Goal: Task Accomplishment & Management: Complete application form

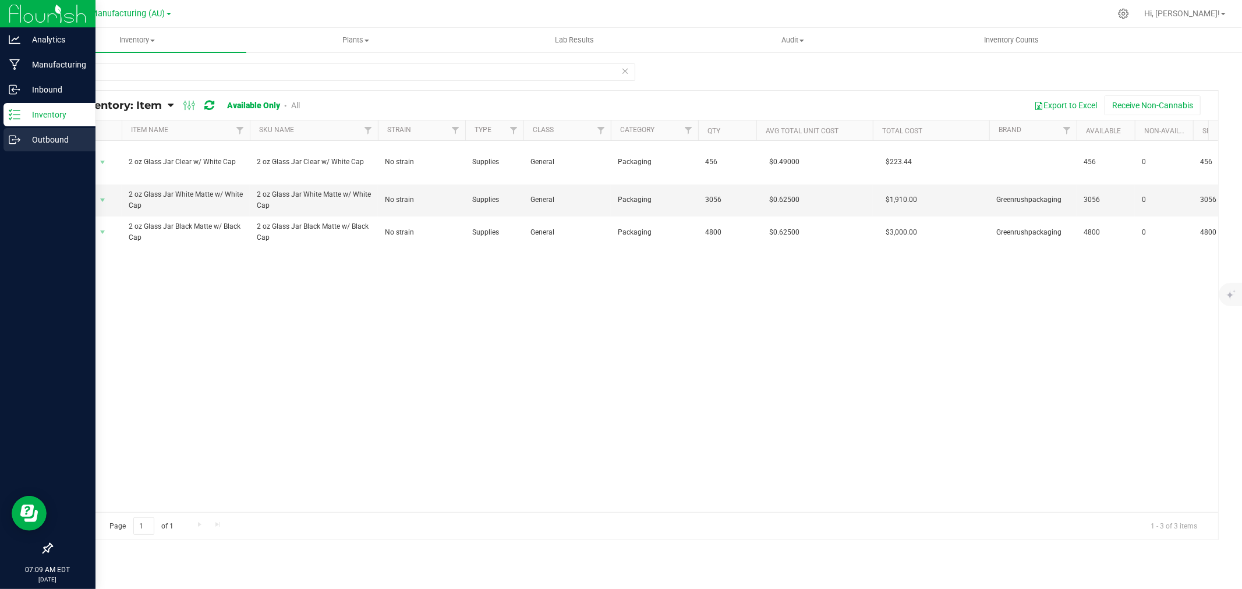
click at [52, 133] on p "Outbound" at bounding box center [55, 140] width 70 height 14
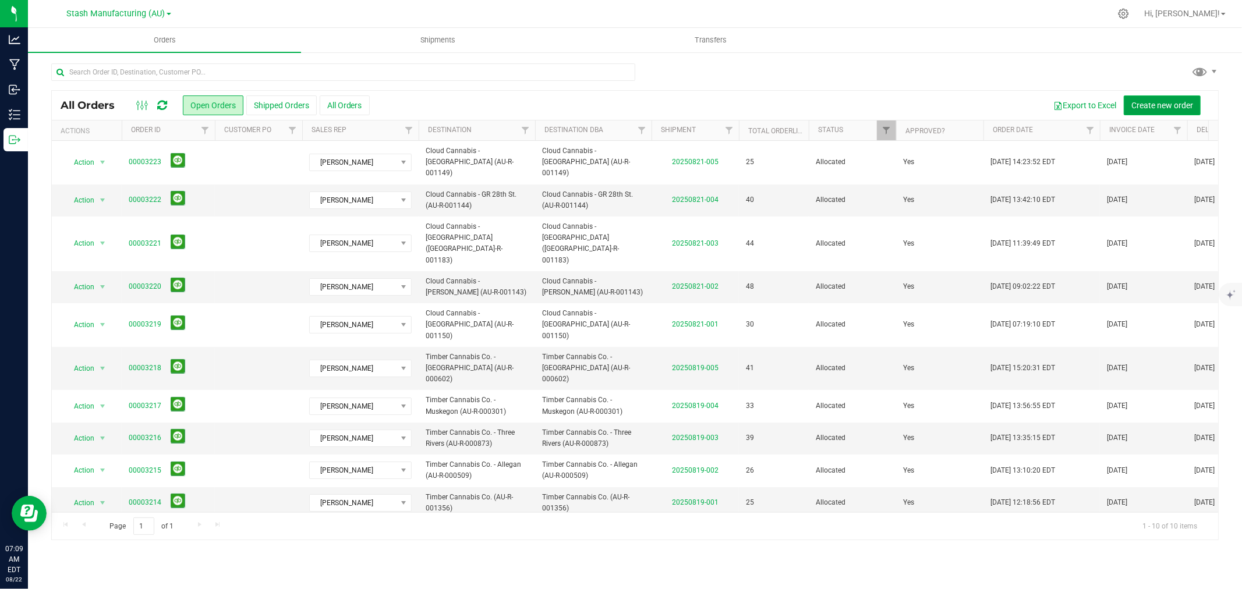
click at [1151, 101] on span "Create new order" at bounding box center [1163, 105] width 62 height 9
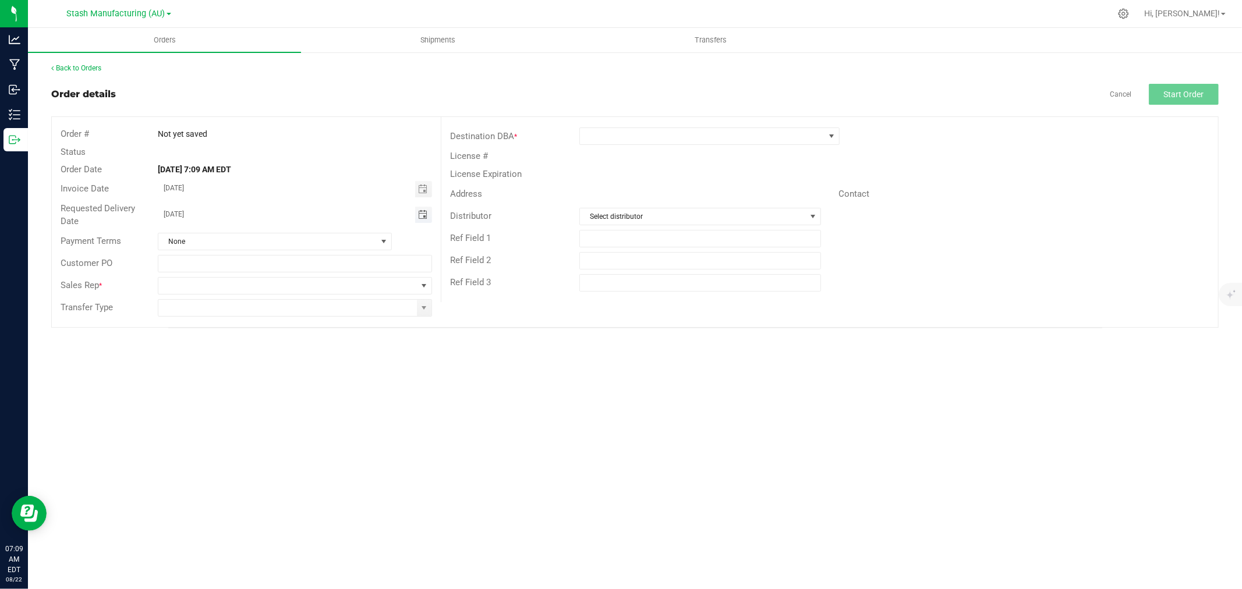
click at [426, 217] on span "Toggle calendar" at bounding box center [422, 214] width 9 height 9
click at [228, 349] on span "25" at bounding box center [228, 347] width 17 height 18
type input "[DATE]"
click at [185, 284] on span at bounding box center [287, 286] width 259 height 16
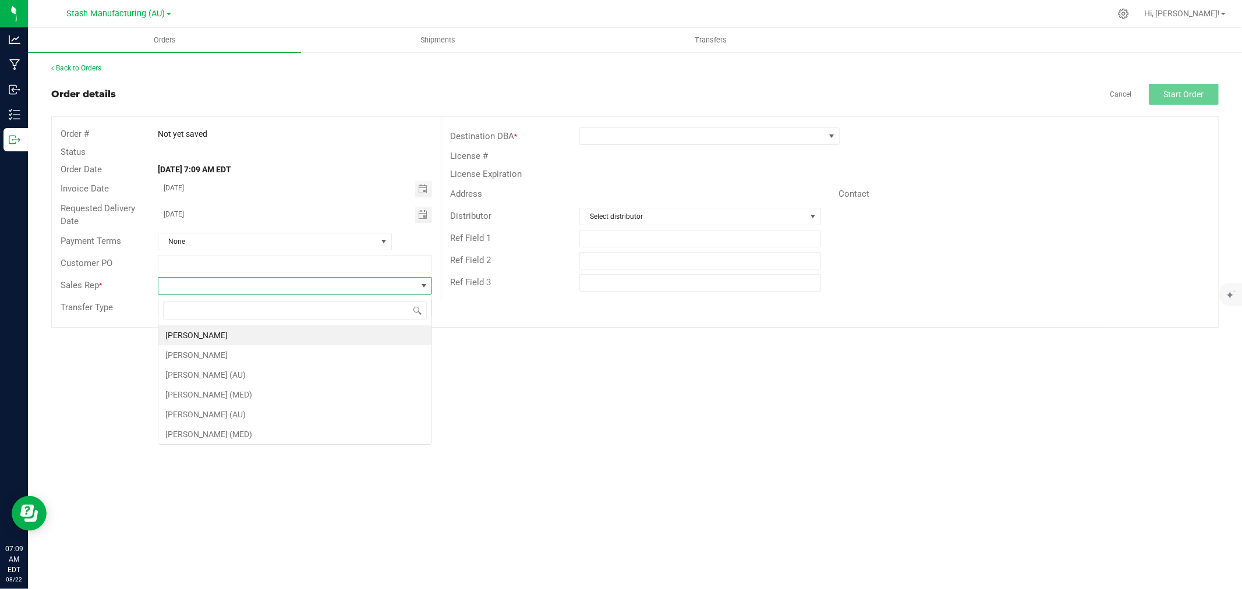
scroll to position [17, 274]
click at [195, 333] on li "[PERSON_NAME]" at bounding box center [294, 336] width 273 height 20
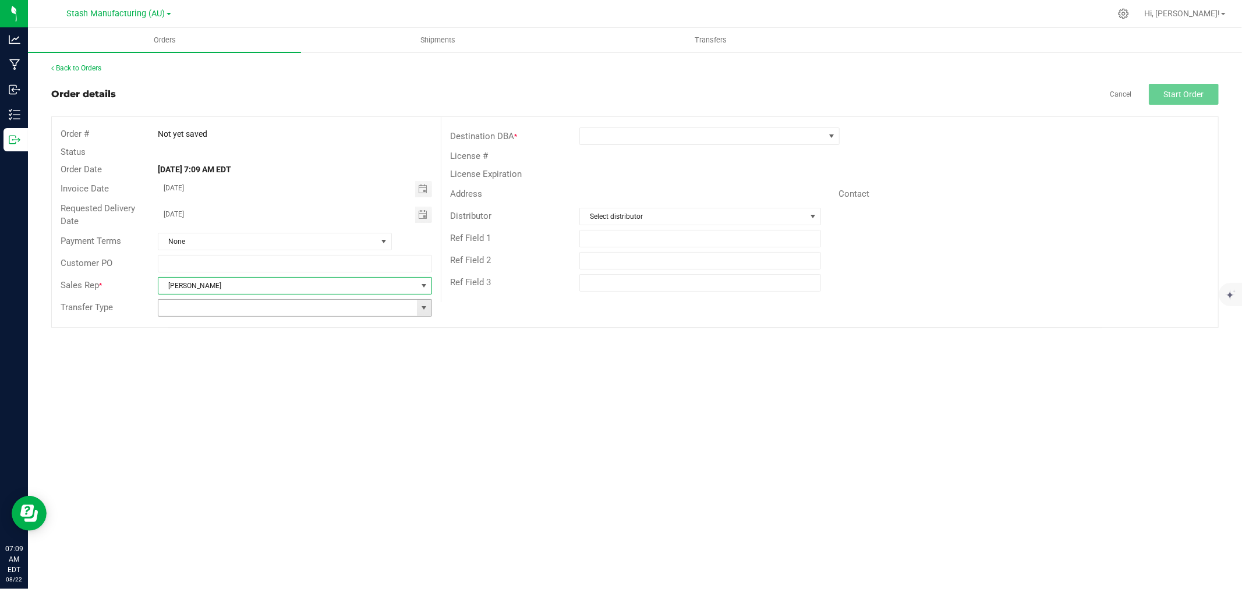
click at [423, 310] on span at bounding box center [423, 307] width 9 height 9
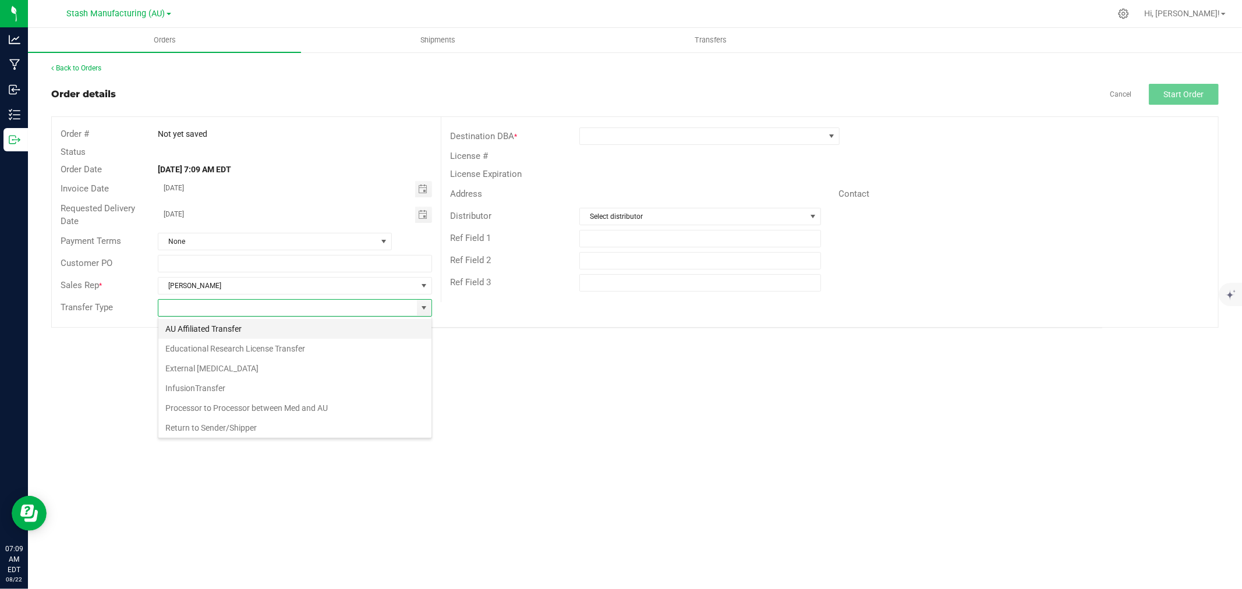
click at [218, 328] on li "AU Affiliated Transfer" at bounding box center [294, 329] width 273 height 20
type input "AU Affiliated Transfer"
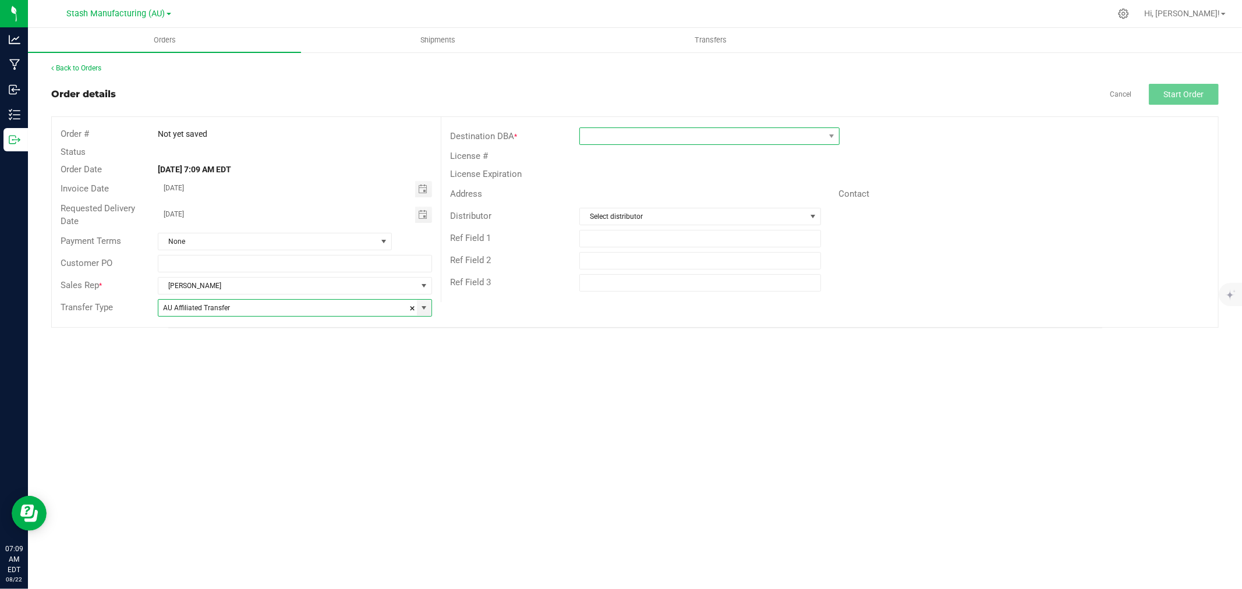
click at [592, 137] on span at bounding box center [702, 136] width 245 height 16
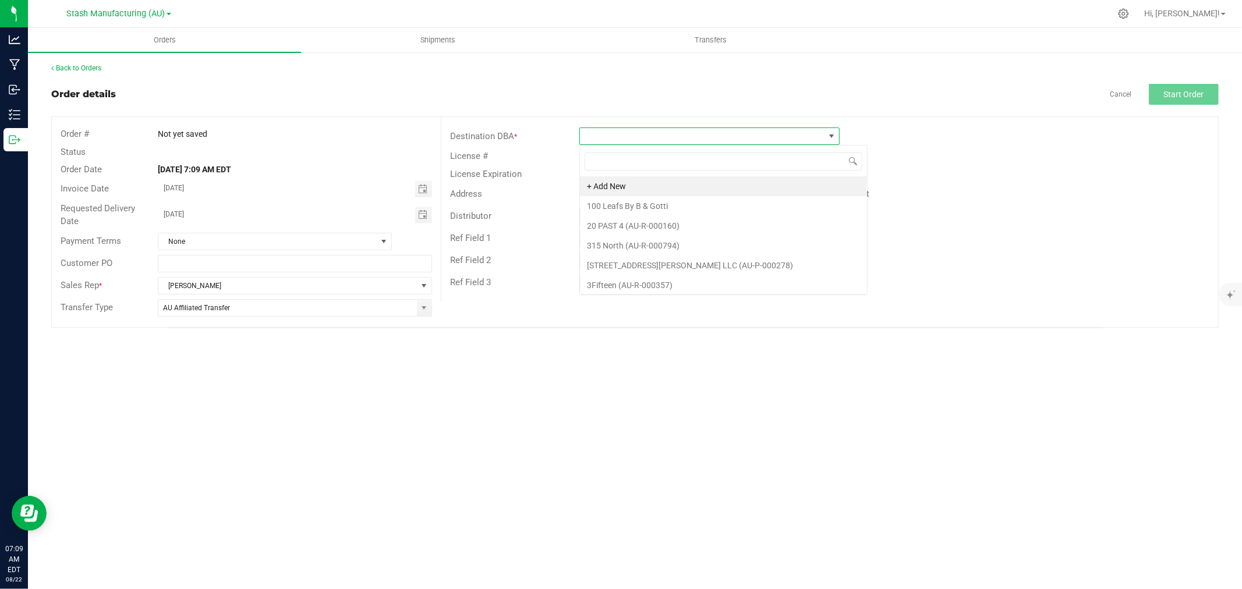
scroll to position [17, 260]
type input "Kalama"
click at [623, 188] on li "Cloud Cannabis - Kalamazoo (AU-R-001228)" at bounding box center [709, 186] width 259 height 20
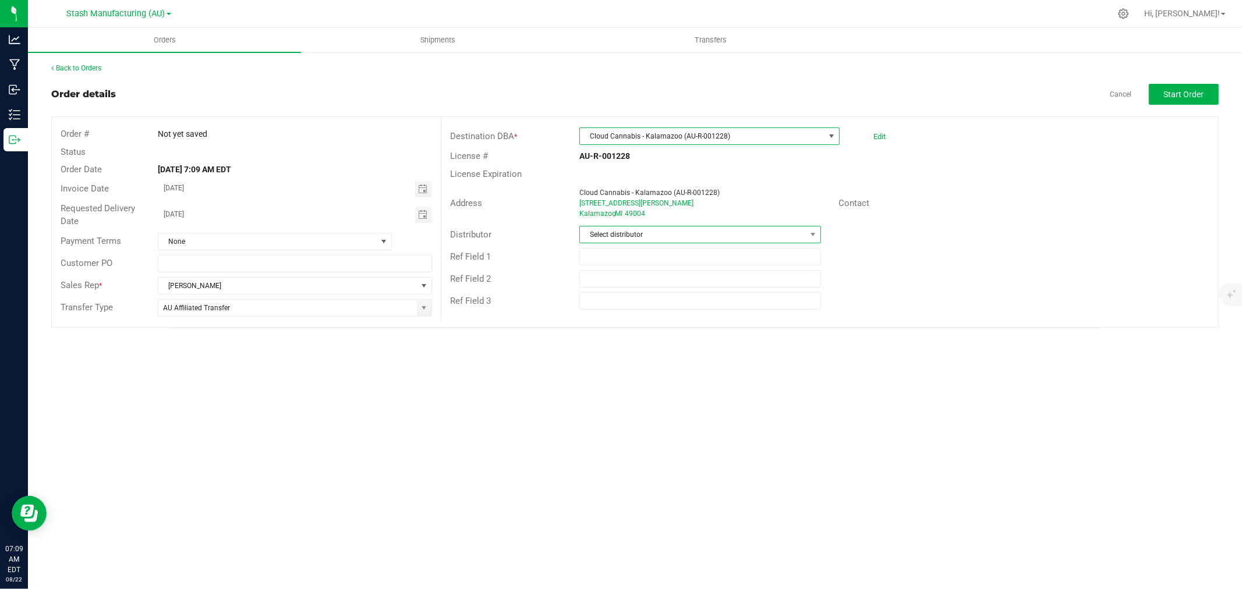
click at [712, 235] on span "Select distributor" at bounding box center [693, 235] width 226 height 16
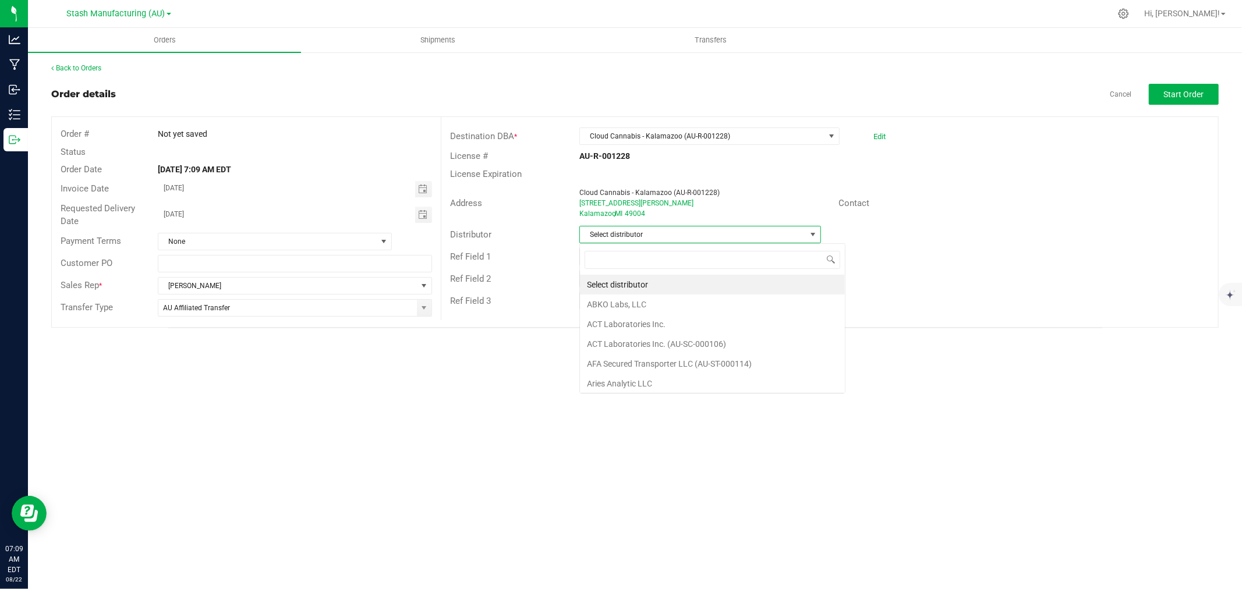
scroll to position [17, 242]
type input "Lake E"
click at [661, 281] on li "Lake Effects Logistics (AU-ST-000123)" at bounding box center [700, 285] width 241 height 20
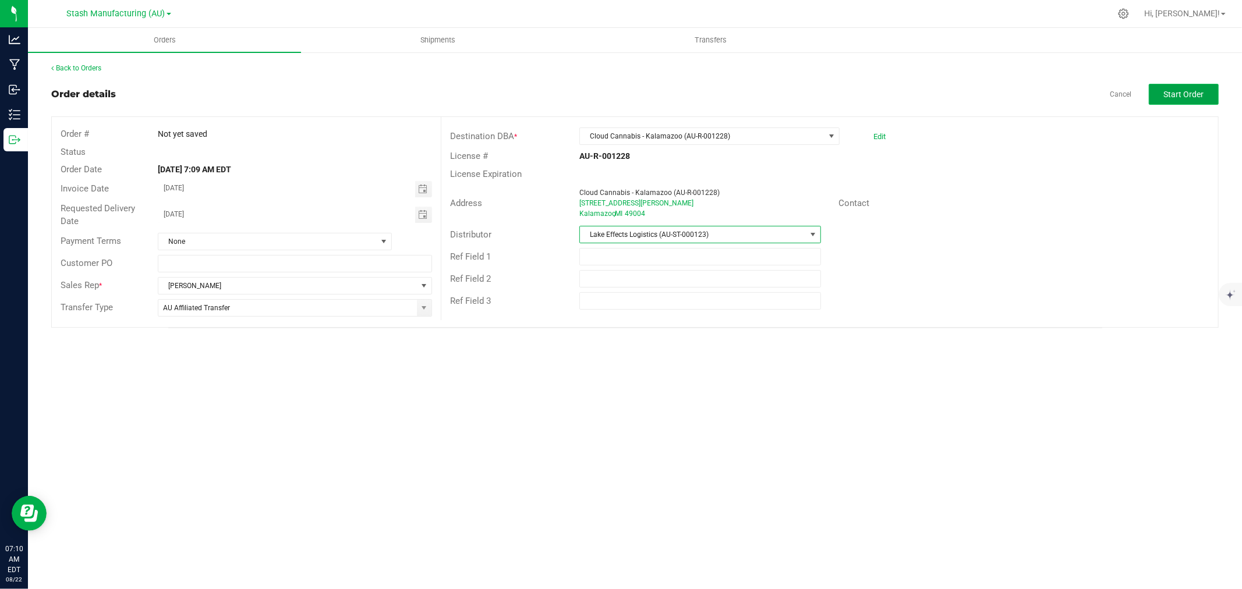
click at [1195, 96] on span "Start Order" at bounding box center [1184, 94] width 40 height 9
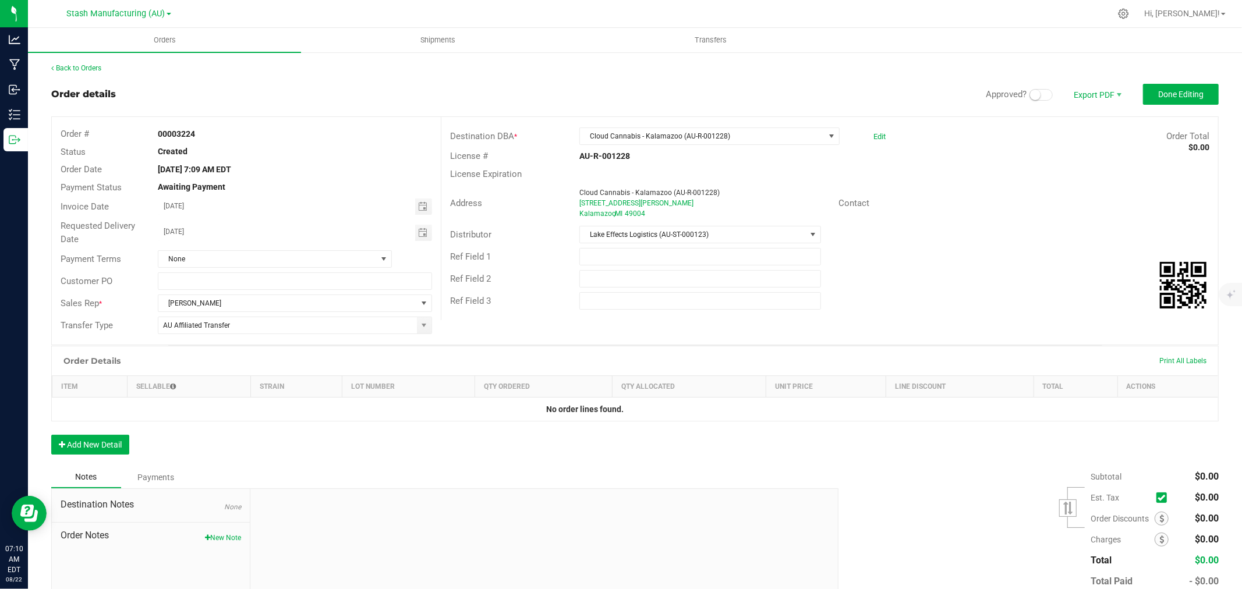
click at [1031, 92] on span at bounding box center [1041, 95] width 23 height 12
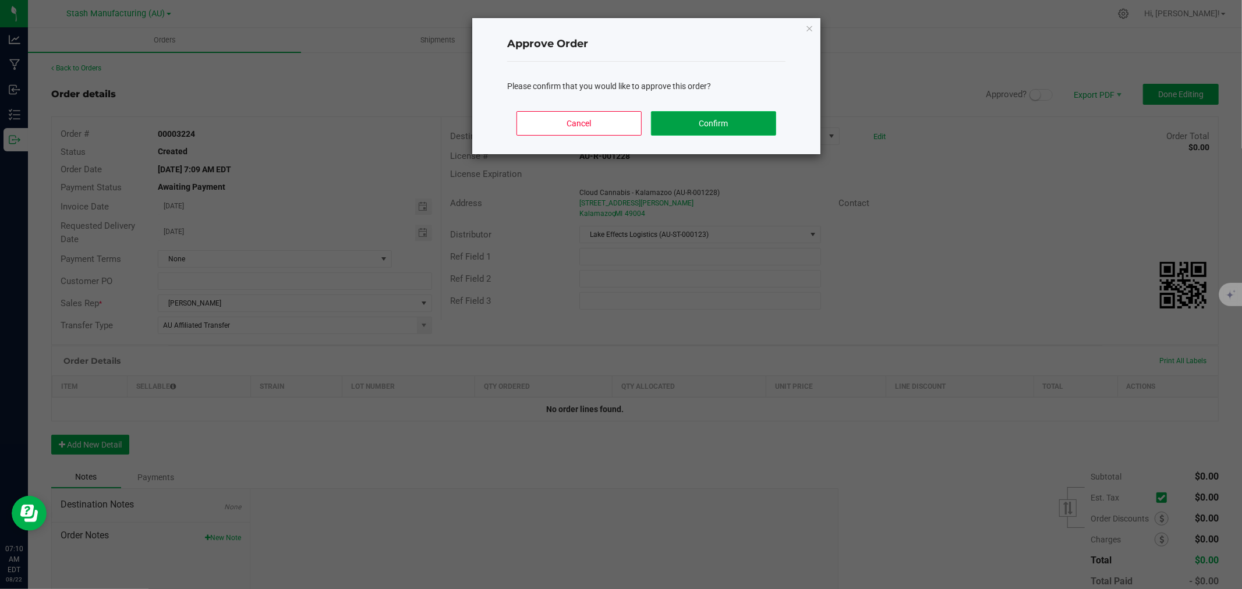
click at [704, 119] on button "Confirm" at bounding box center [713, 123] width 125 height 24
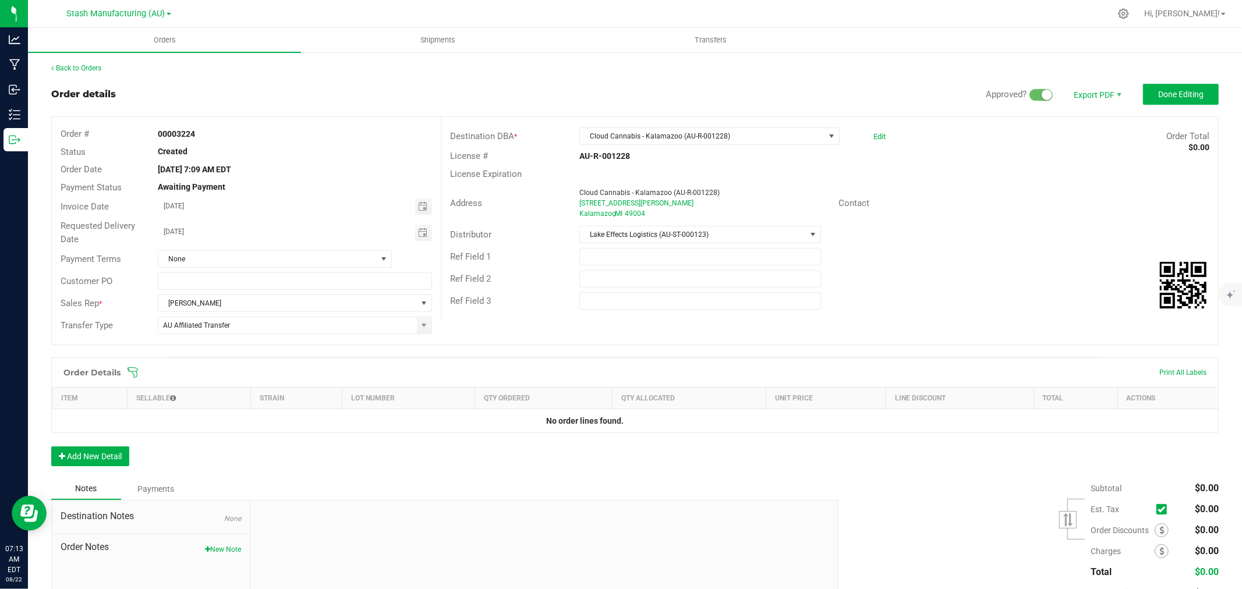
click at [135, 369] on icon at bounding box center [133, 373] width 12 height 12
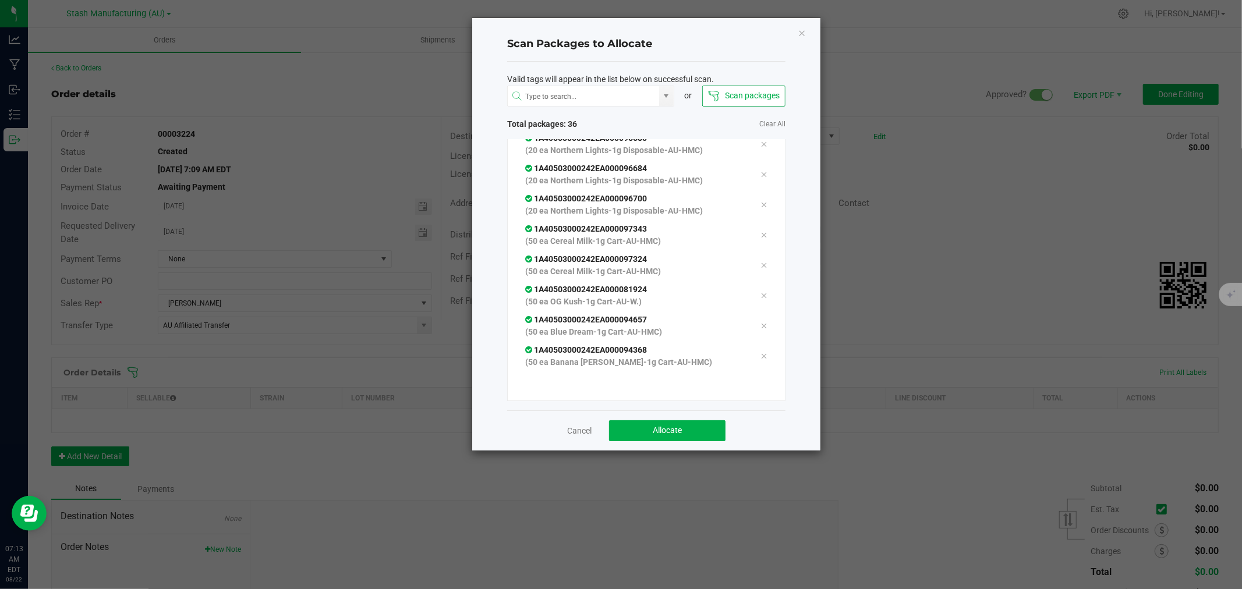
scroll to position [919, 0]
click at [677, 432] on span "Allocate" at bounding box center [667, 430] width 29 height 9
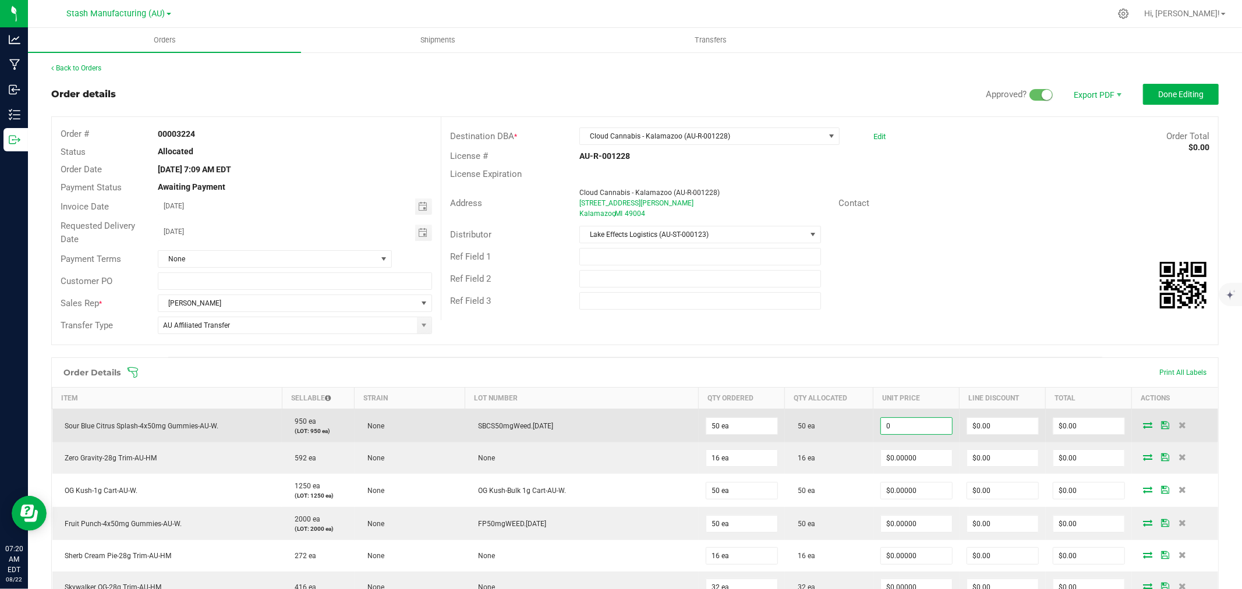
click at [886, 428] on input "0" at bounding box center [916, 426] width 71 height 16
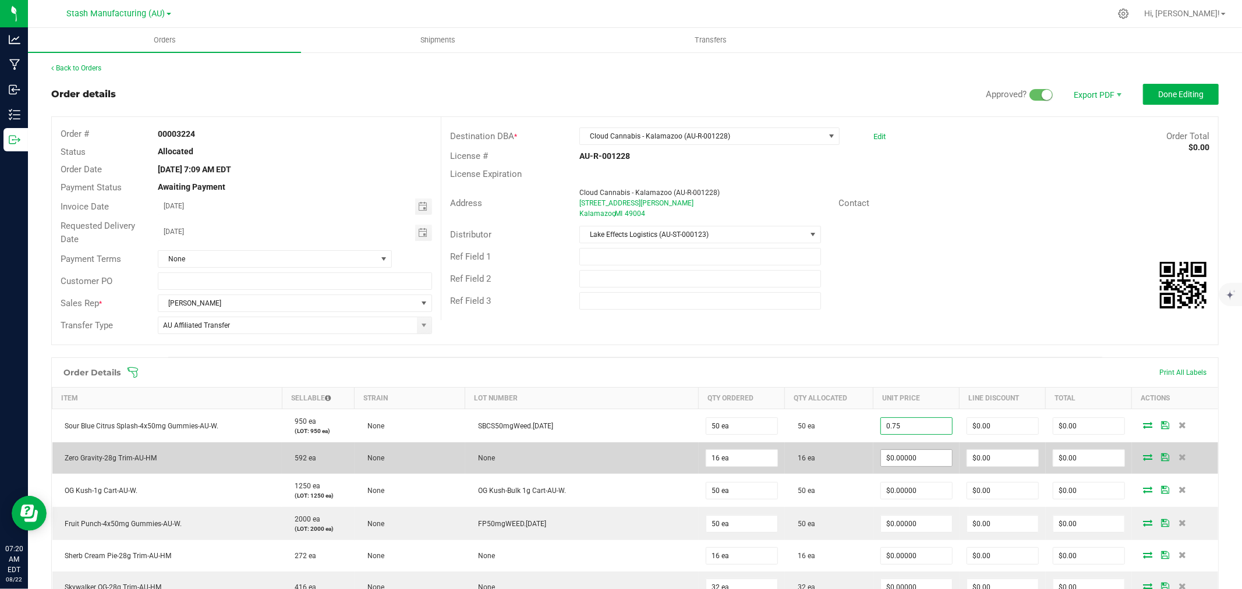
type input "$0.75000"
type input "$37.50"
click at [881, 455] on input "0" at bounding box center [916, 458] width 71 height 16
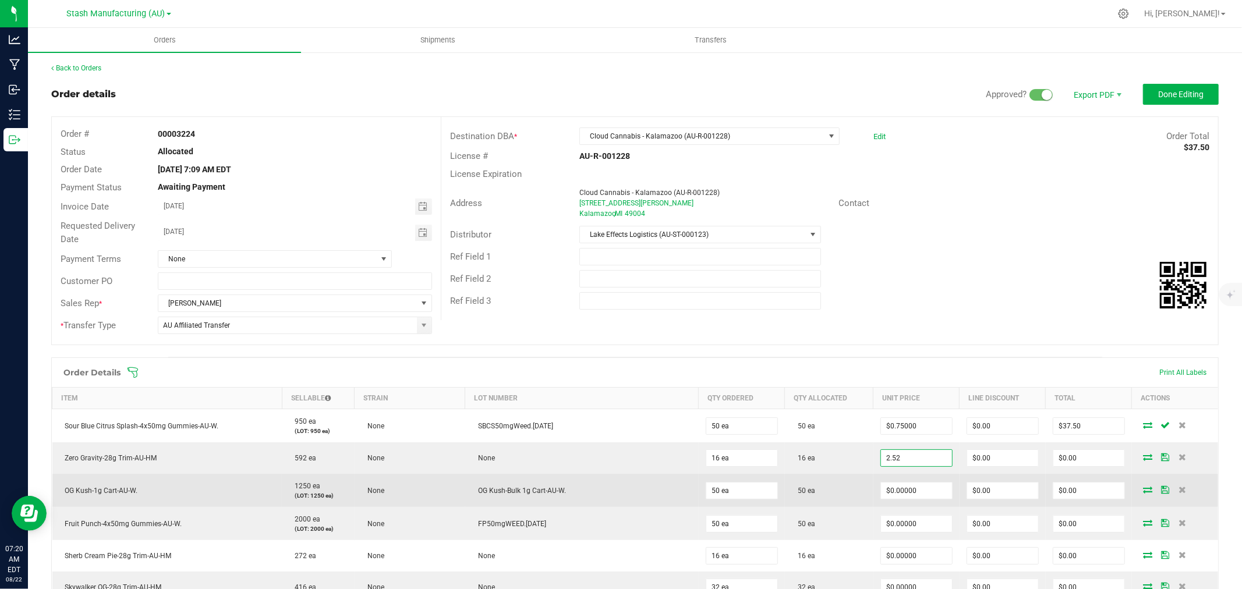
type input "$2.52000"
type input "$40.32"
click at [876, 507] on td "$0.00000" at bounding box center [917, 490] width 86 height 33
click at [885, 490] on input "0" at bounding box center [916, 491] width 71 height 16
type input "$0.81000"
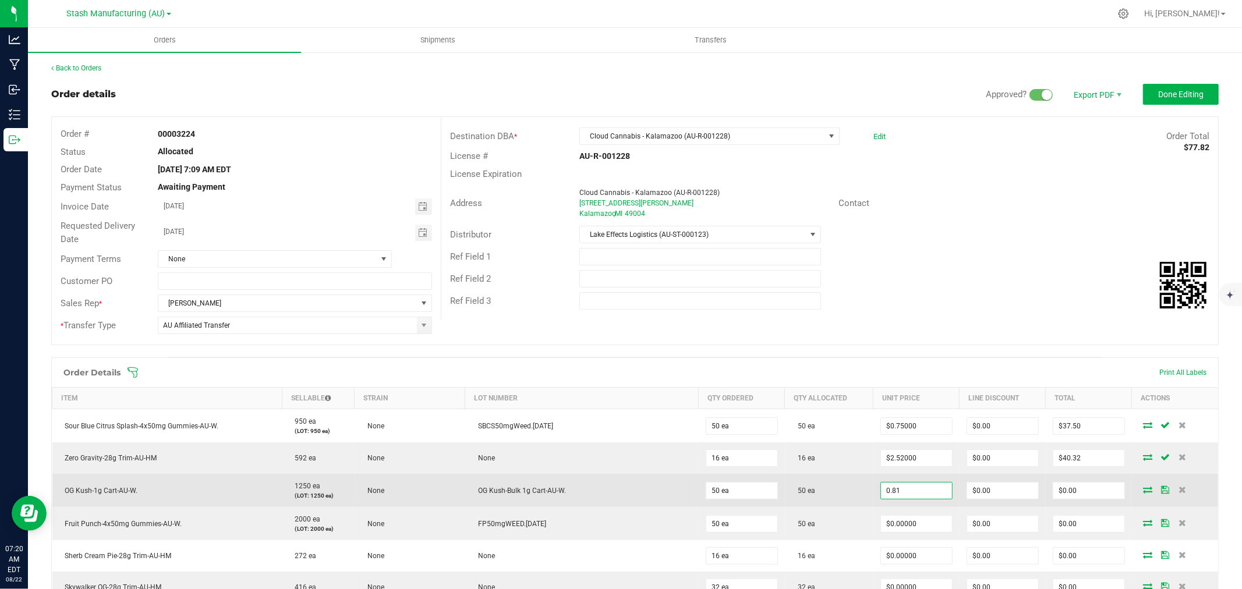
type input "$40.50"
click at [834, 496] on td "50 ea" at bounding box center [829, 490] width 89 height 33
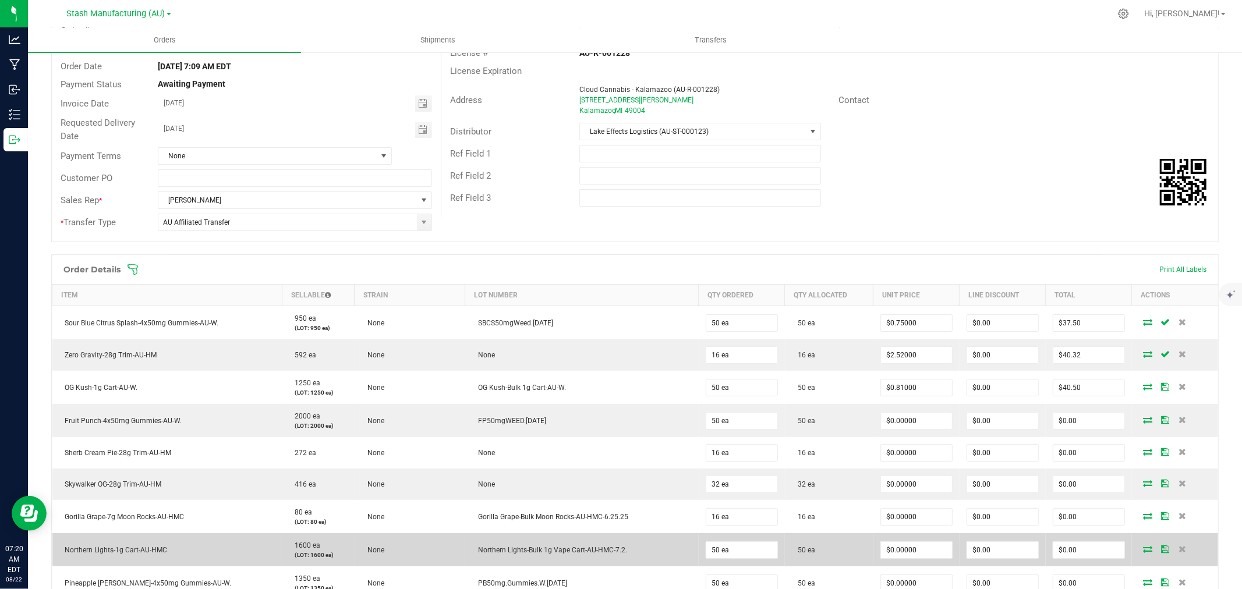
scroll to position [194, 0]
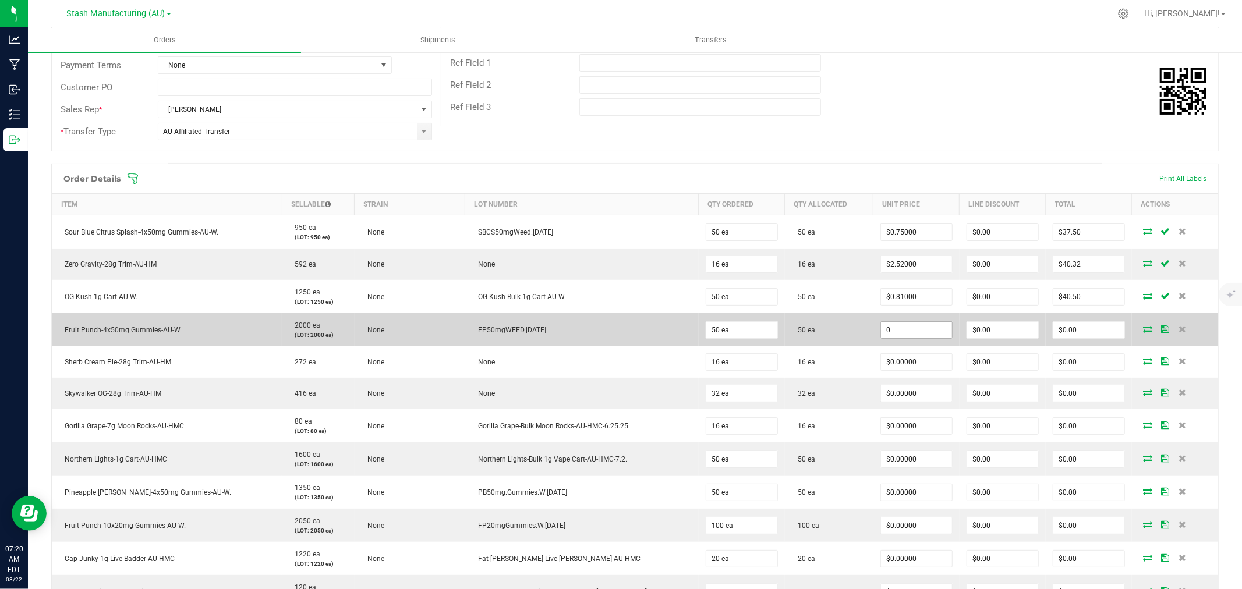
click at [892, 324] on input "0" at bounding box center [916, 330] width 71 height 16
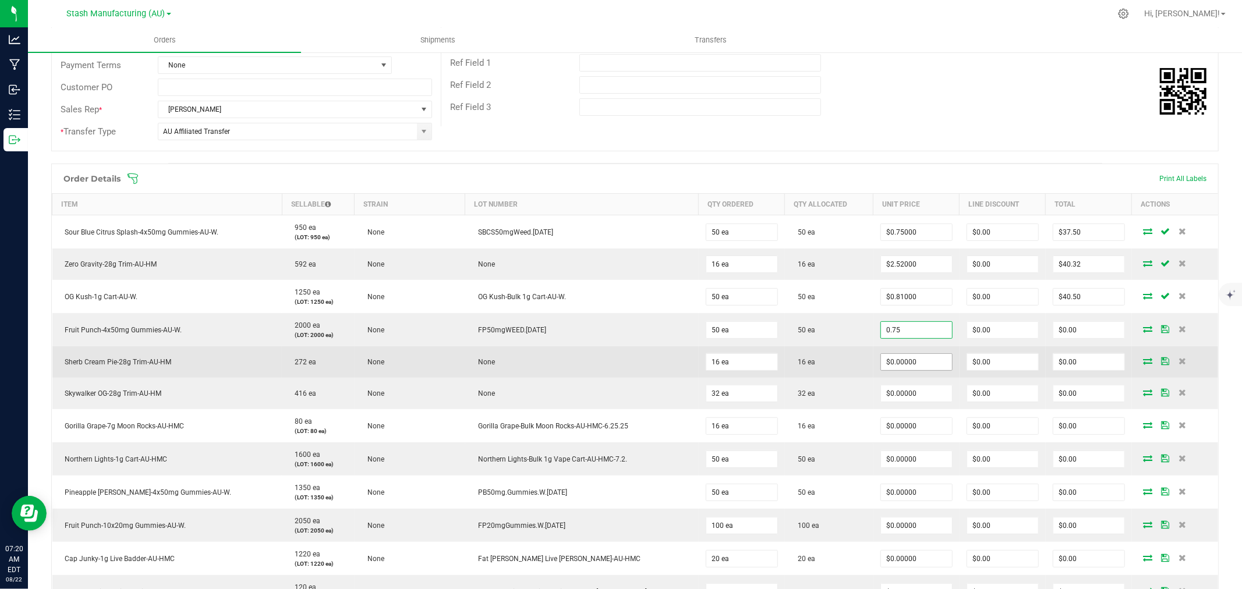
type input "$0.75000"
type input "$37.50"
click at [888, 359] on input "0" at bounding box center [916, 362] width 71 height 16
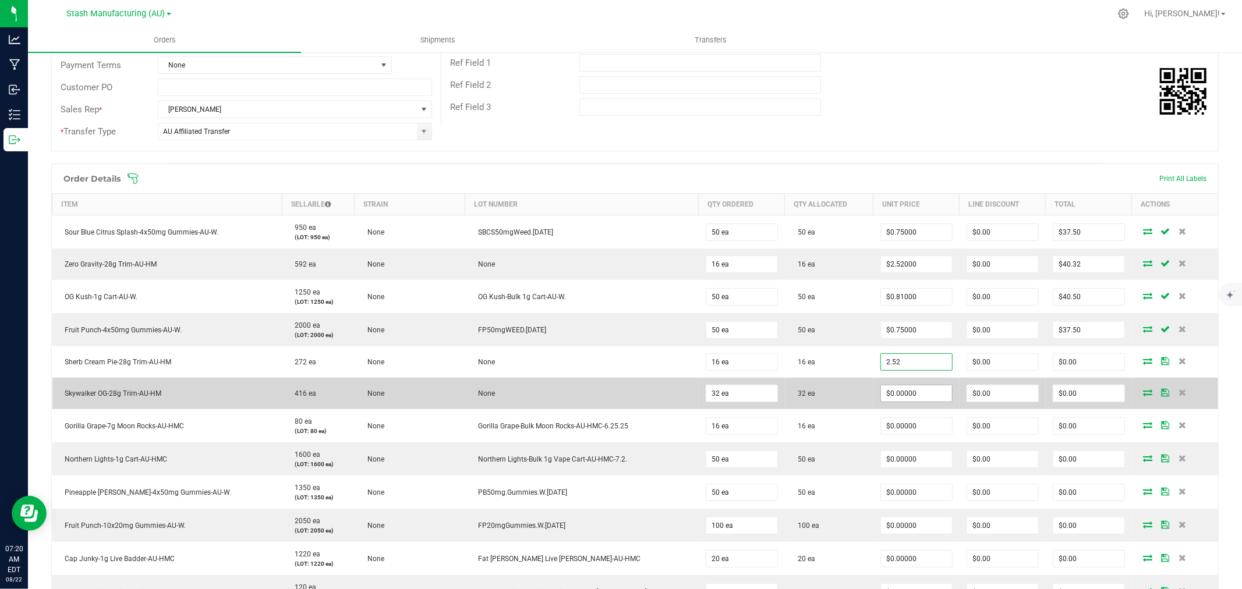
type input "$2.52000"
type input "$40.32"
click at [891, 394] on input "0" at bounding box center [916, 394] width 71 height 16
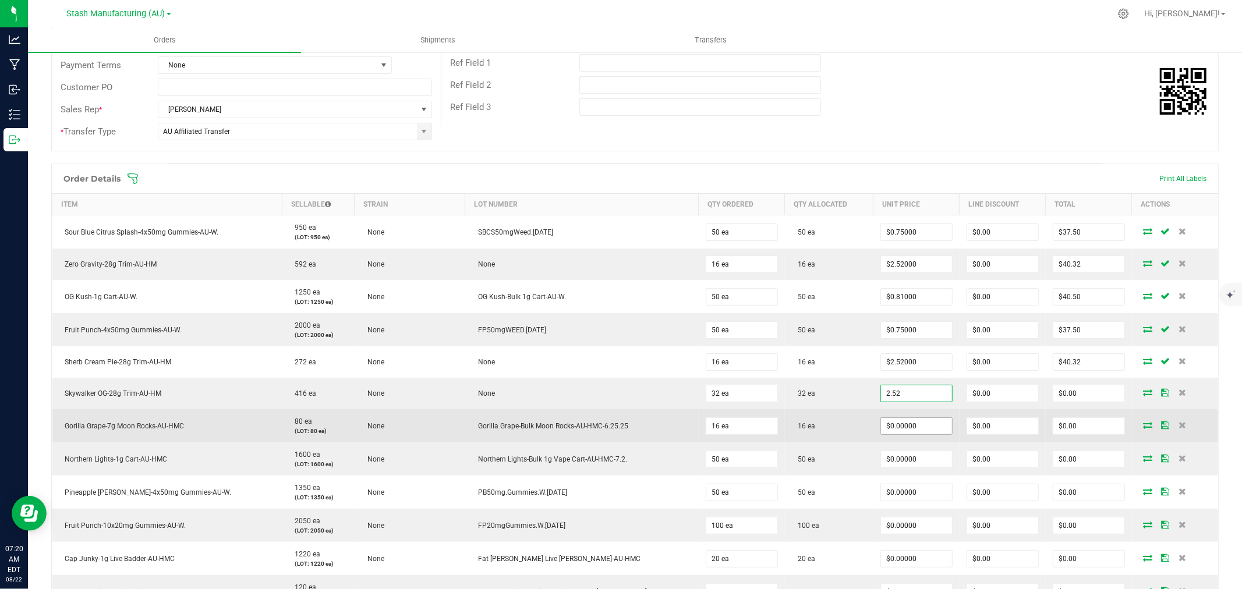
type input "$2.52000"
type input "$80.64"
click at [888, 418] on input "0" at bounding box center [916, 426] width 71 height 16
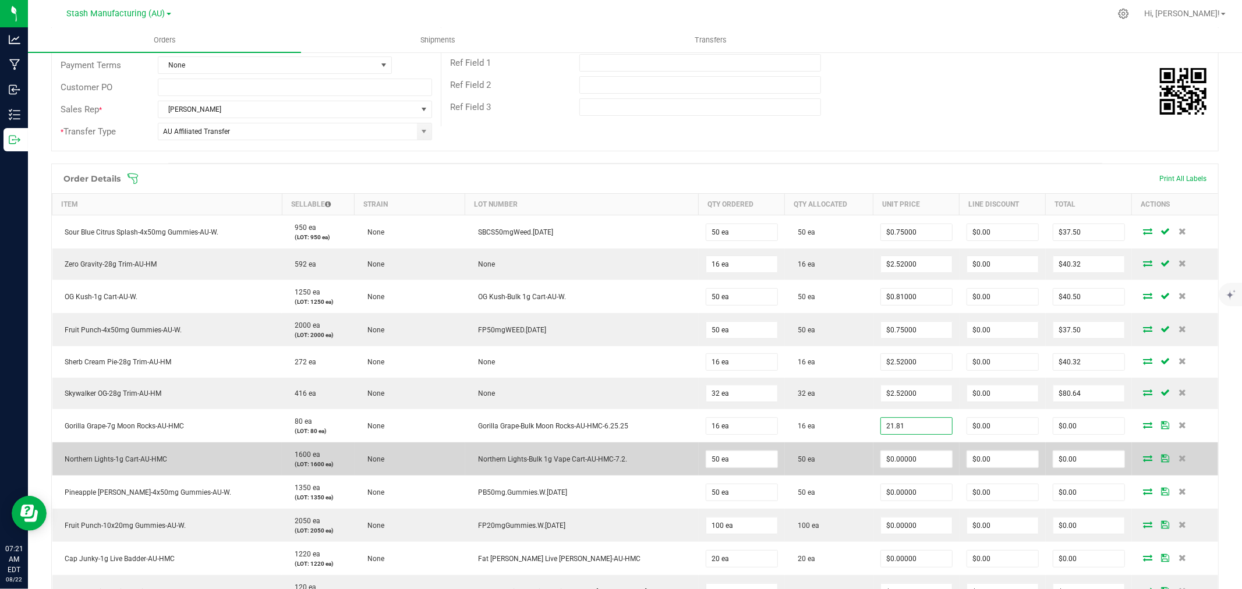
type input "$21.81000"
type input "$348.96"
click at [835, 456] on td "50 ea" at bounding box center [829, 459] width 89 height 33
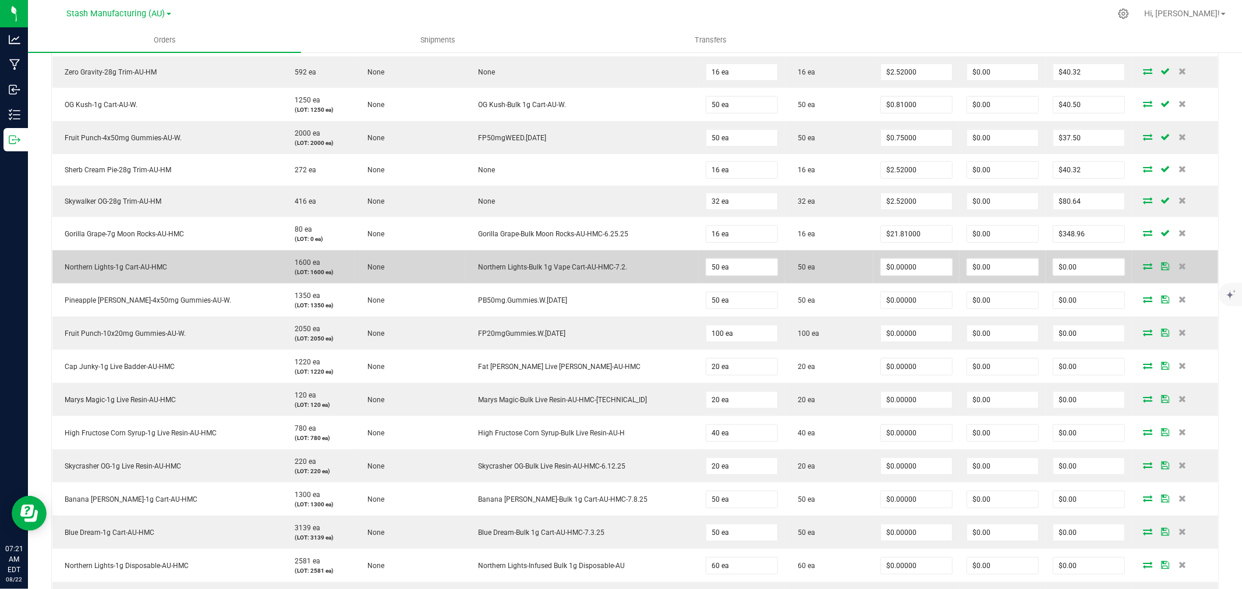
scroll to position [388, 0]
click at [897, 270] on input "0" at bounding box center [916, 265] width 71 height 16
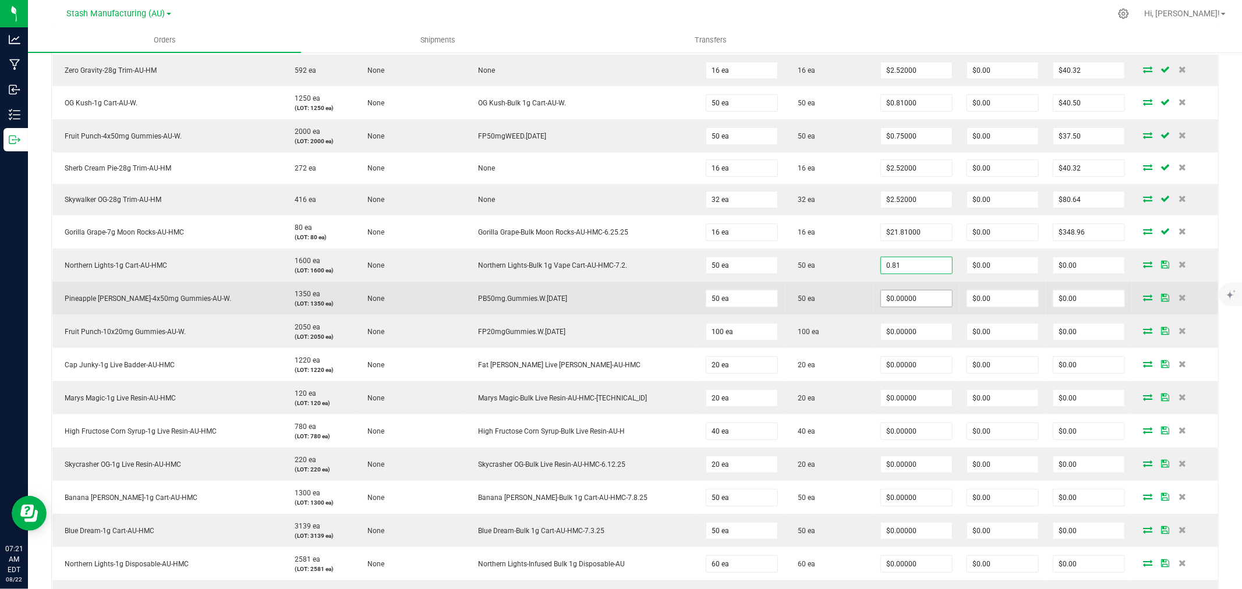
type input "$0.81000"
type input "$40.50"
click at [890, 302] on input "0" at bounding box center [916, 299] width 71 height 16
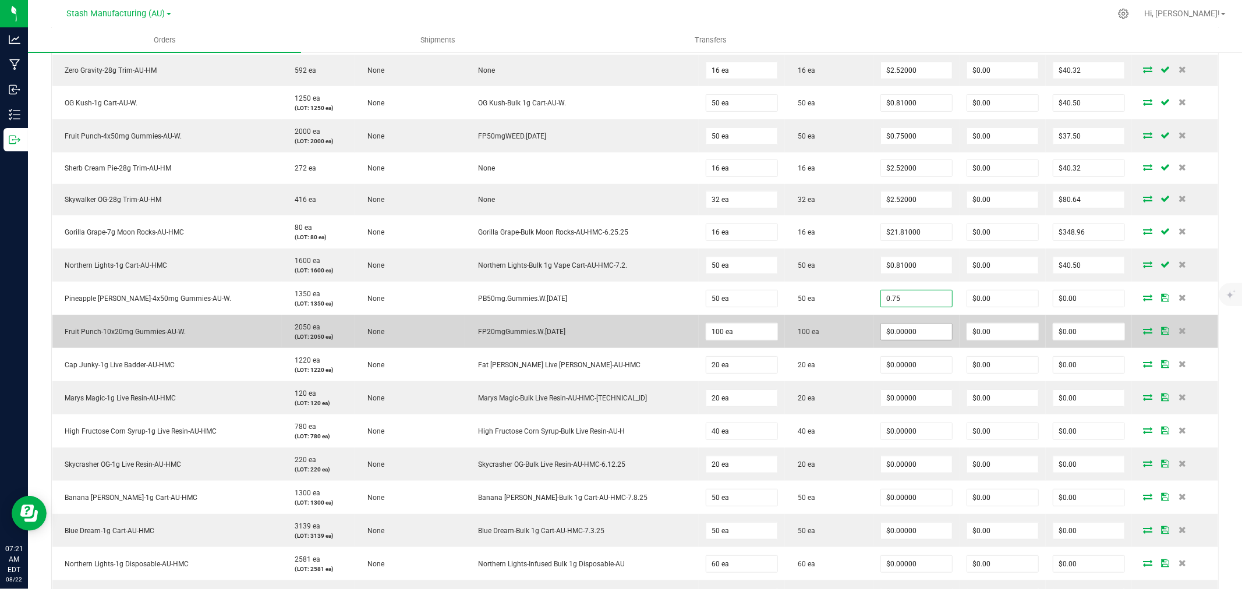
type input "$0.75000"
type input "$37.50"
click at [892, 333] on input "0" at bounding box center [916, 332] width 71 height 16
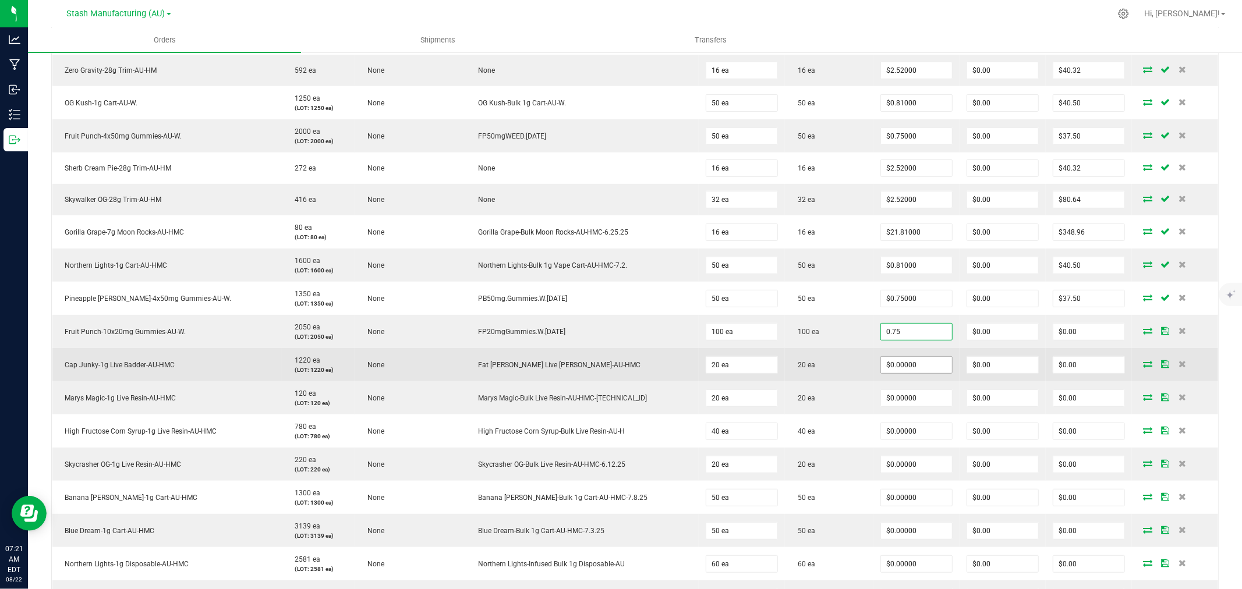
type input "$0.75000"
type input "$75.00"
click at [890, 369] on input "0" at bounding box center [916, 365] width 71 height 16
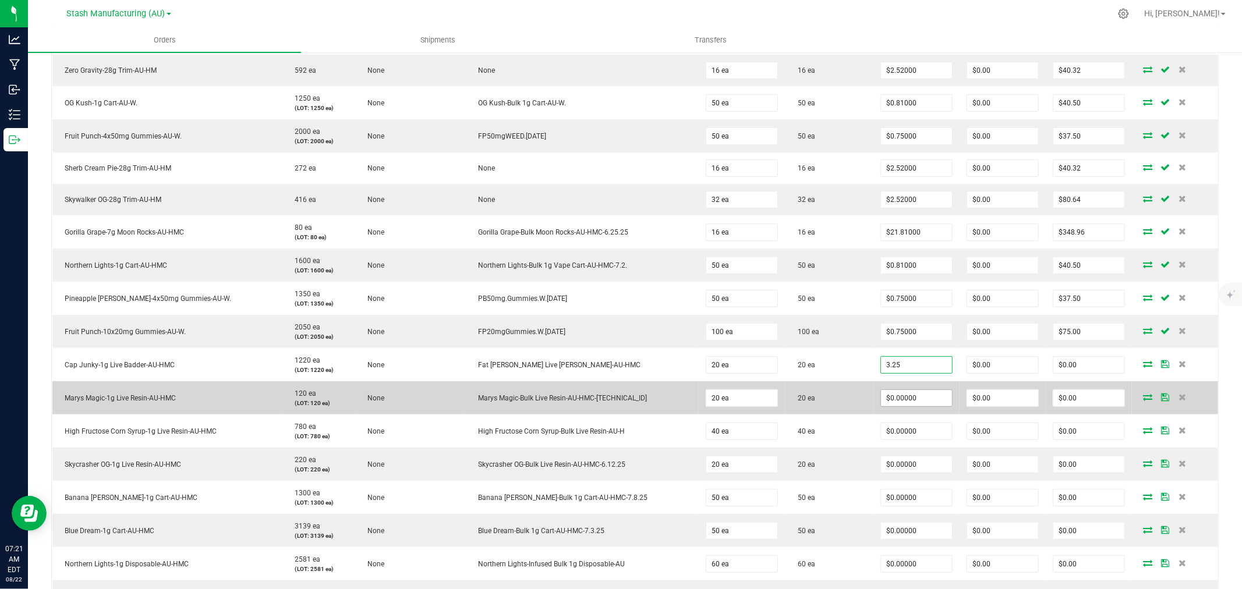
type input "$3.25000"
type input "$65.00"
click at [883, 398] on input "0" at bounding box center [916, 398] width 71 height 16
type input "$3.25000"
type input "$65.00"
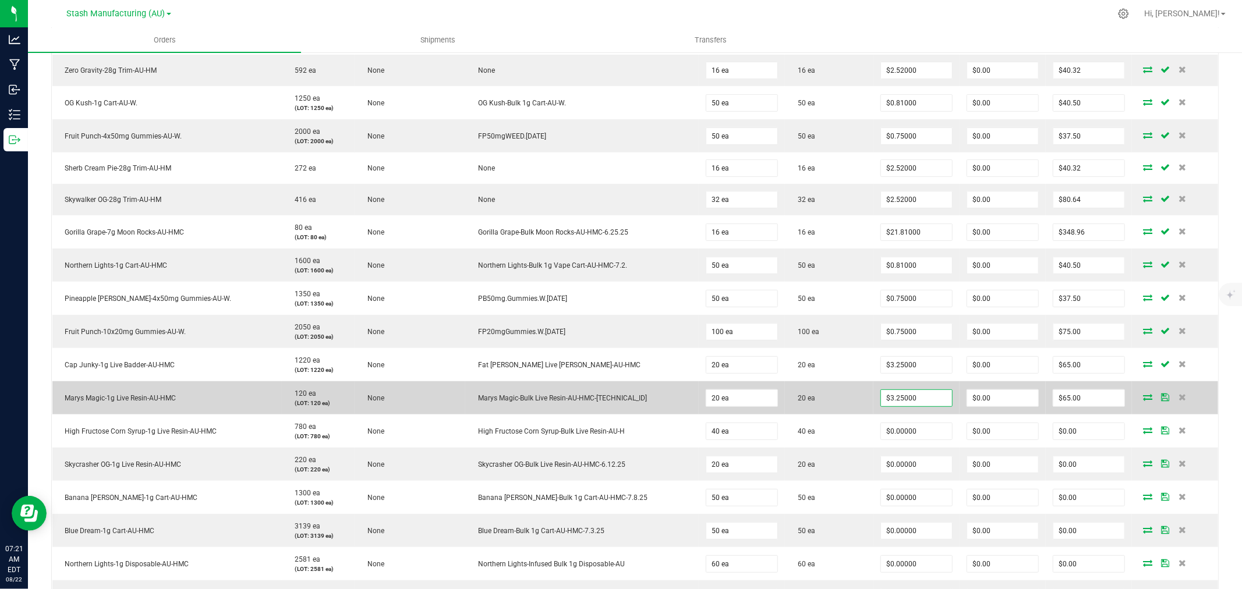
click at [841, 406] on td "20 ea" at bounding box center [829, 397] width 89 height 33
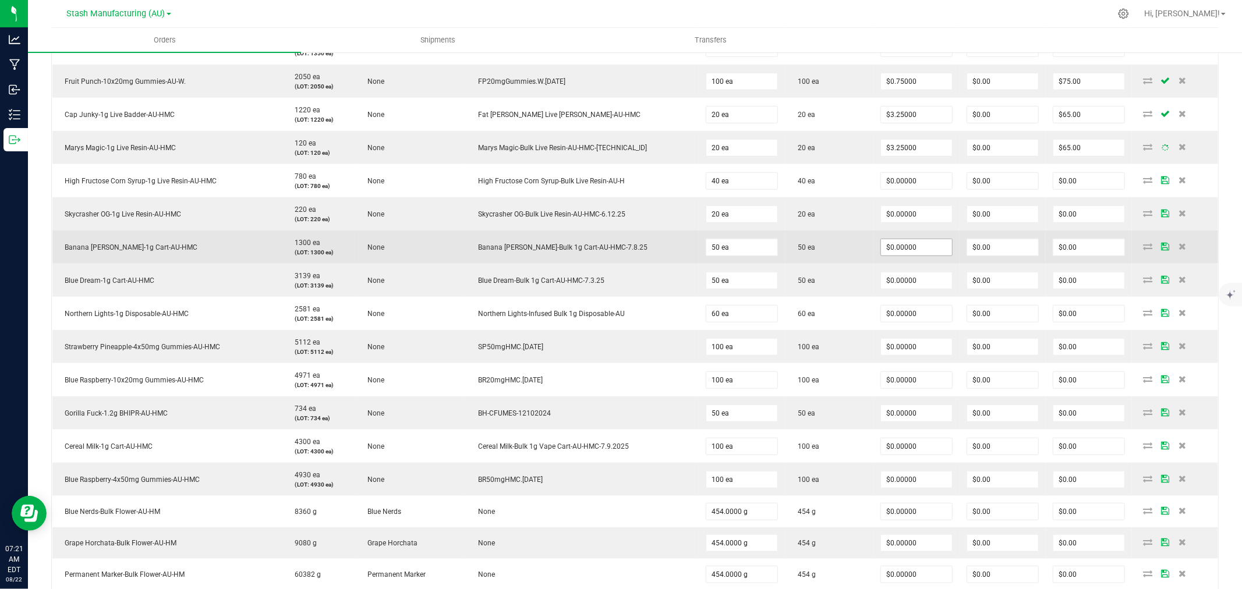
scroll to position [647, 0]
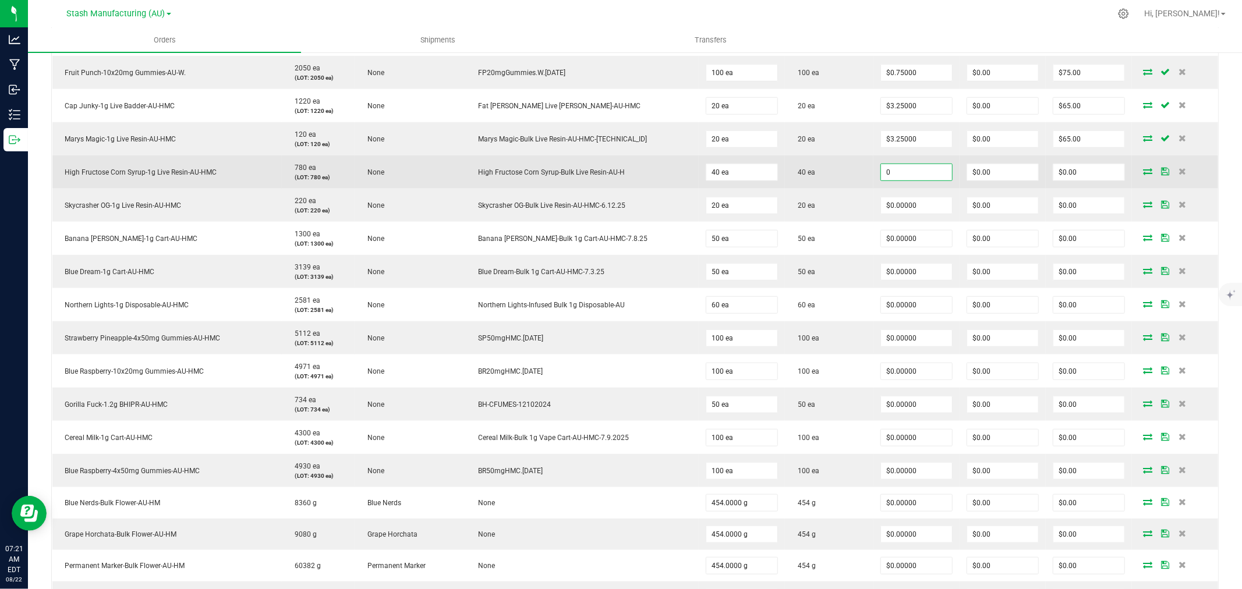
click at [904, 176] on input "0" at bounding box center [916, 172] width 71 height 16
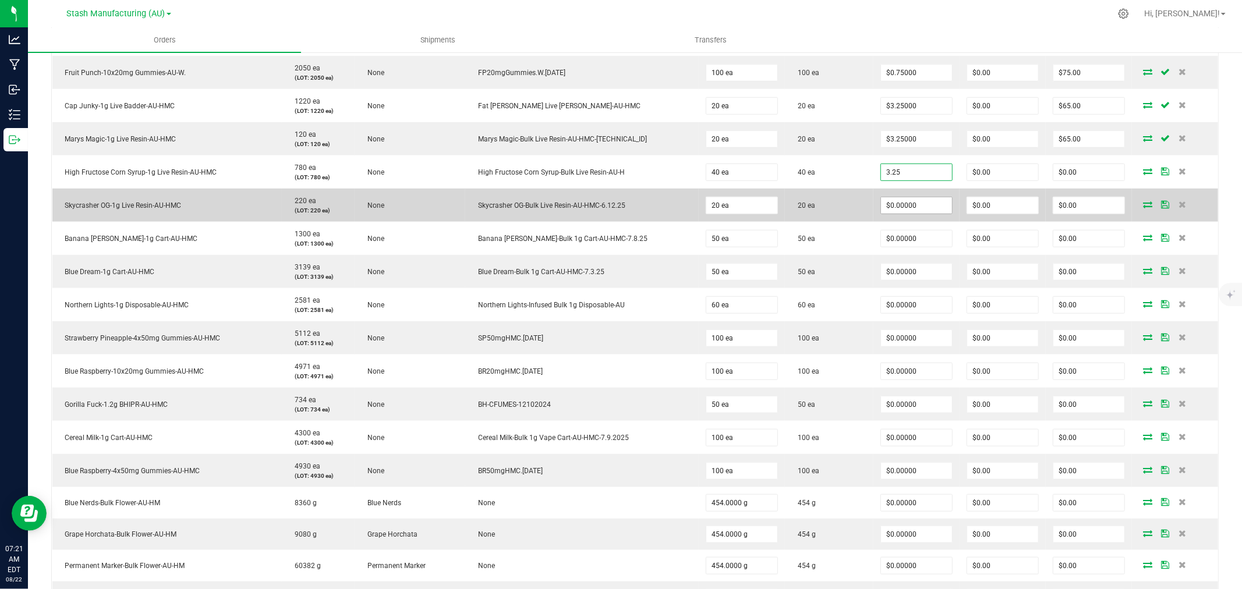
type input "$3.25000"
type input "$130.00"
click at [905, 206] on input "0" at bounding box center [916, 205] width 71 height 16
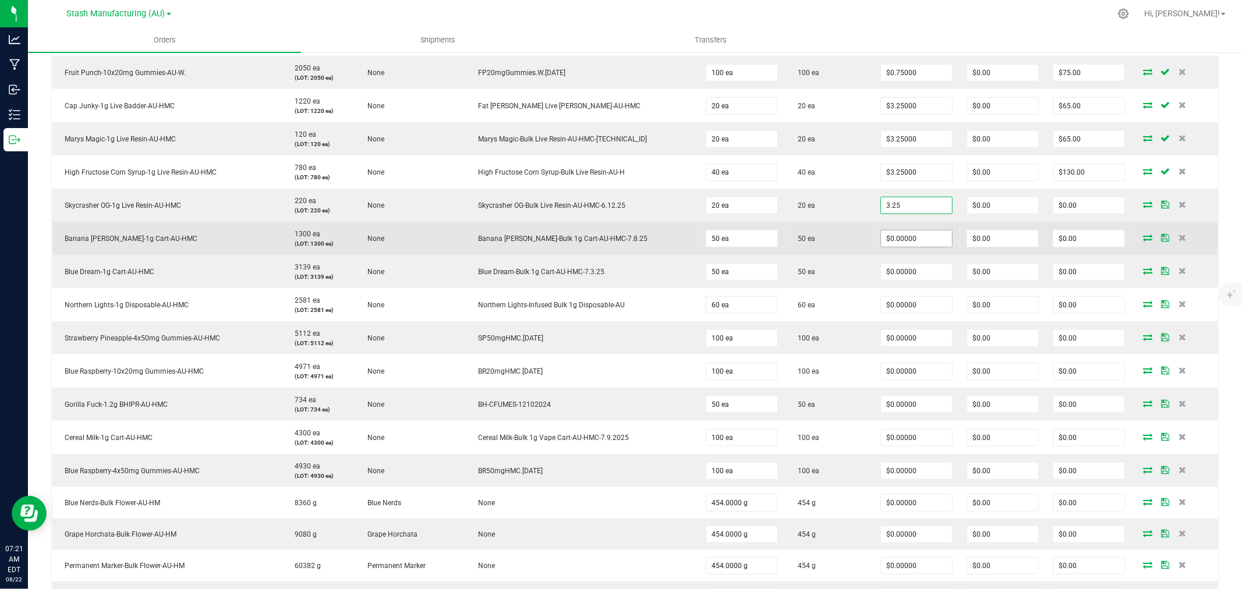
type input "$3.25000"
type input "$65.00"
click at [906, 246] on input "0" at bounding box center [916, 239] width 71 height 16
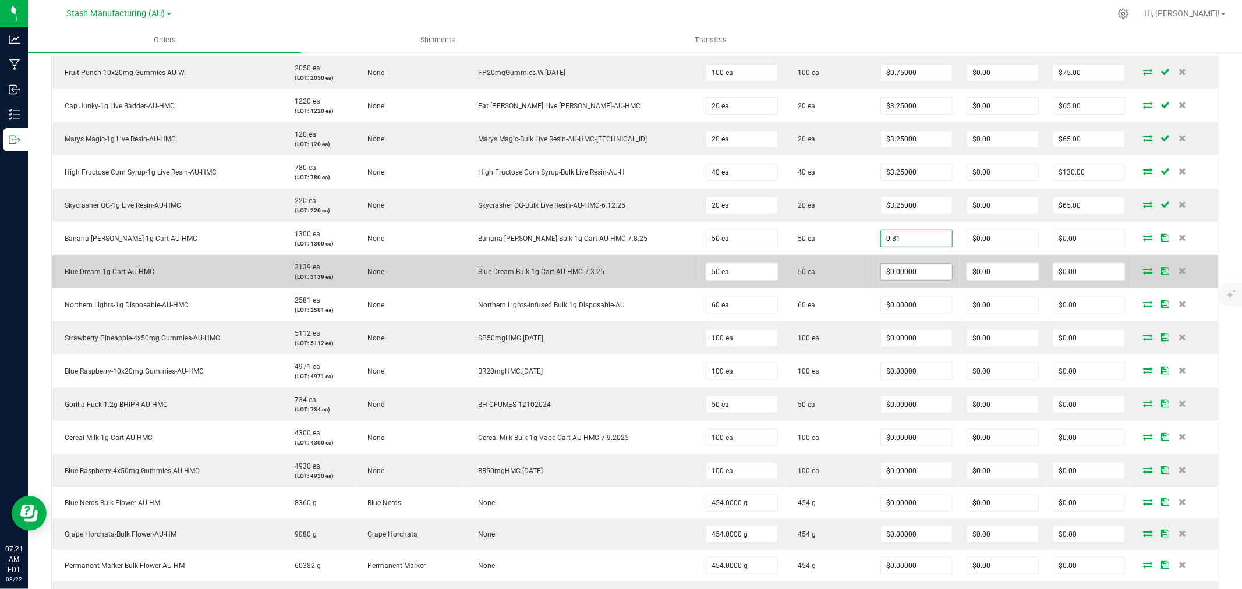
type input "$0.81000"
type input "$40.50"
click at [896, 266] on input "0" at bounding box center [916, 272] width 71 height 16
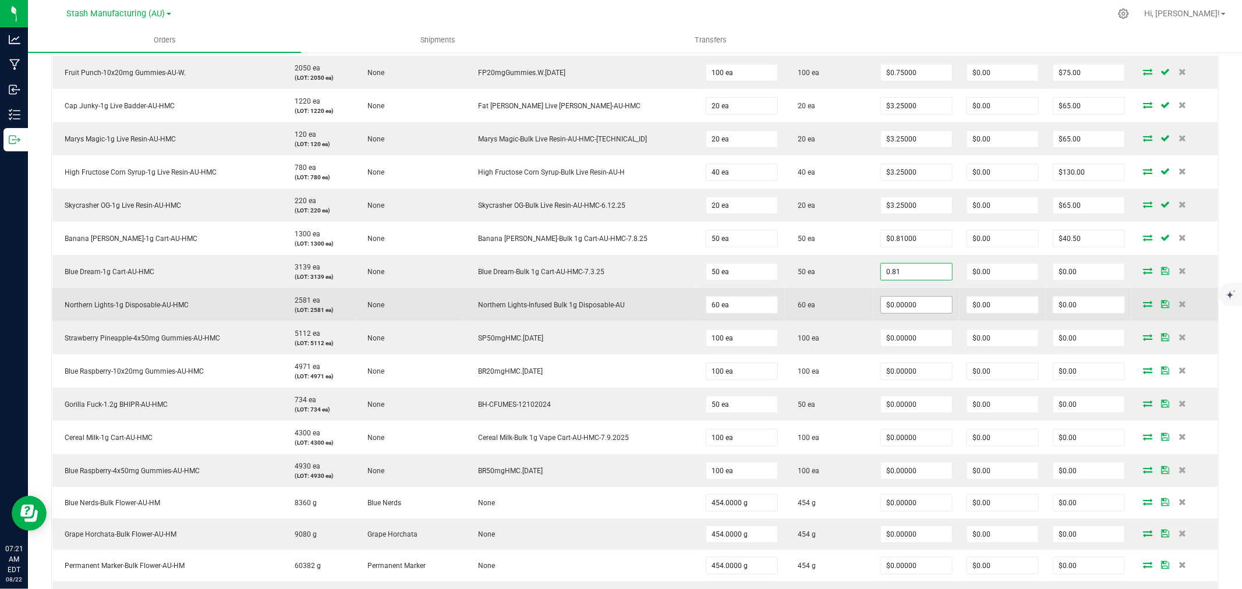
type input "$0.81000"
type input "$40.50"
click at [899, 301] on input "0" at bounding box center [916, 305] width 71 height 16
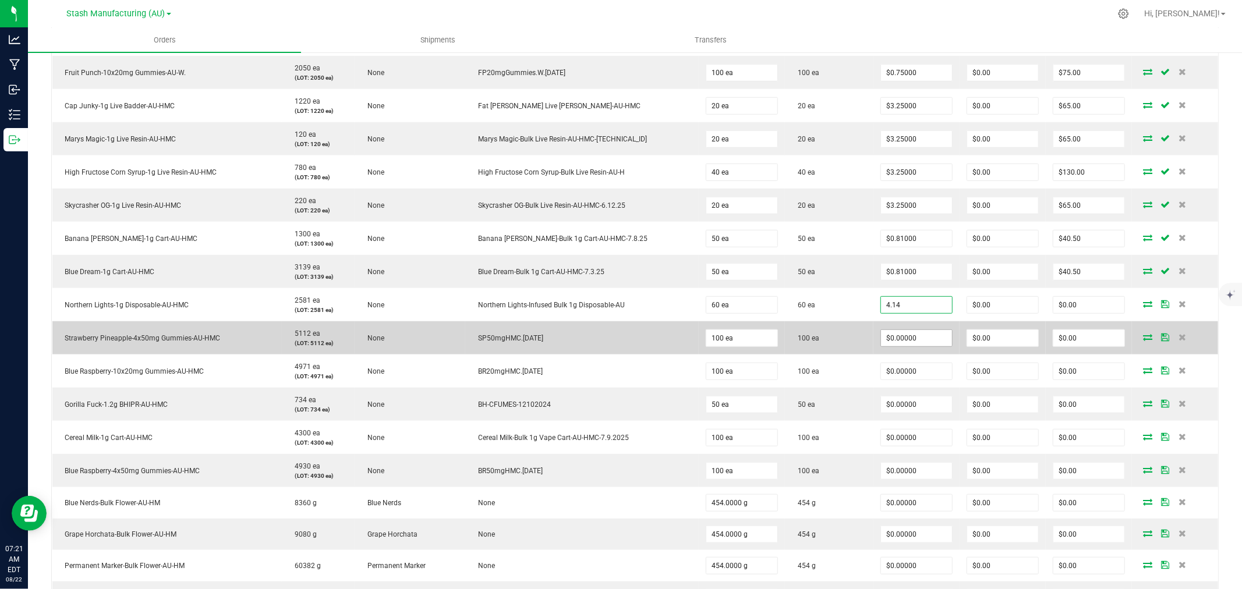
type input "$4.14000"
type input "$248.40"
click at [907, 334] on input "0" at bounding box center [916, 338] width 71 height 16
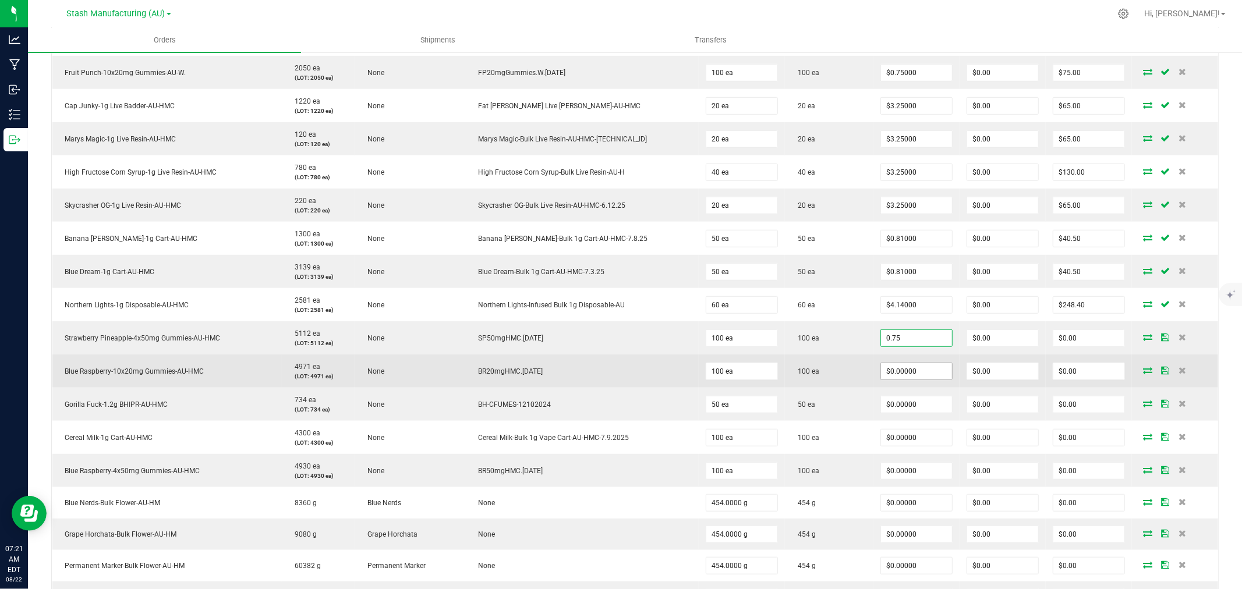
type input "$0.75000"
type input "$75.00"
click at [895, 370] on input "0" at bounding box center [916, 371] width 71 height 16
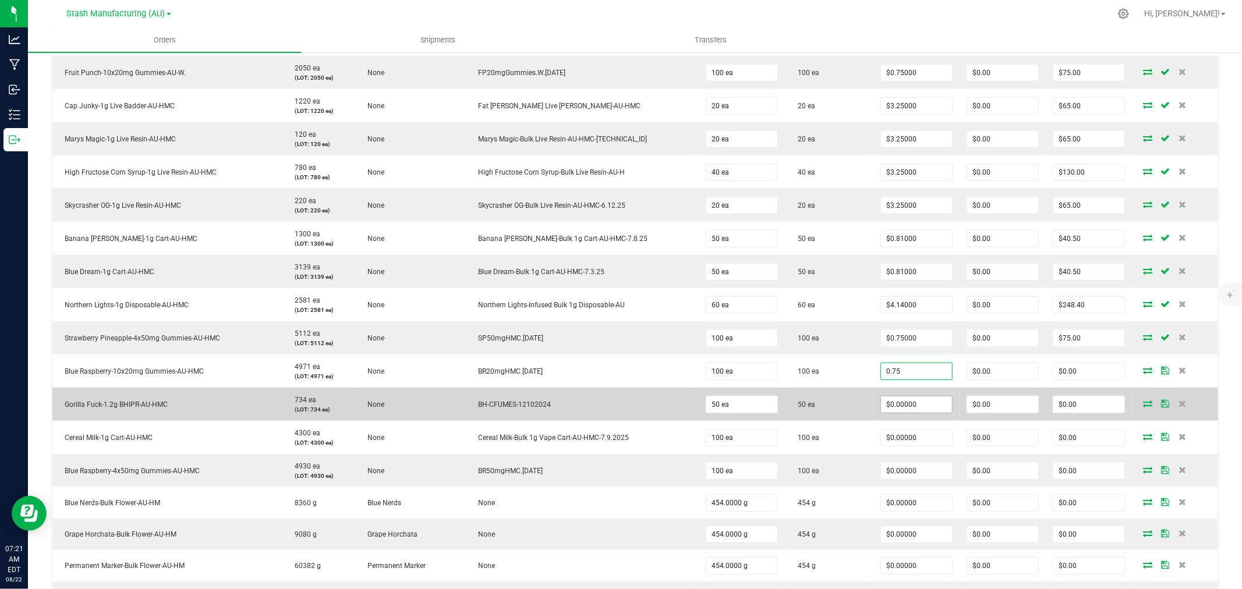
type input "$0.75000"
type input "$75.00"
click at [896, 414] on span "$0.00000" at bounding box center [917, 404] width 72 height 17
click at [897, 409] on input "0" at bounding box center [916, 405] width 71 height 16
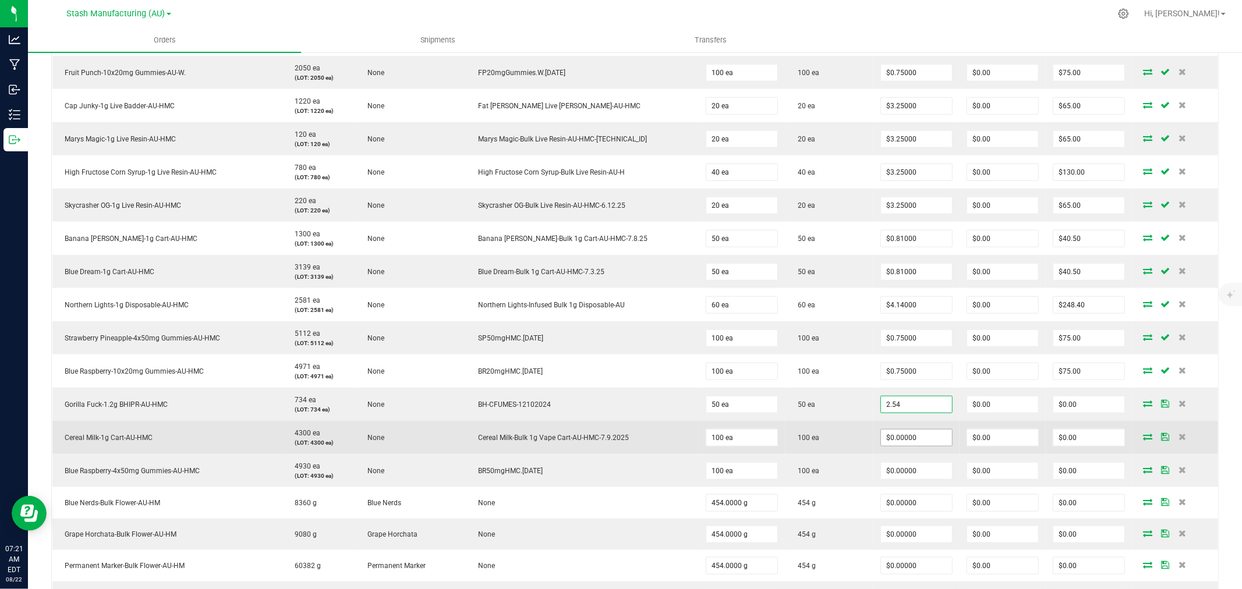
type input "$2.54000"
type input "$127.00"
click at [897, 434] on input "0" at bounding box center [916, 438] width 71 height 16
type input "$0.81000"
type input "$81.00"
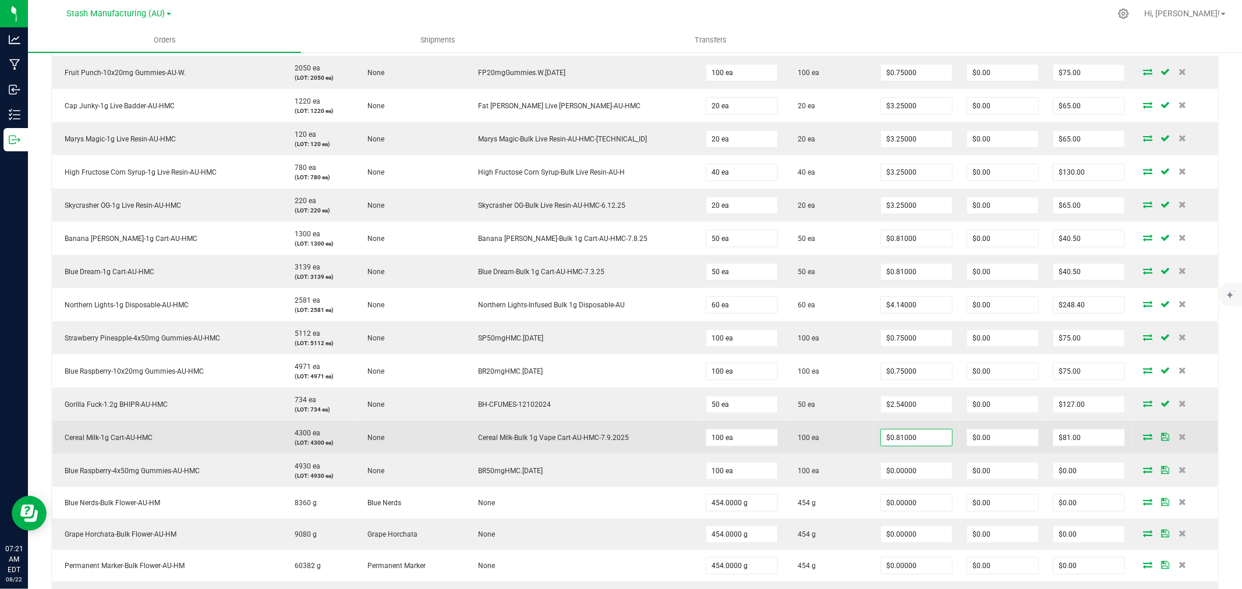
click at [841, 443] on td "100 ea" at bounding box center [829, 437] width 89 height 33
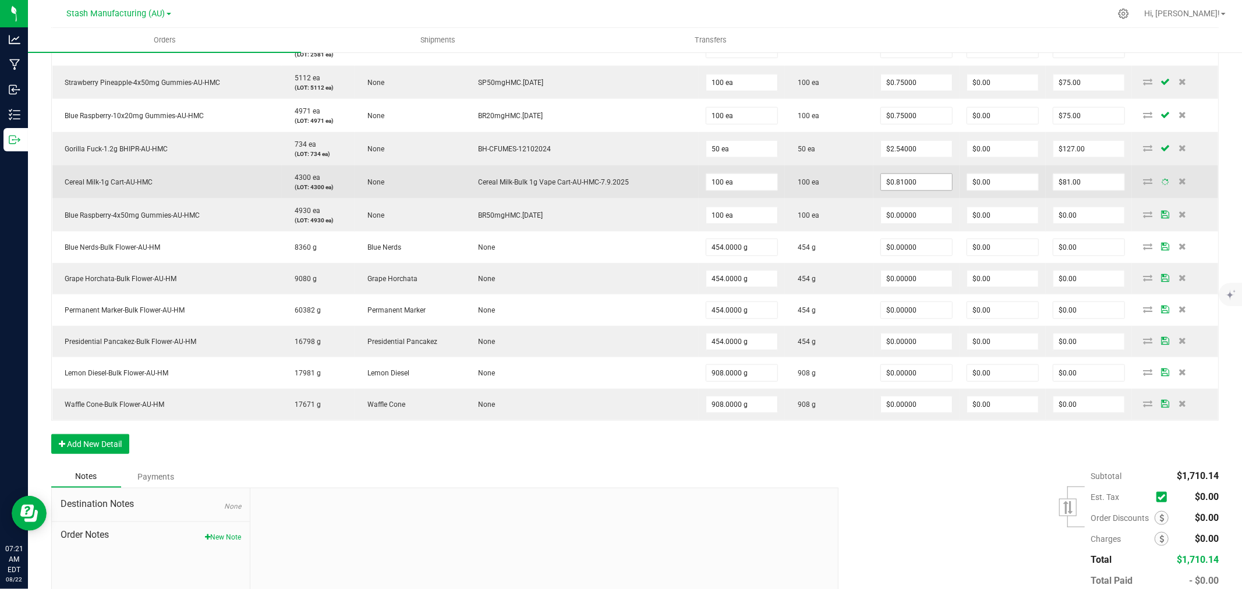
scroll to position [906, 0]
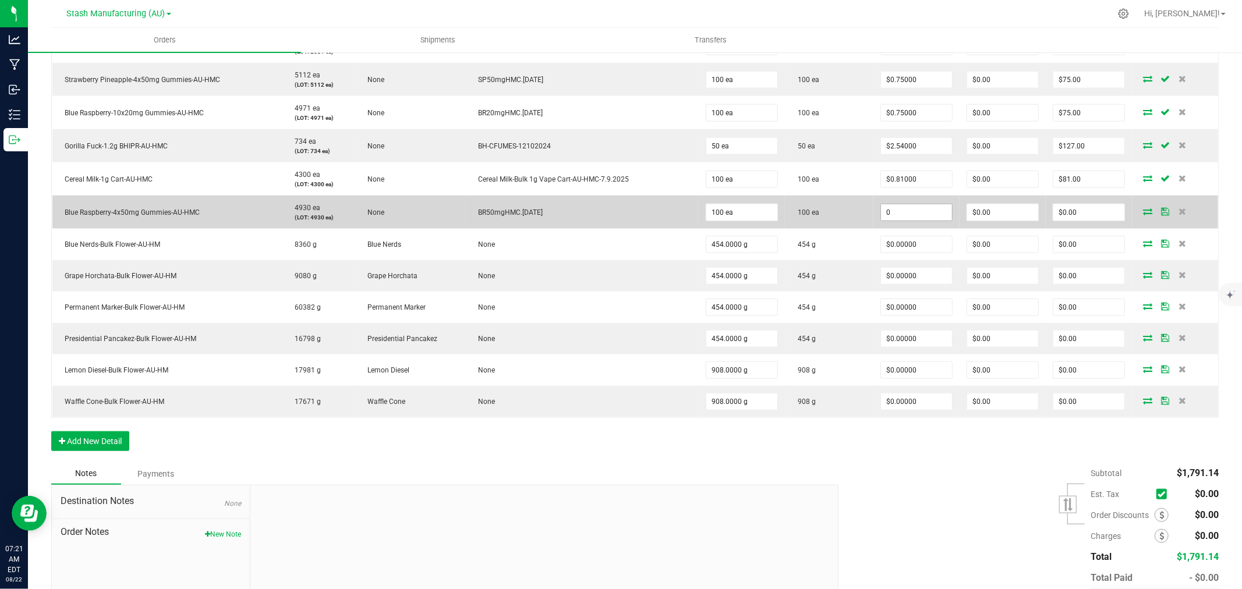
click at [881, 211] on input "0" at bounding box center [916, 212] width 71 height 16
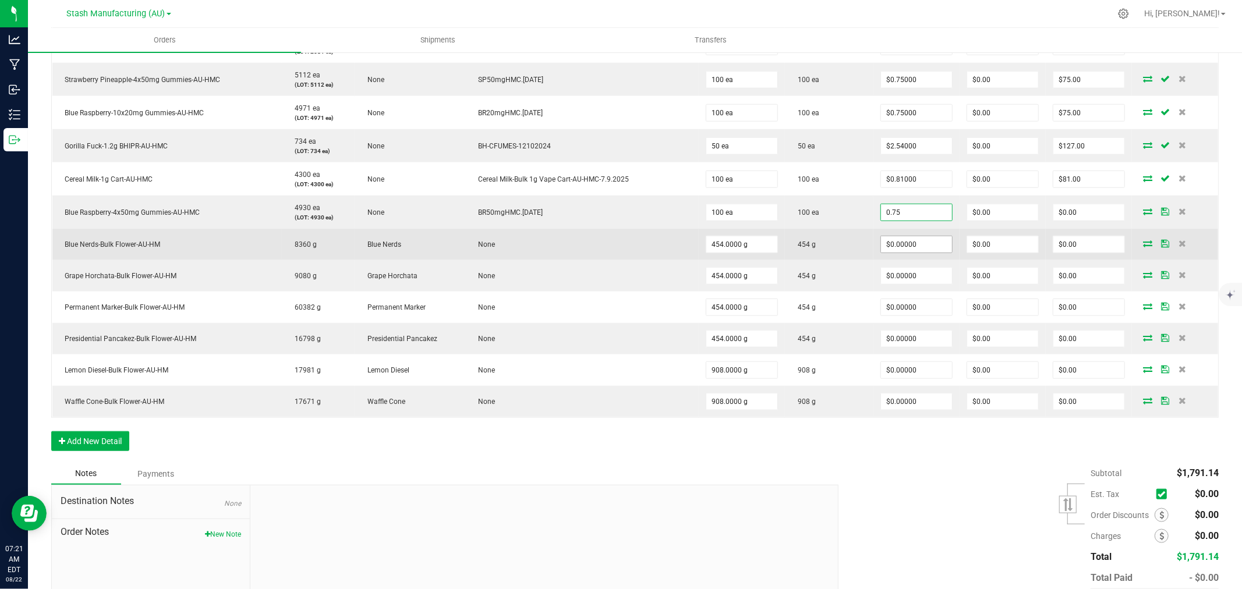
type input "$0.75000"
type input "$75.00"
click at [881, 243] on input "0" at bounding box center [916, 244] width 71 height 16
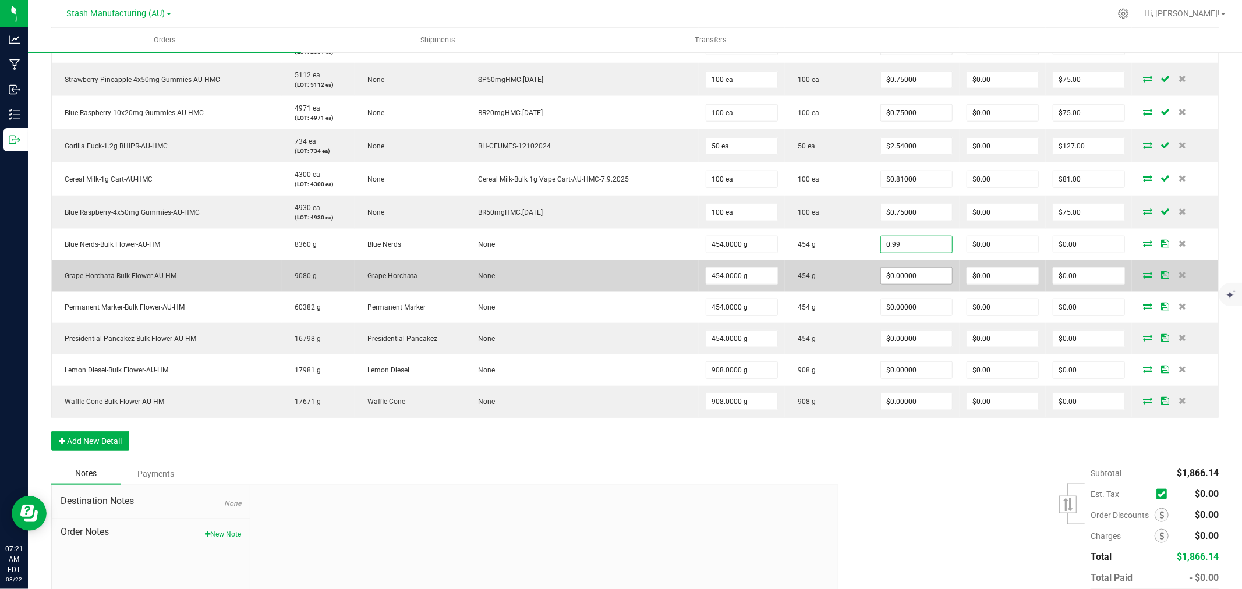
type input "$0.99000"
type input "$449.46"
click at [905, 272] on input "0" at bounding box center [916, 276] width 71 height 16
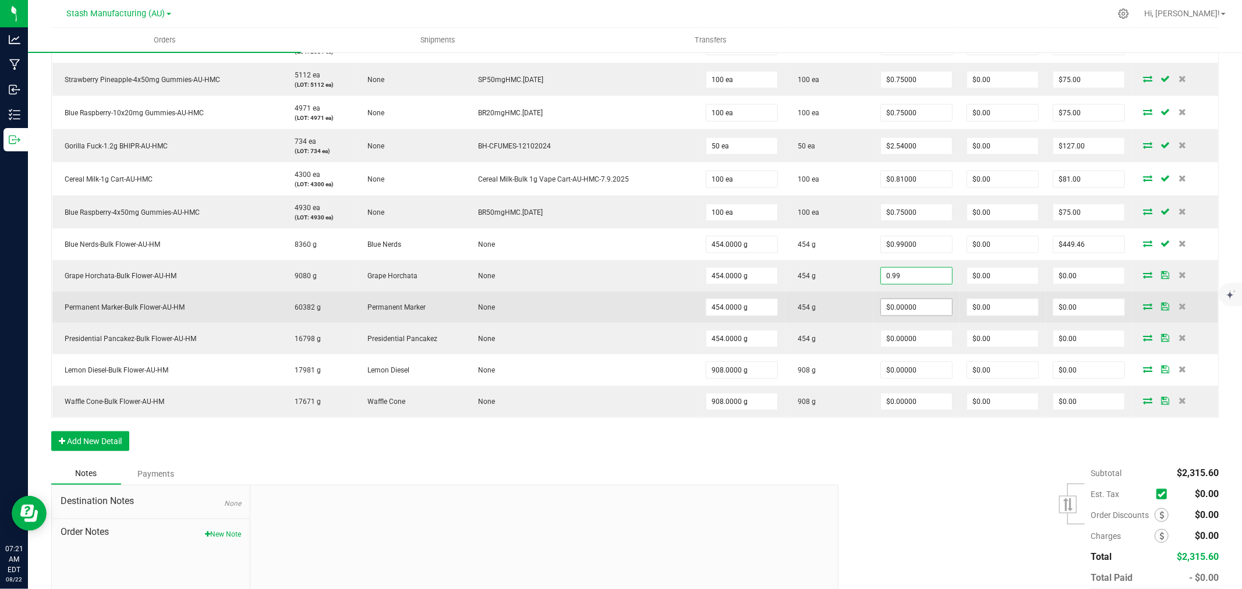
type input "$0.99000"
type input "$449.46"
click at [899, 299] on input "0" at bounding box center [916, 307] width 71 height 16
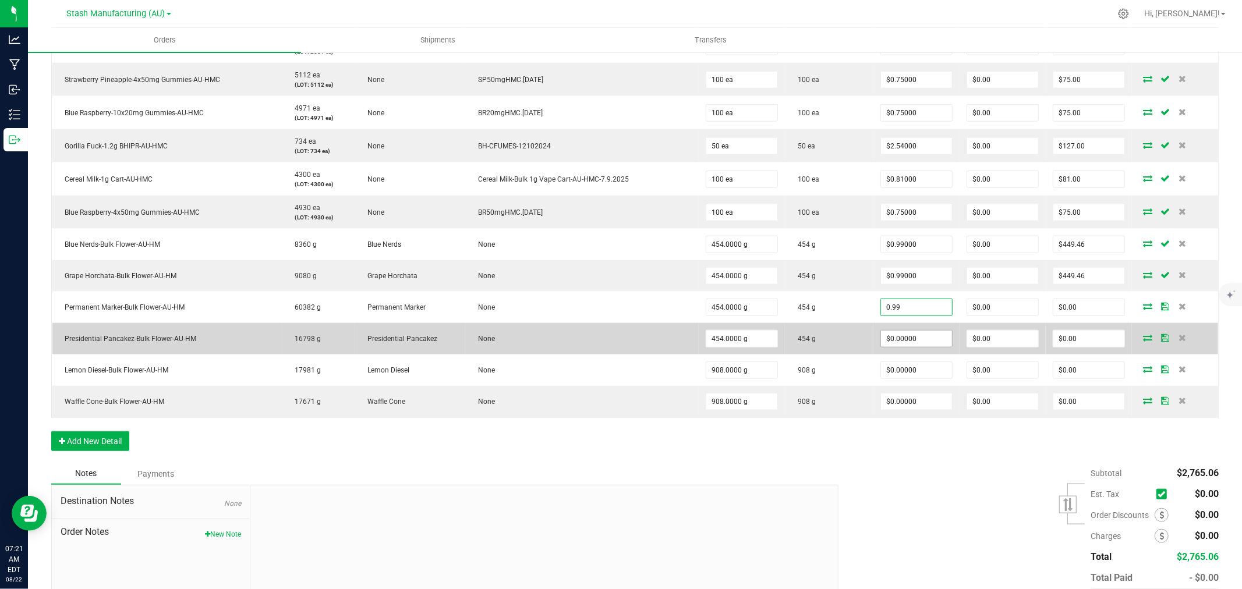
type input "$0.99000"
type input "$449.46"
click at [893, 341] on input "0" at bounding box center [916, 339] width 71 height 16
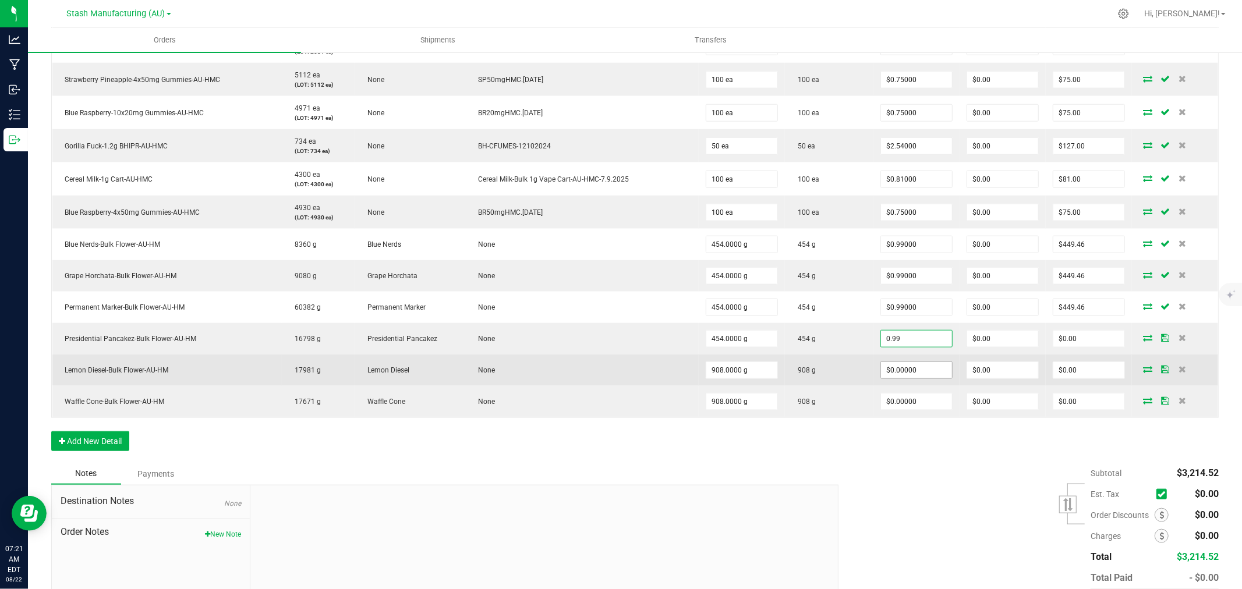
type input "$0.99000"
type input "$449.46"
click at [893, 367] on input "0" at bounding box center [916, 370] width 71 height 16
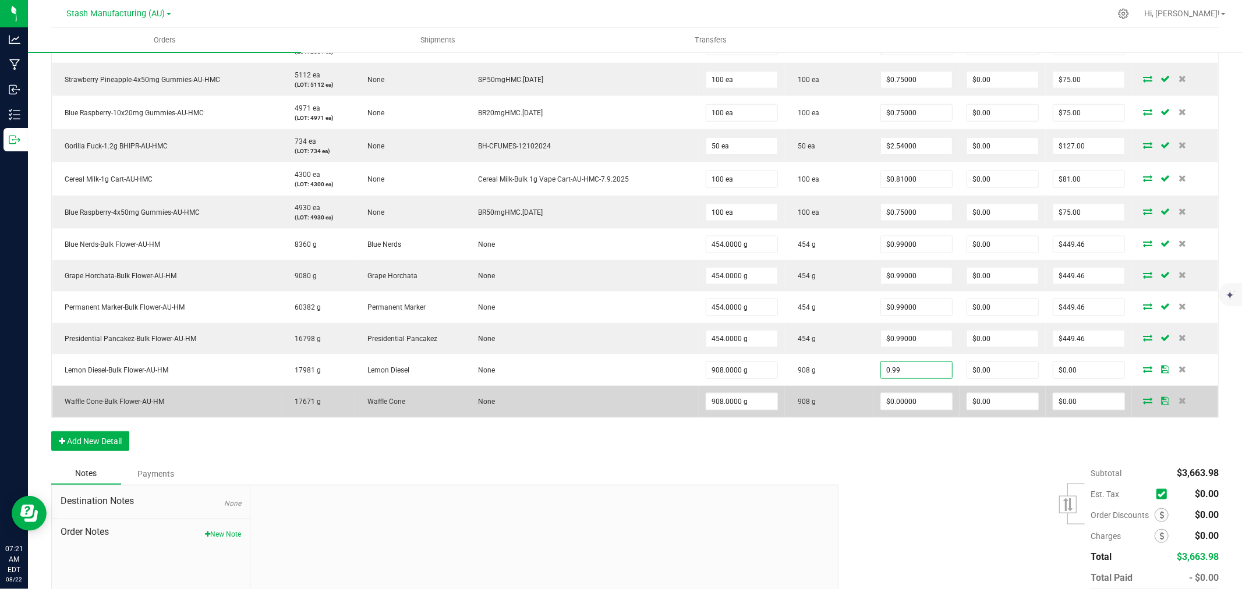
type input "$0.99000"
type input "$898.92"
click at [892, 391] on td "$0.00000" at bounding box center [917, 401] width 86 height 31
click at [881, 408] on input "0" at bounding box center [916, 402] width 71 height 16
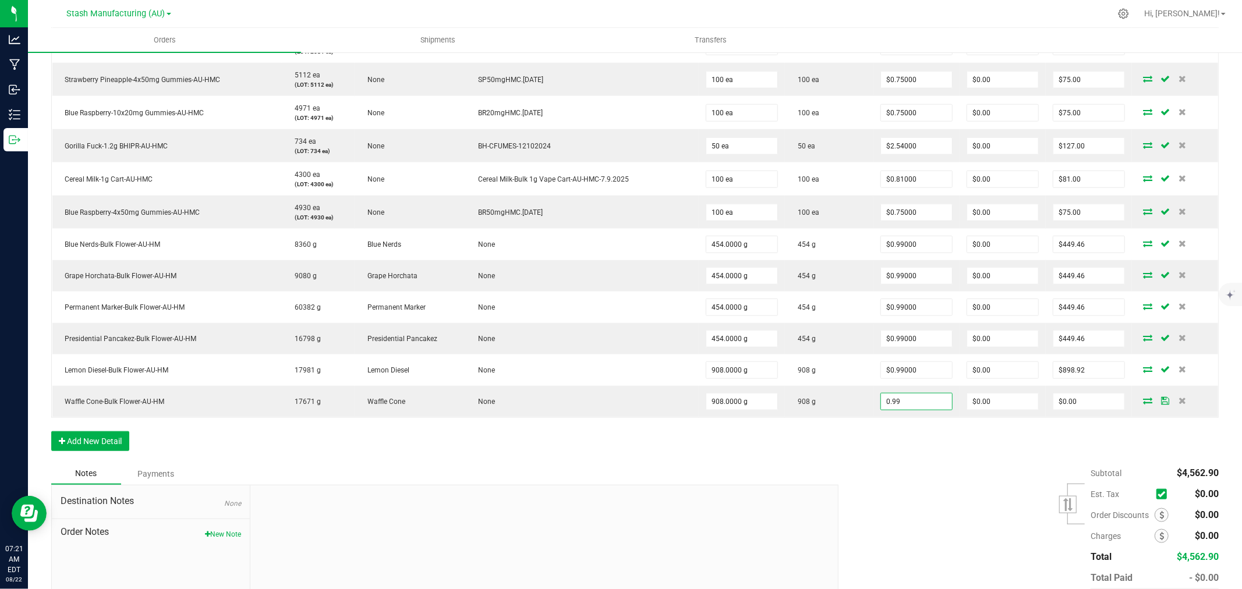
type input "$0.99000"
type input "$898.92"
click at [874, 473] on div "Subtotal $4,562.90 Est. Tax" at bounding box center [1024, 536] width 389 height 147
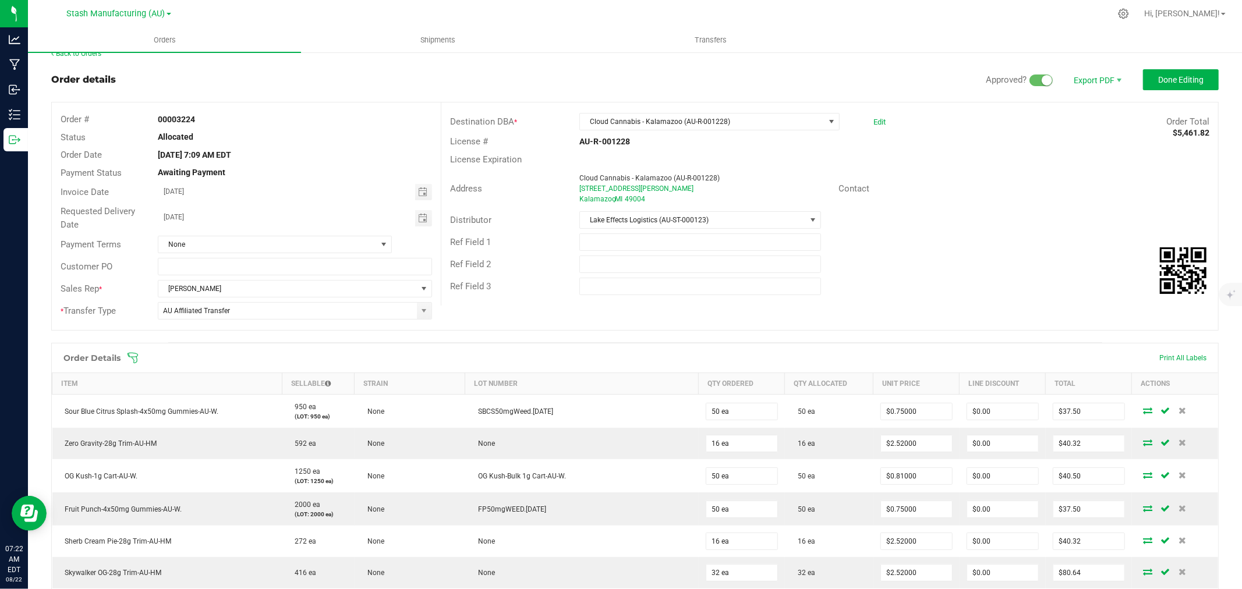
scroll to position [0, 0]
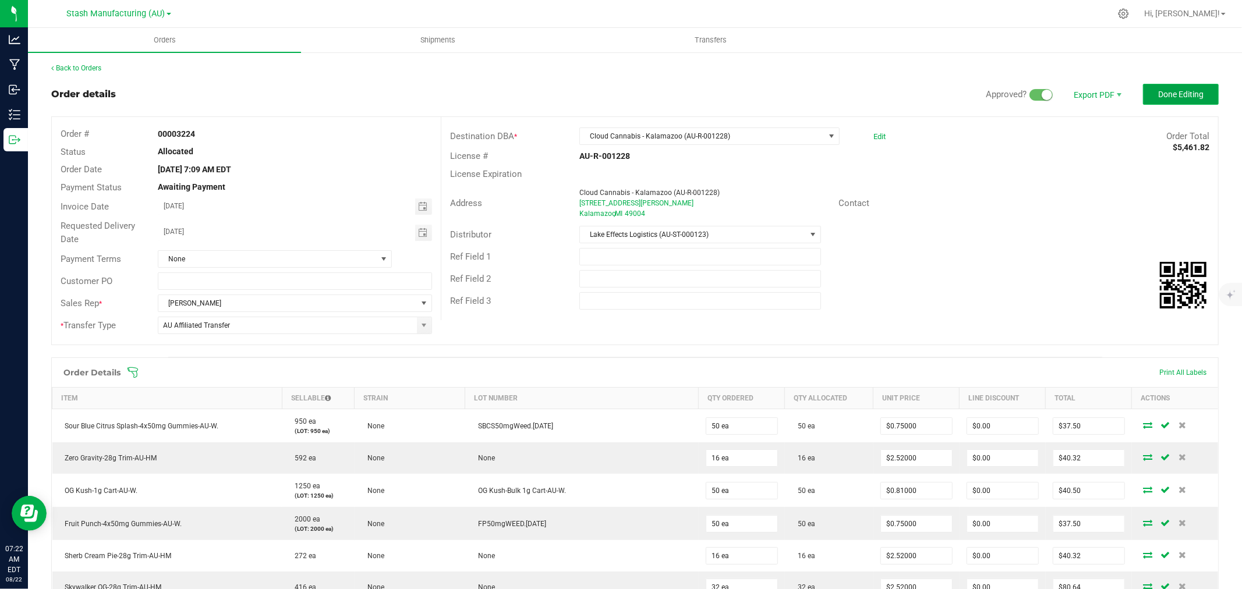
click at [1187, 98] on span "Done Editing" at bounding box center [1180, 94] width 45 height 9
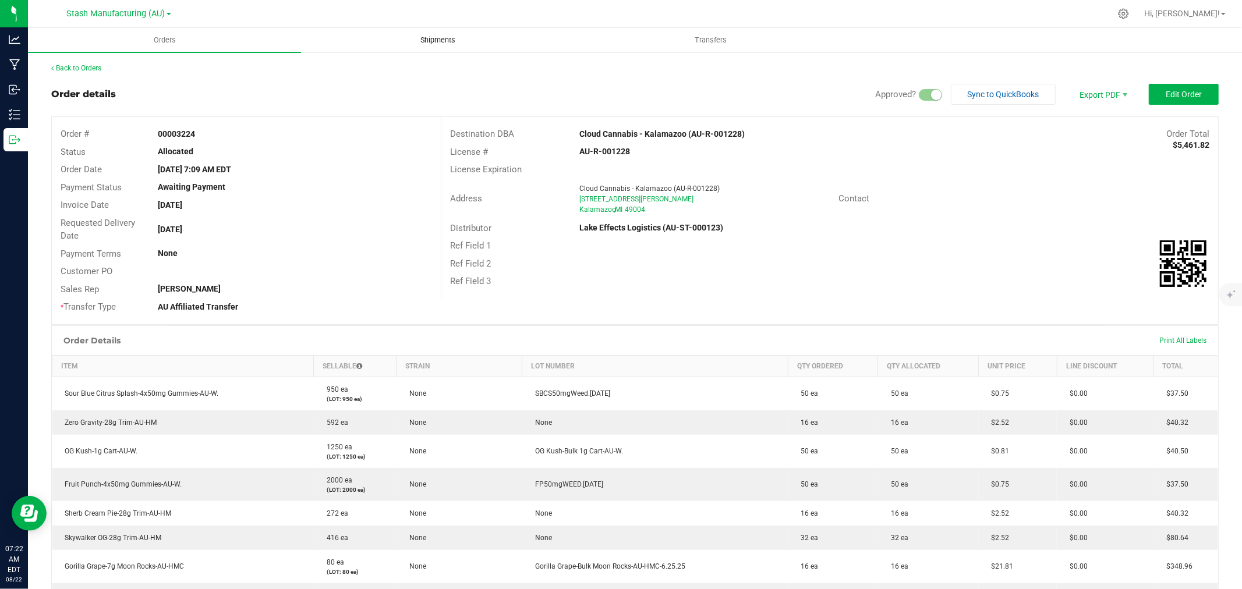
click at [436, 41] on span "Shipments" at bounding box center [438, 40] width 66 height 10
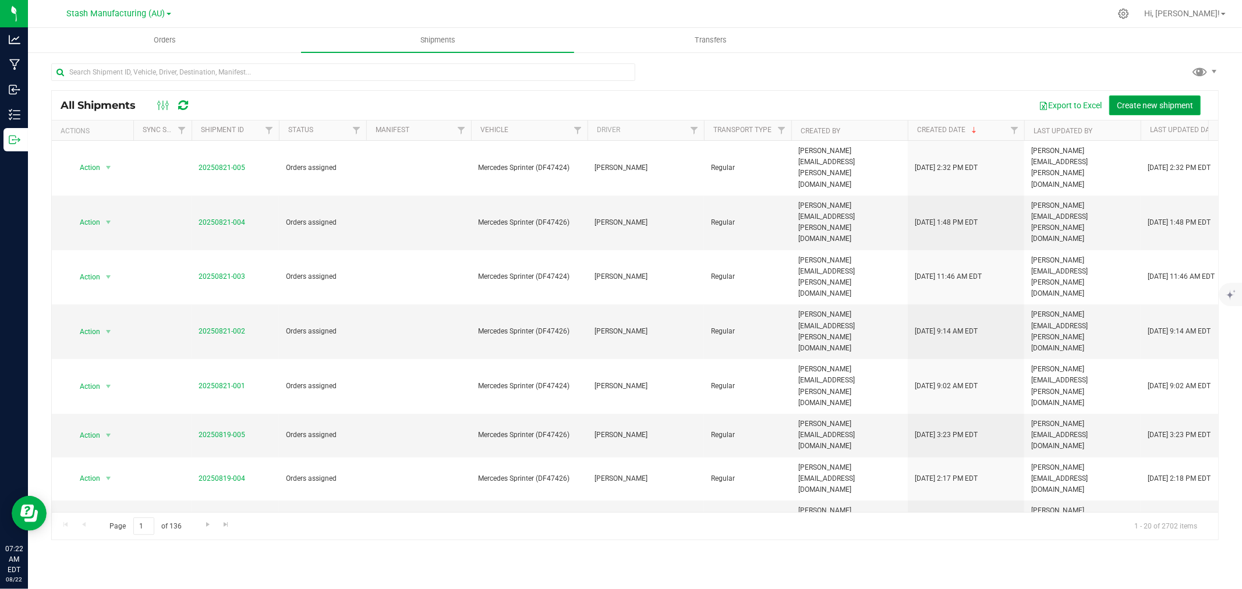
click at [1143, 97] on button "Create new shipment" at bounding box center [1154, 106] width 91 height 20
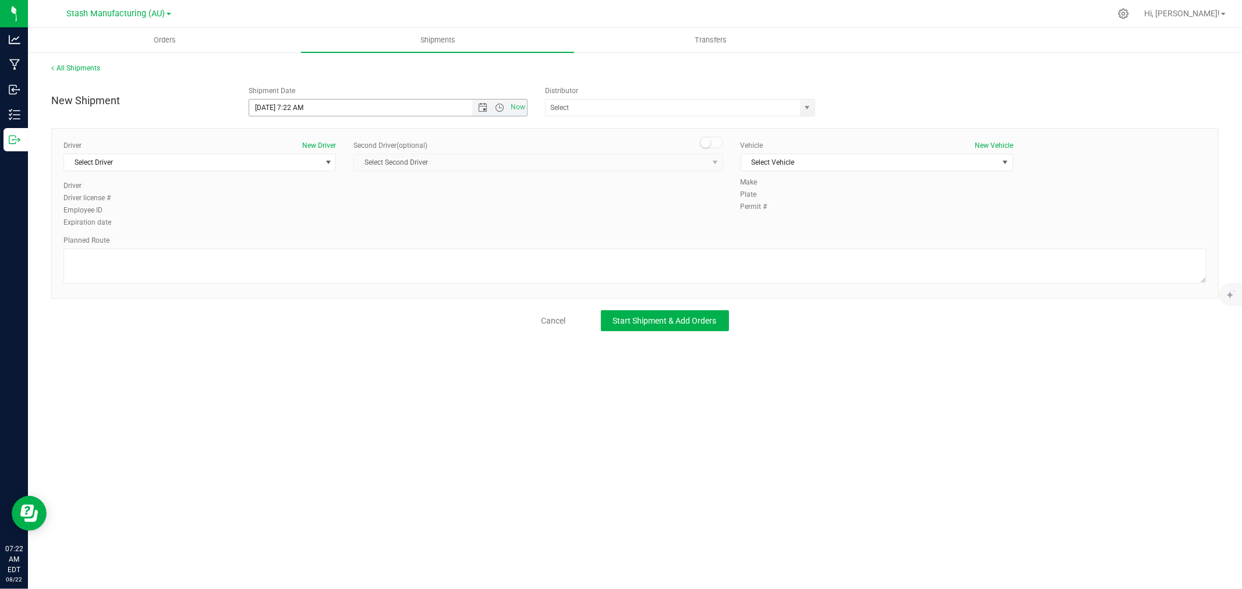
click at [327, 107] on input "[DATE] 7:22 AM" at bounding box center [370, 108] width 243 height 16
click at [483, 108] on span "Open the date view" at bounding box center [482, 107] width 9 height 9
click at [277, 242] on link "25" at bounding box center [276, 244] width 17 height 18
type input "[DATE] 7:22 AM"
click at [574, 105] on input "text" at bounding box center [669, 108] width 247 height 16
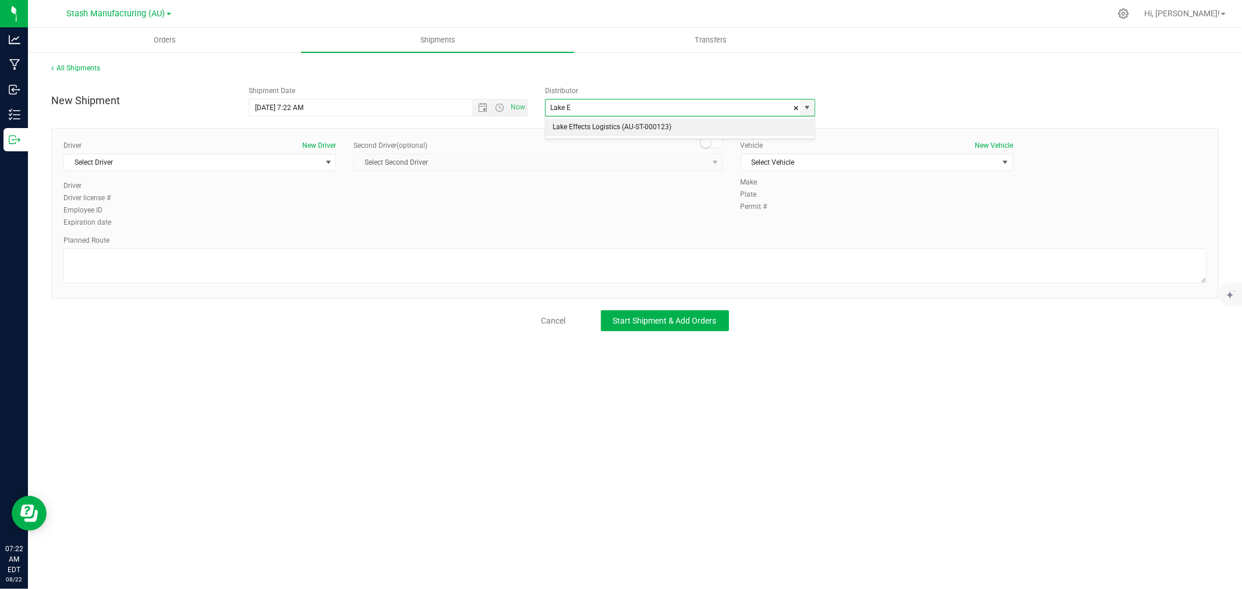
click at [584, 123] on li "Lake Effects Logistics (AU-ST-000123)" at bounding box center [680, 127] width 269 height 17
type input "Lake Effects Logistics (AU-ST-000123)"
click at [147, 161] on span "Select Driver" at bounding box center [192, 162] width 257 height 16
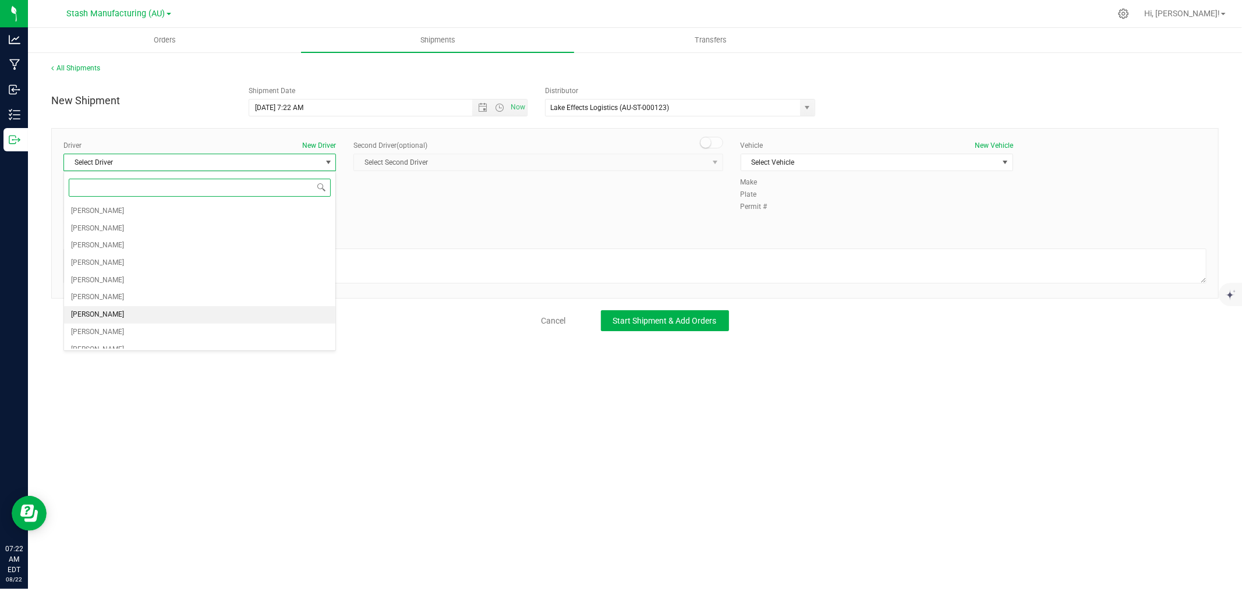
click at [98, 311] on span "[PERSON_NAME]" at bounding box center [97, 315] width 53 height 15
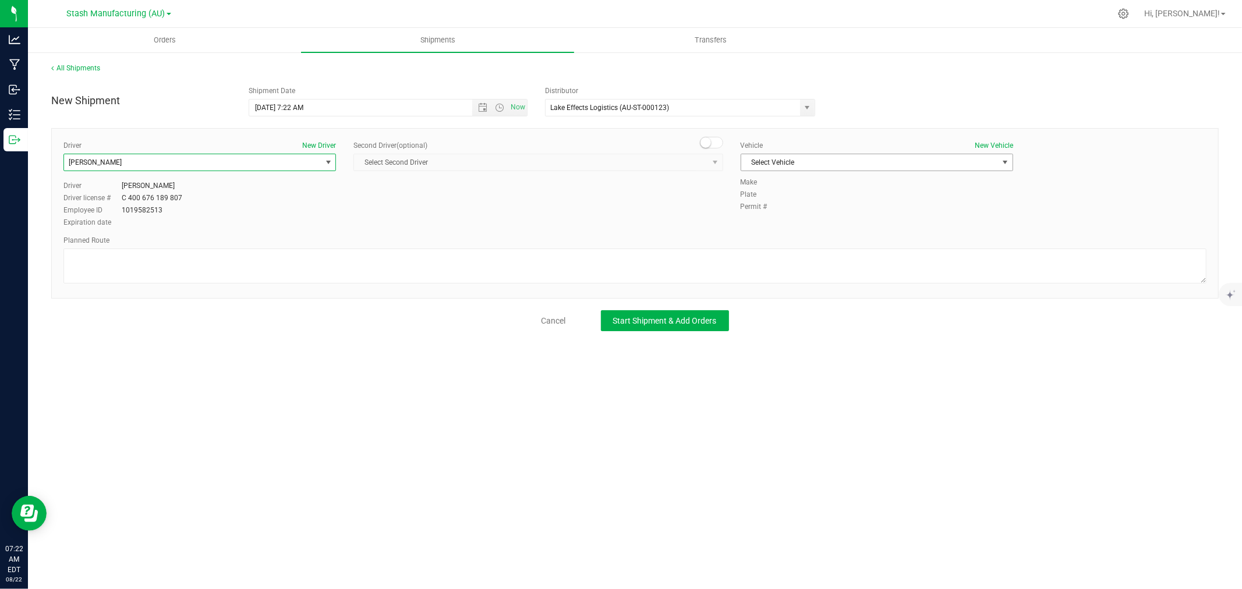
click at [782, 160] on span "Select Vehicle" at bounding box center [869, 162] width 257 height 16
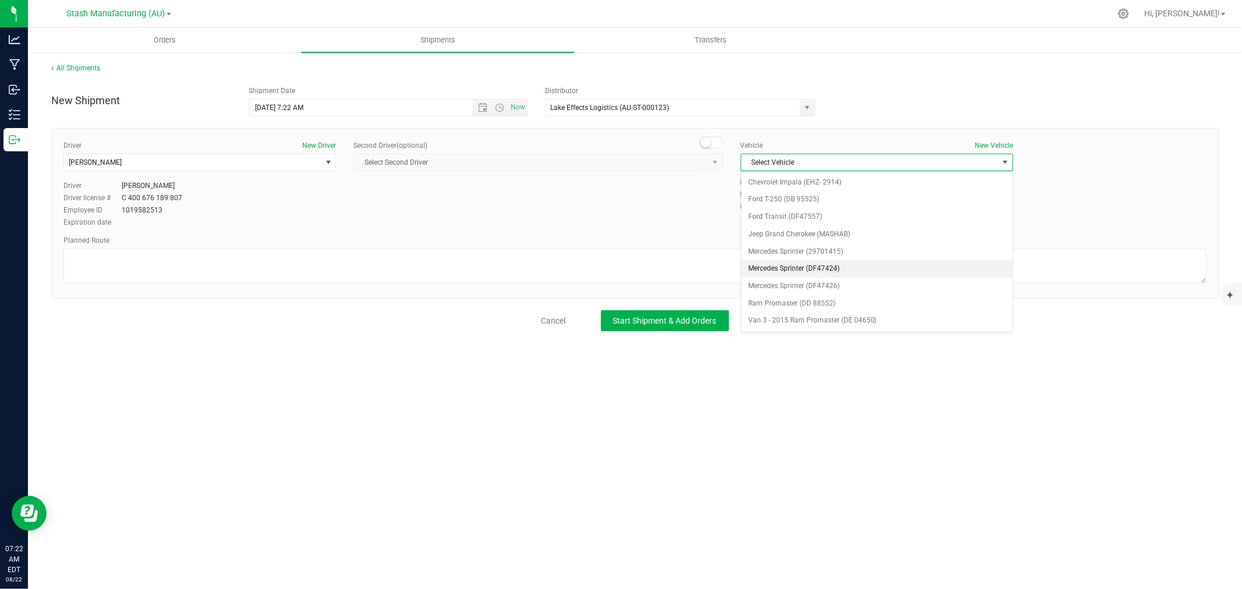
click at [829, 271] on li "Mercedes Sprinter (DF47424)" at bounding box center [876, 268] width 271 height 17
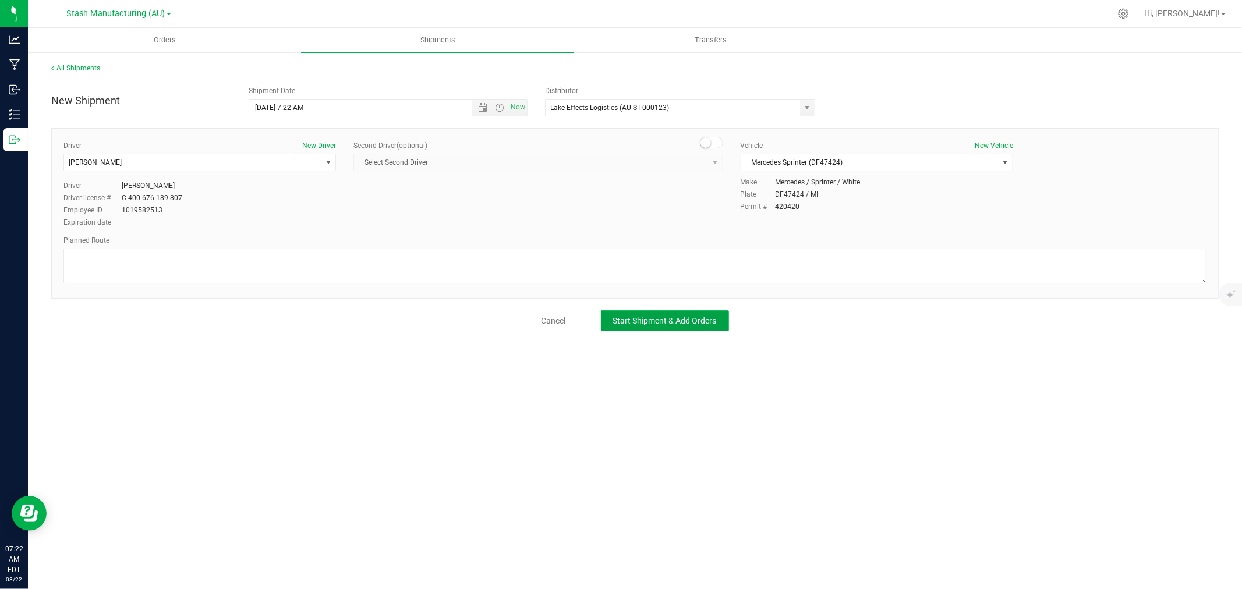
click at [665, 319] on span "Start Shipment & Add Orders" at bounding box center [665, 320] width 104 height 9
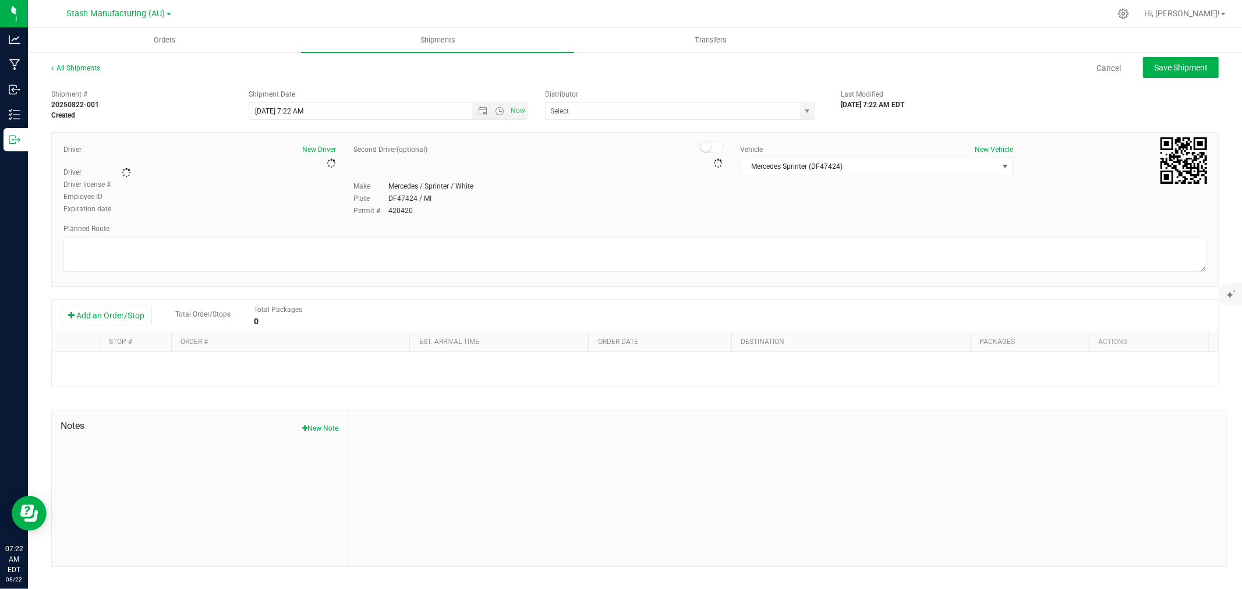
type input "Lake Effects Logistics (AU-ST-000123)"
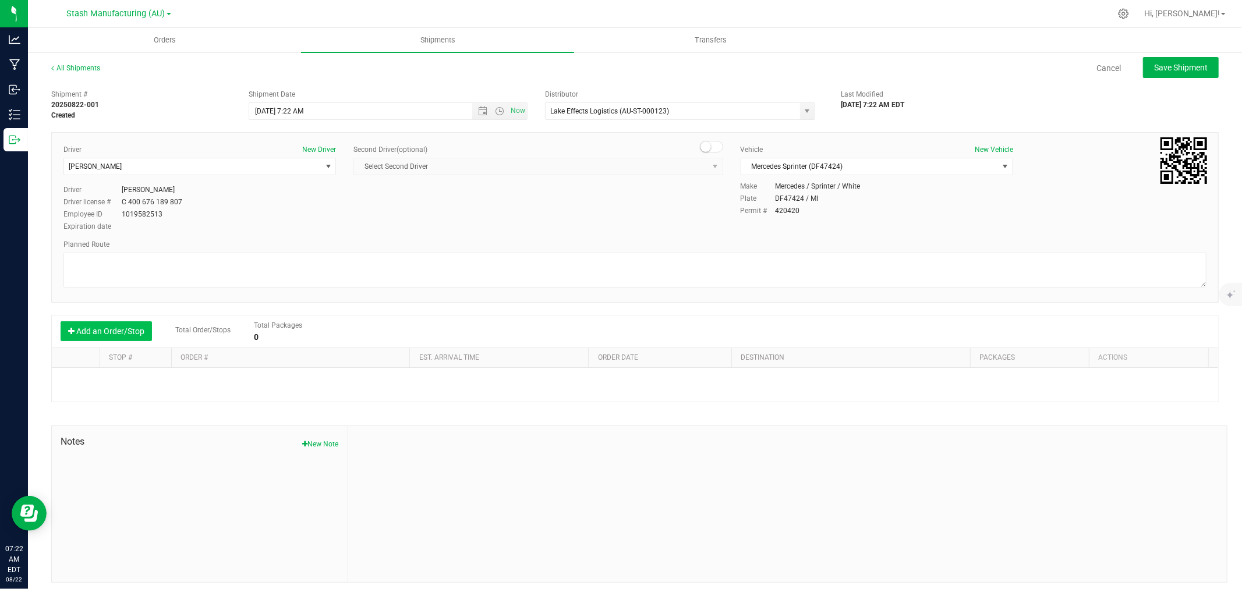
click at [103, 328] on button "Add an Order/Stop" at bounding box center [106, 331] width 91 height 20
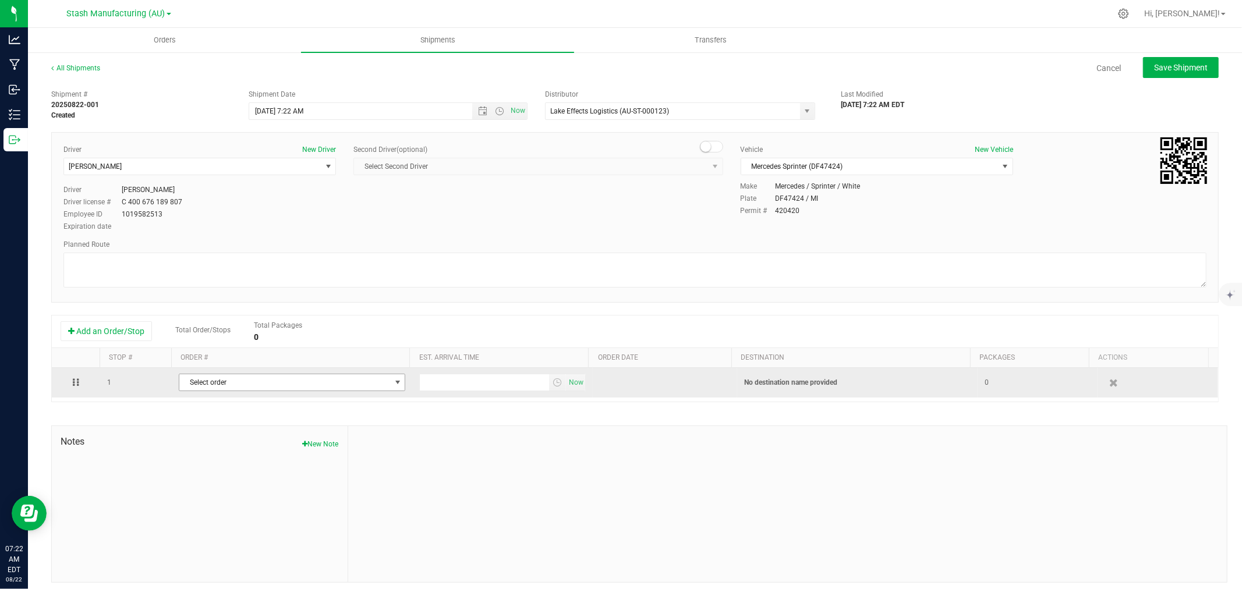
click at [235, 385] on span "Select order" at bounding box center [284, 382] width 211 height 16
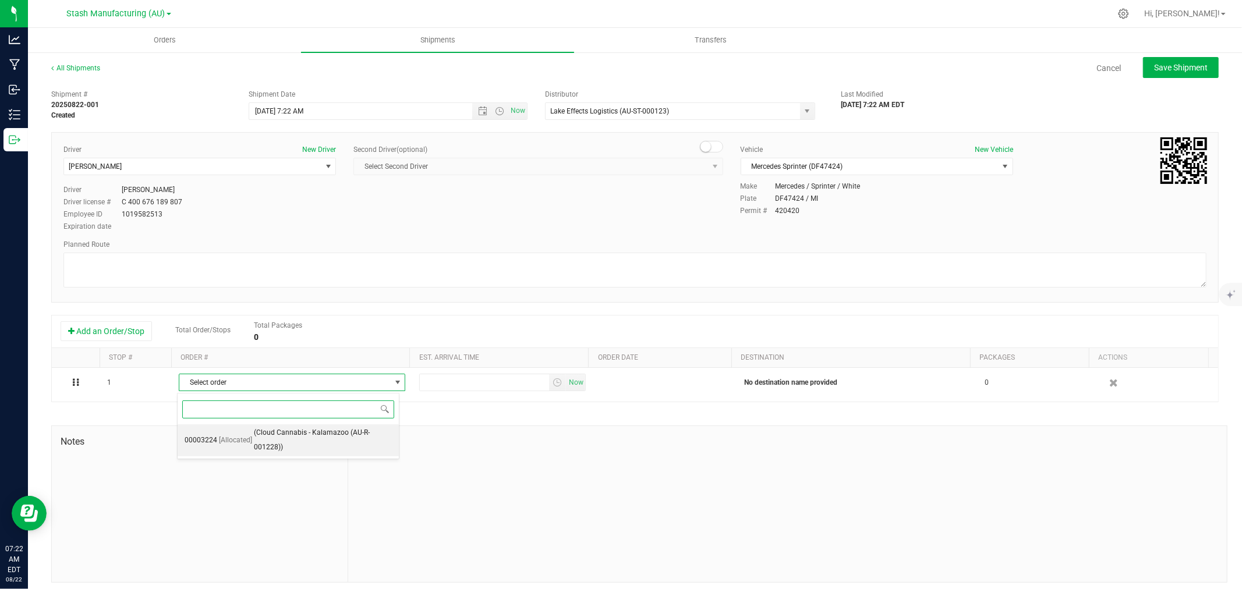
click at [246, 444] on span "[Allocated]" at bounding box center [235, 440] width 33 height 15
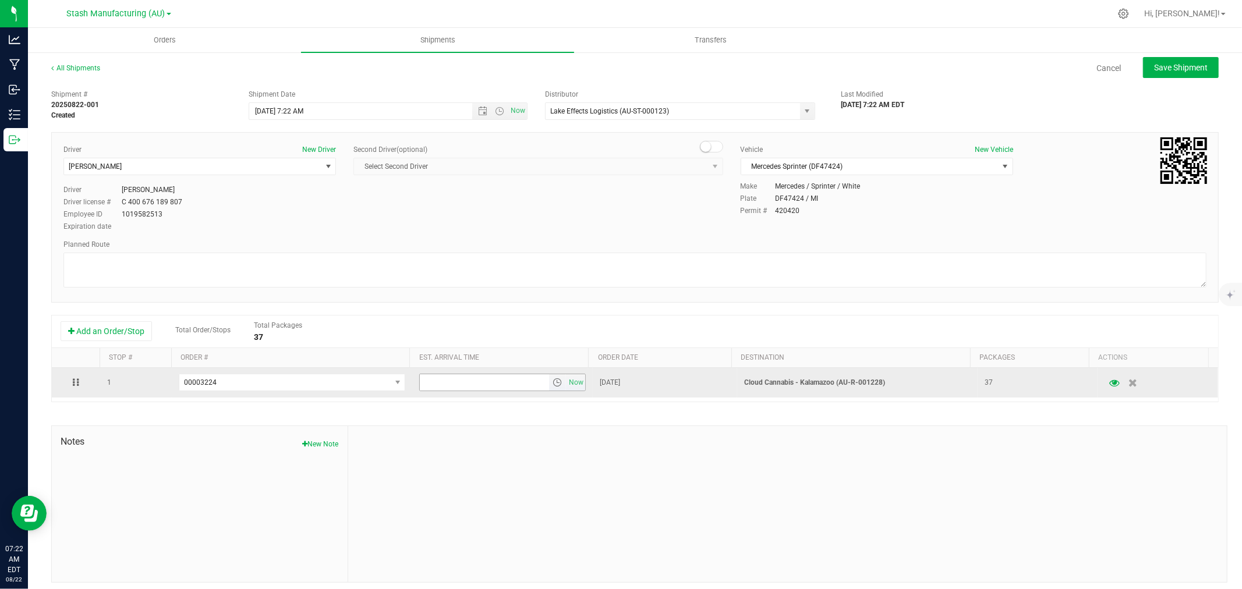
click at [484, 391] on input "text" at bounding box center [484, 382] width 129 height 16
type input "6:00 pm"
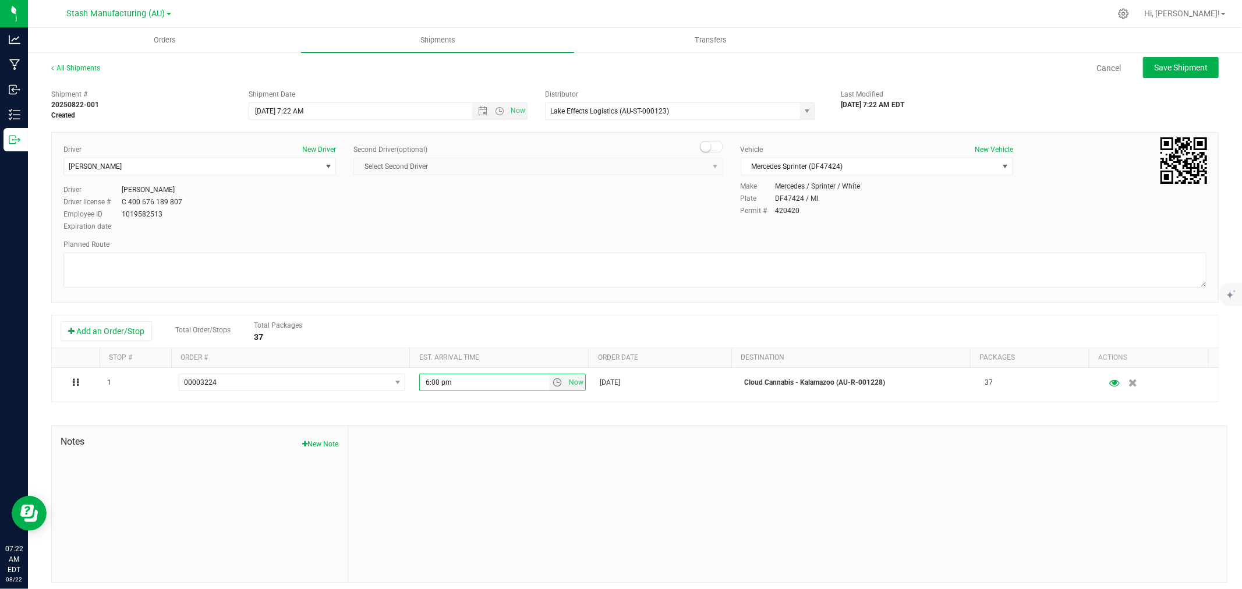
click at [473, 472] on div at bounding box center [787, 504] width 879 height 156
click at [1188, 63] on span "Save Shipment" at bounding box center [1181, 67] width 54 height 9
type input "[DATE] 11:22 AM"
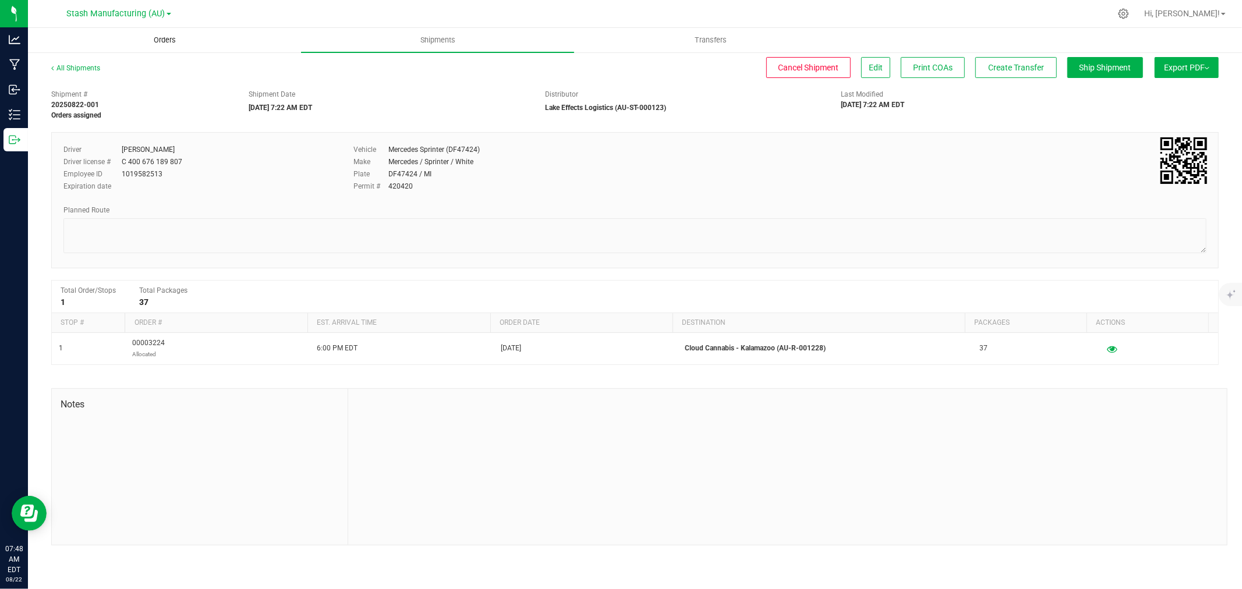
click at [150, 36] on span "Orders" at bounding box center [165, 40] width 54 height 10
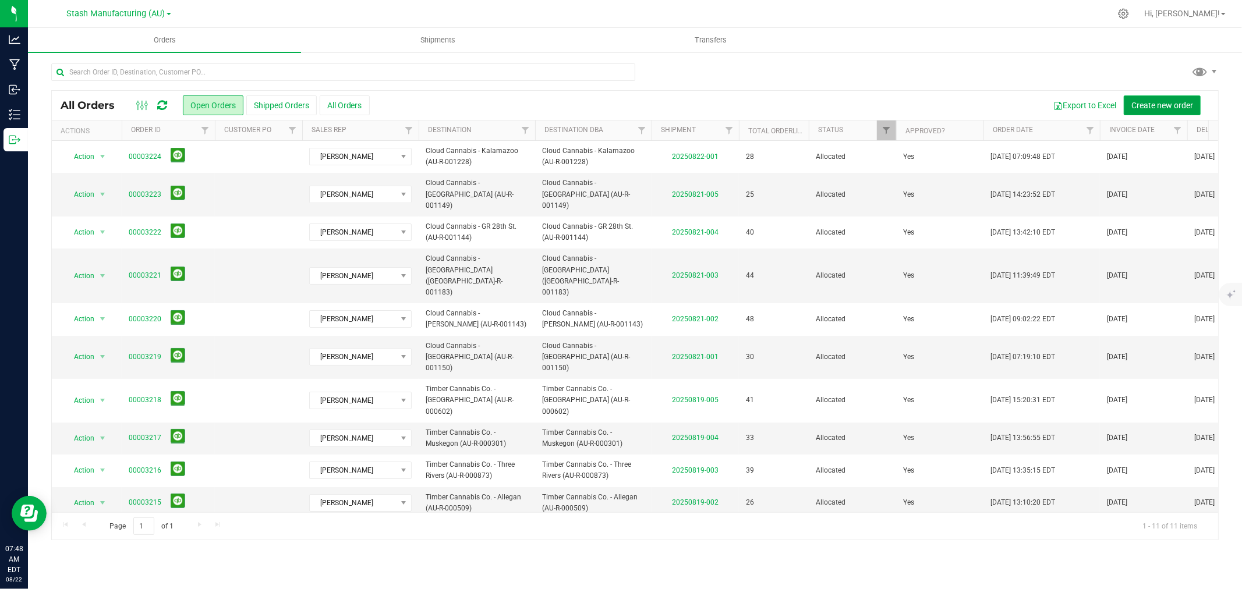
click at [1169, 104] on span "Create new order" at bounding box center [1163, 105] width 62 height 9
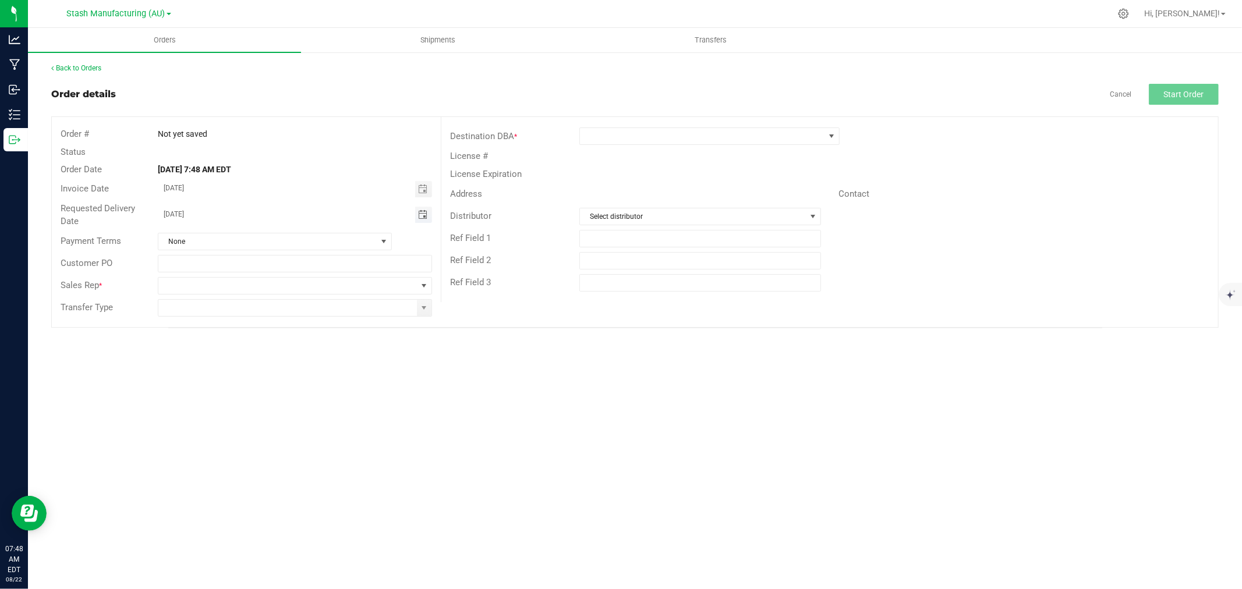
click at [423, 212] on span "Toggle calendar" at bounding box center [422, 214] width 9 height 9
click at [245, 347] on span "26" at bounding box center [244, 347] width 17 height 18
type input "[DATE]"
click at [219, 283] on span at bounding box center [287, 286] width 259 height 16
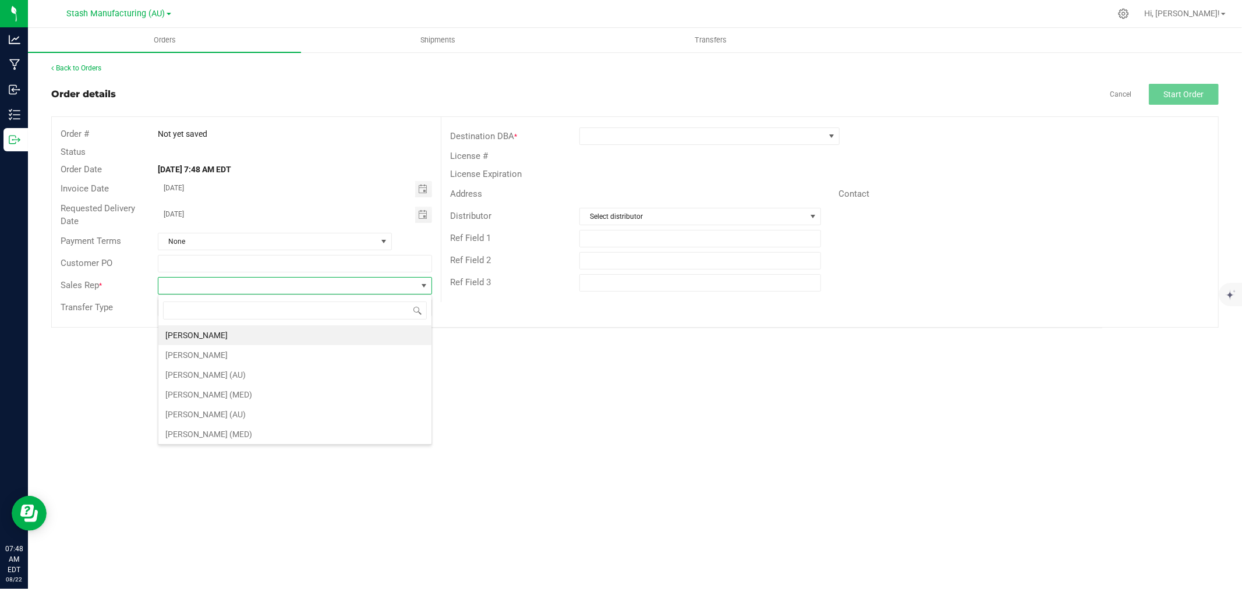
scroll to position [17, 274]
click at [200, 335] on li "[PERSON_NAME]" at bounding box center [294, 336] width 273 height 20
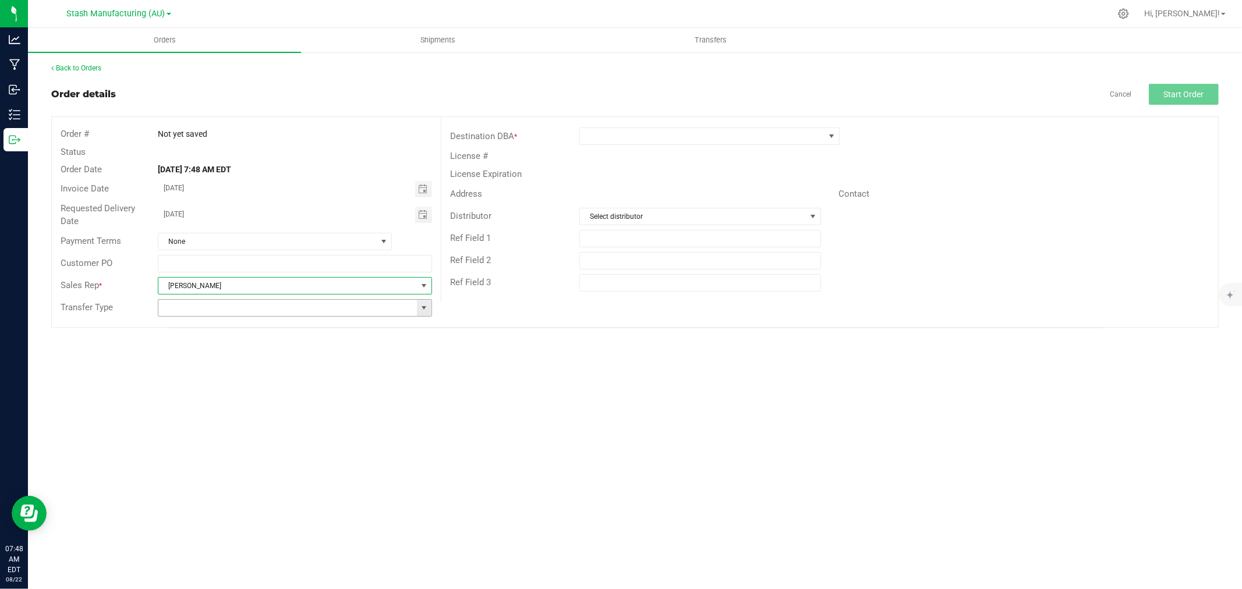
click at [425, 309] on span at bounding box center [423, 307] width 9 height 9
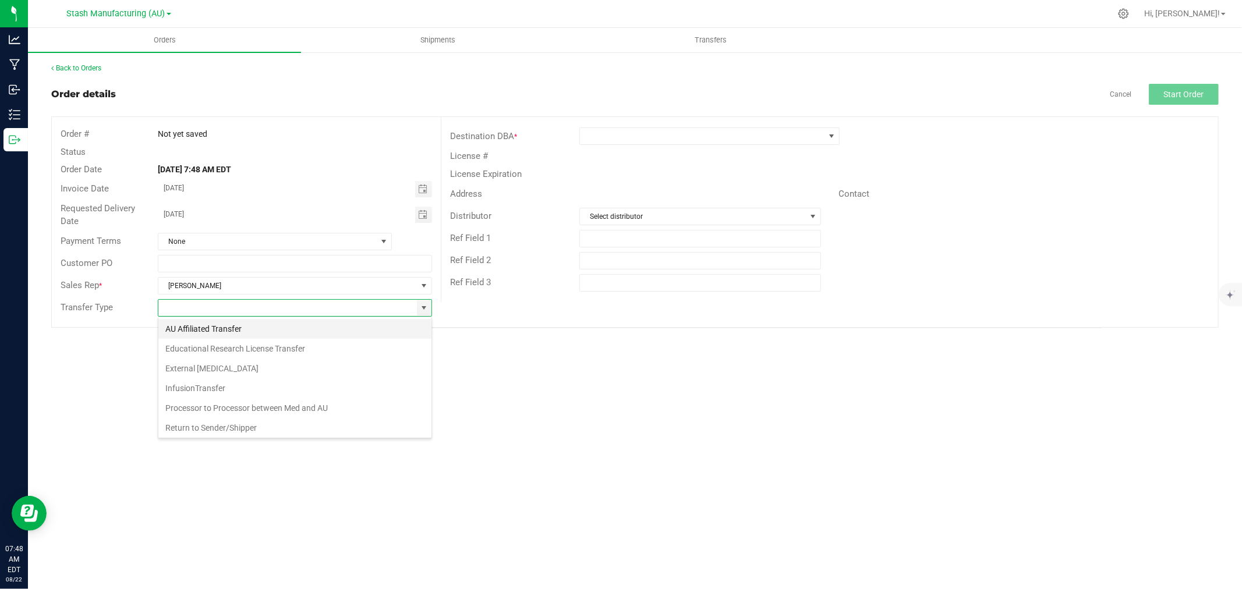
click at [177, 326] on li "AU Affiliated Transfer" at bounding box center [294, 329] width 273 height 20
type input "AU Affiliated Transfer"
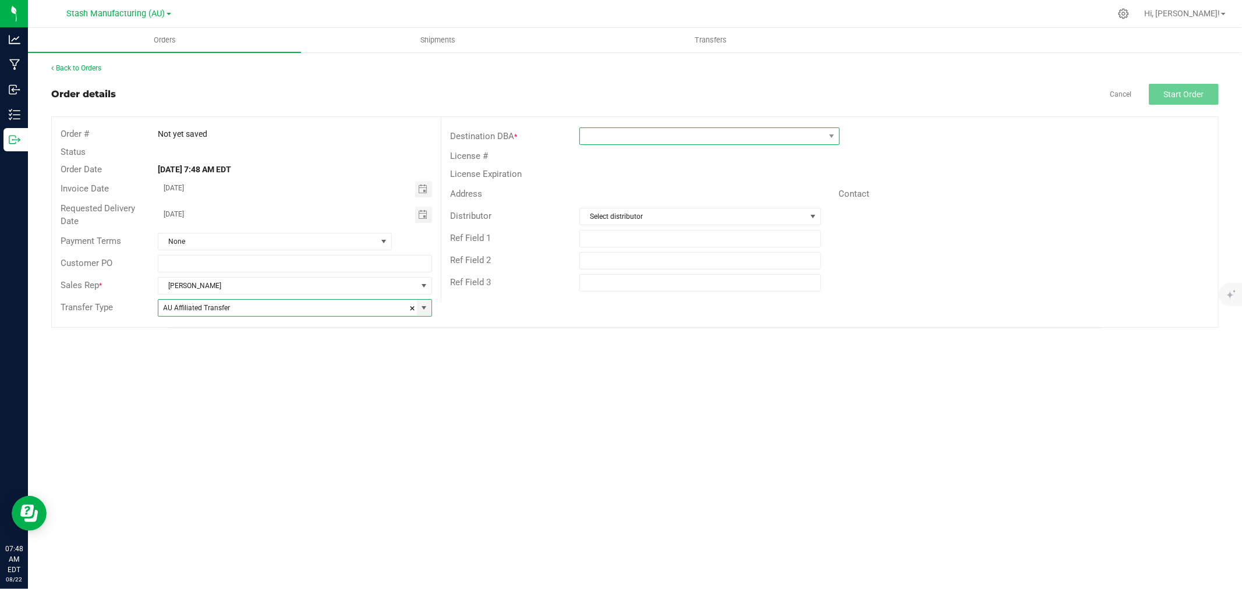
click at [605, 134] on span at bounding box center [702, 136] width 245 height 16
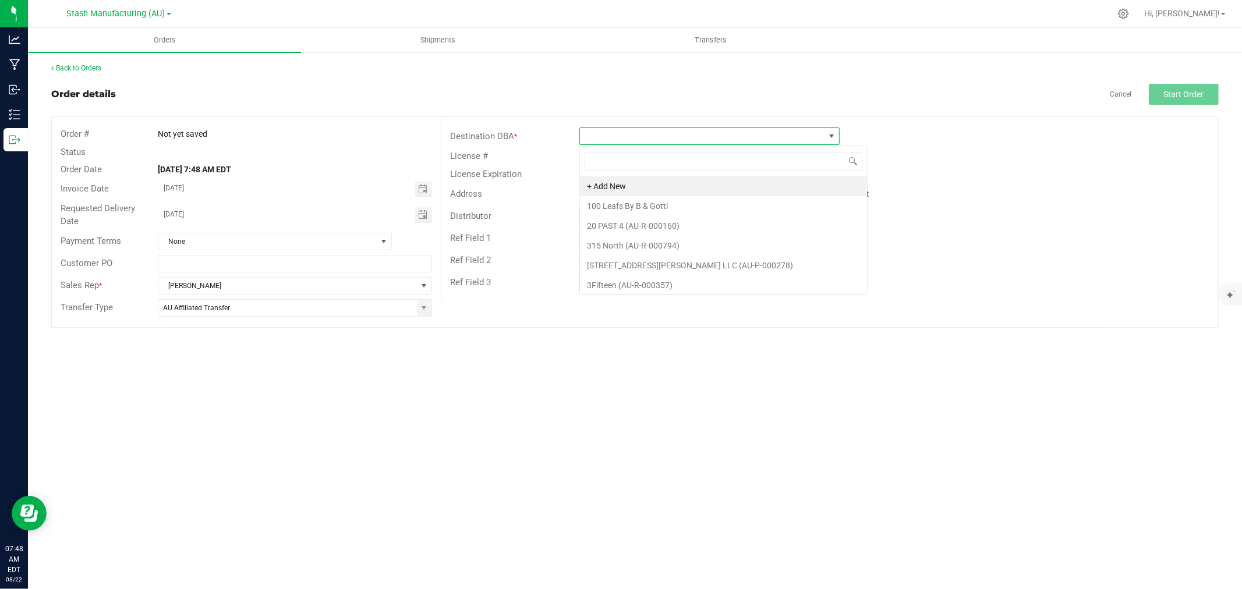
scroll to position [17, 260]
type input "GR F"
click at [672, 190] on li "Cloud Cannabis - [PERSON_NAME] St. (AU-R-001147)" at bounding box center [709, 186] width 259 height 20
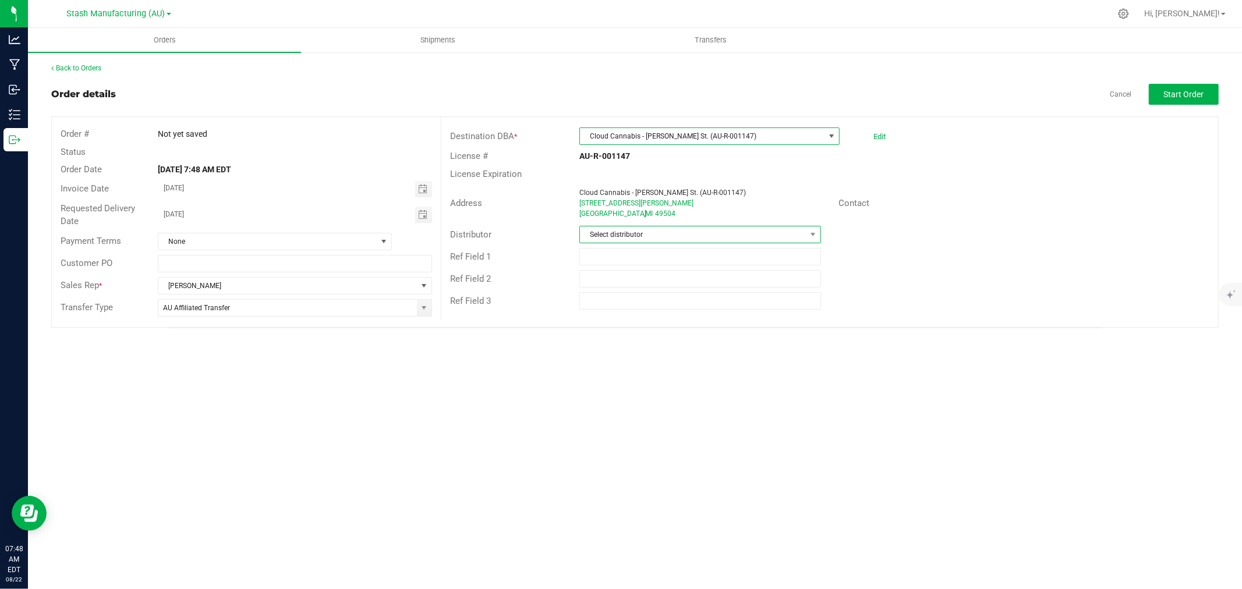
click at [639, 229] on span "Select distributor" at bounding box center [693, 235] width 226 height 16
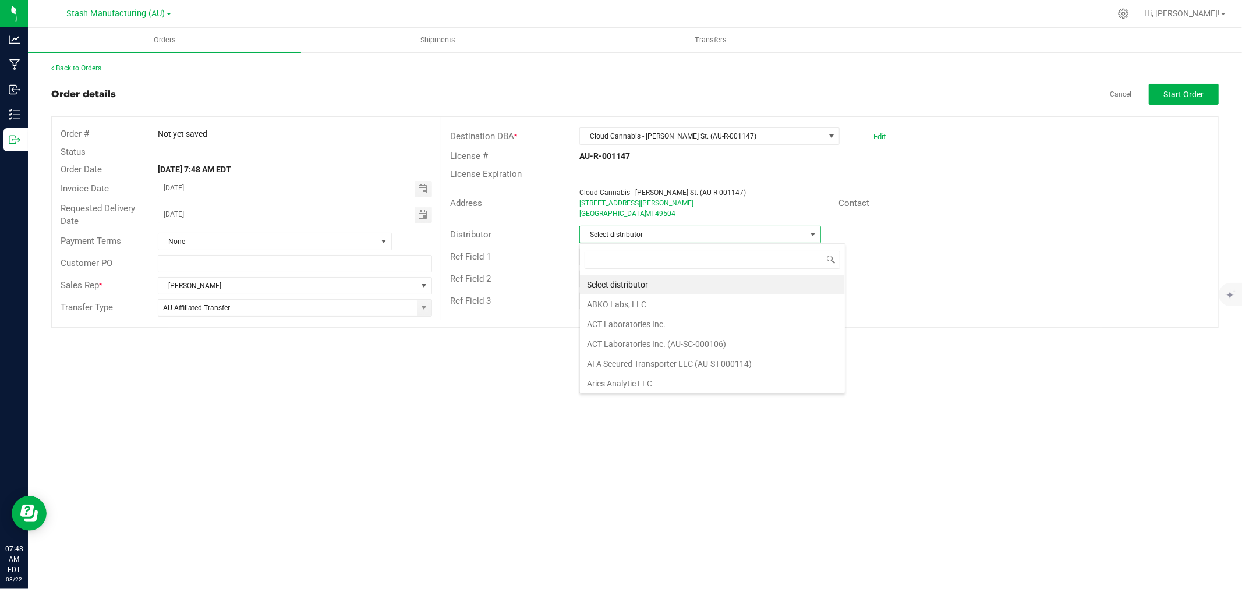
scroll to position [17, 242]
type input "Lake E"
click at [641, 281] on li "Lake Effects Logistics (AU-ST-000123)" at bounding box center [700, 285] width 241 height 20
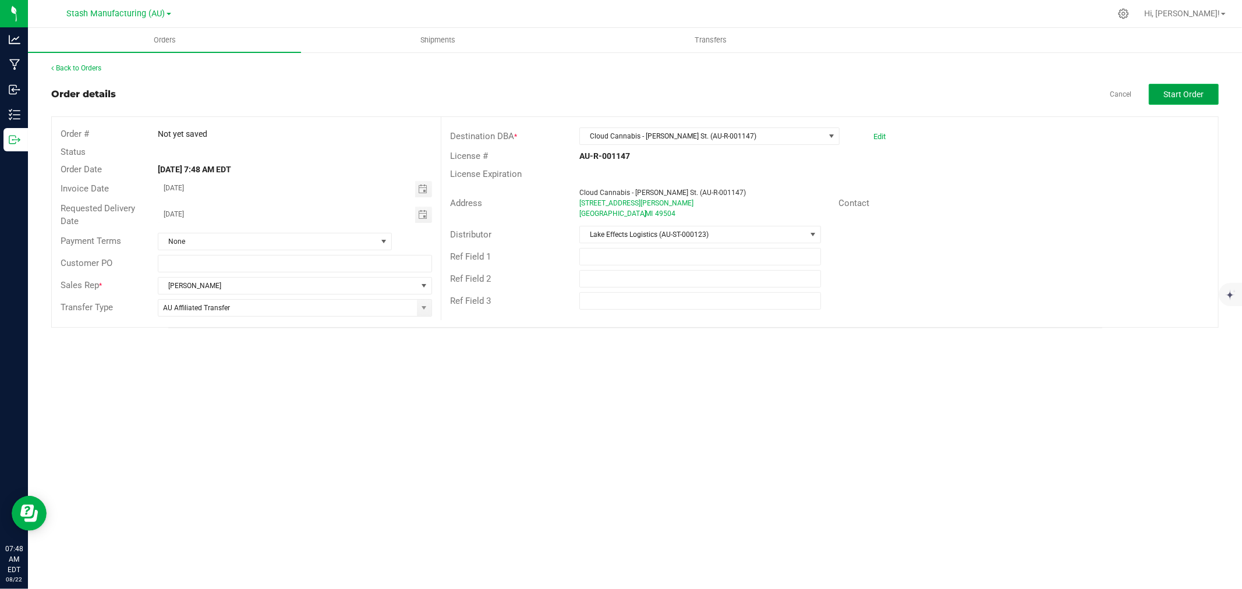
click at [1190, 84] on button "Start Order" at bounding box center [1184, 94] width 70 height 21
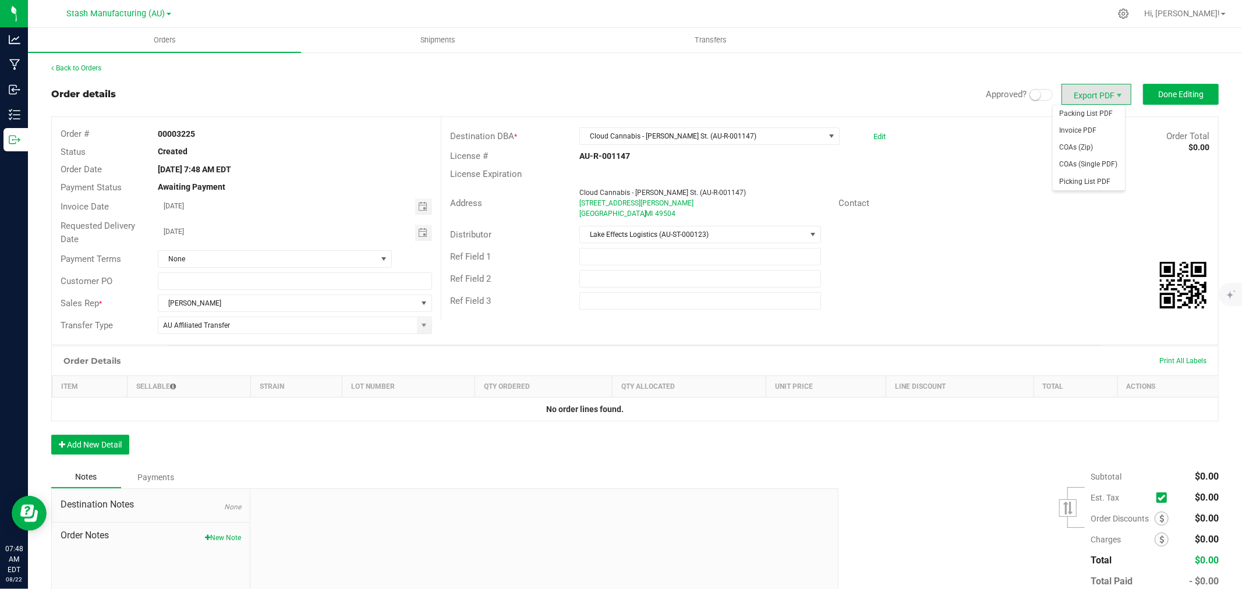
click at [1043, 96] on span at bounding box center [1041, 95] width 23 height 12
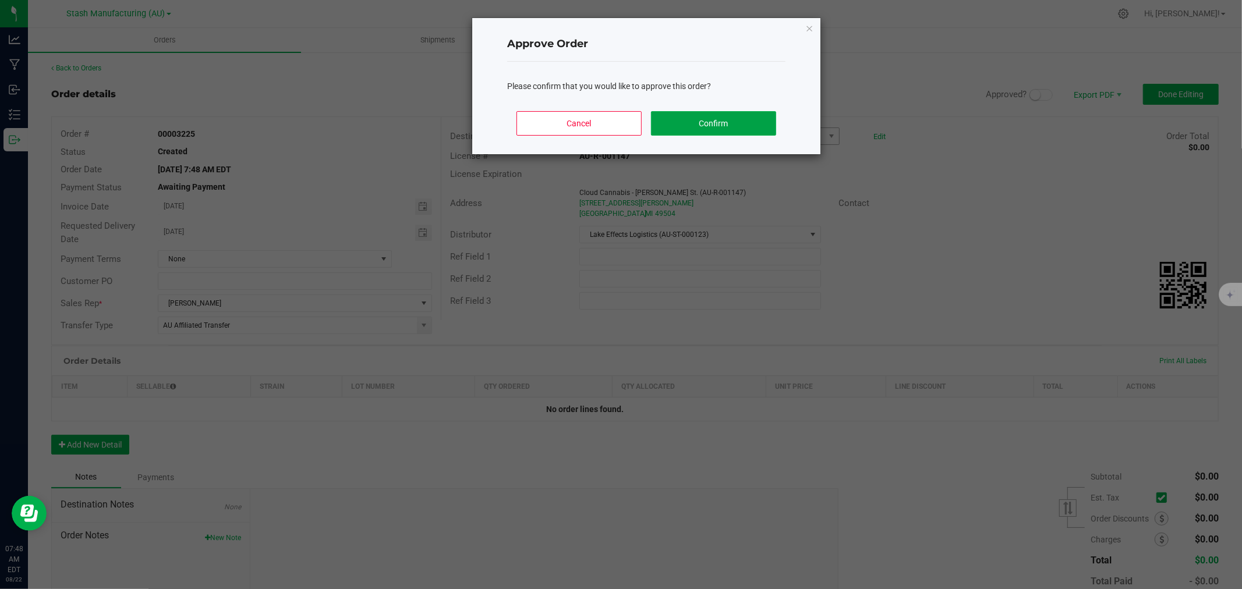
drag, startPoint x: 651, startPoint y: 130, endPoint x: 668, endPoint y: 127, distance: 17.2
click at [658, 129] on button "Confirm" at bounding box center [713, 123] width 125 height 24
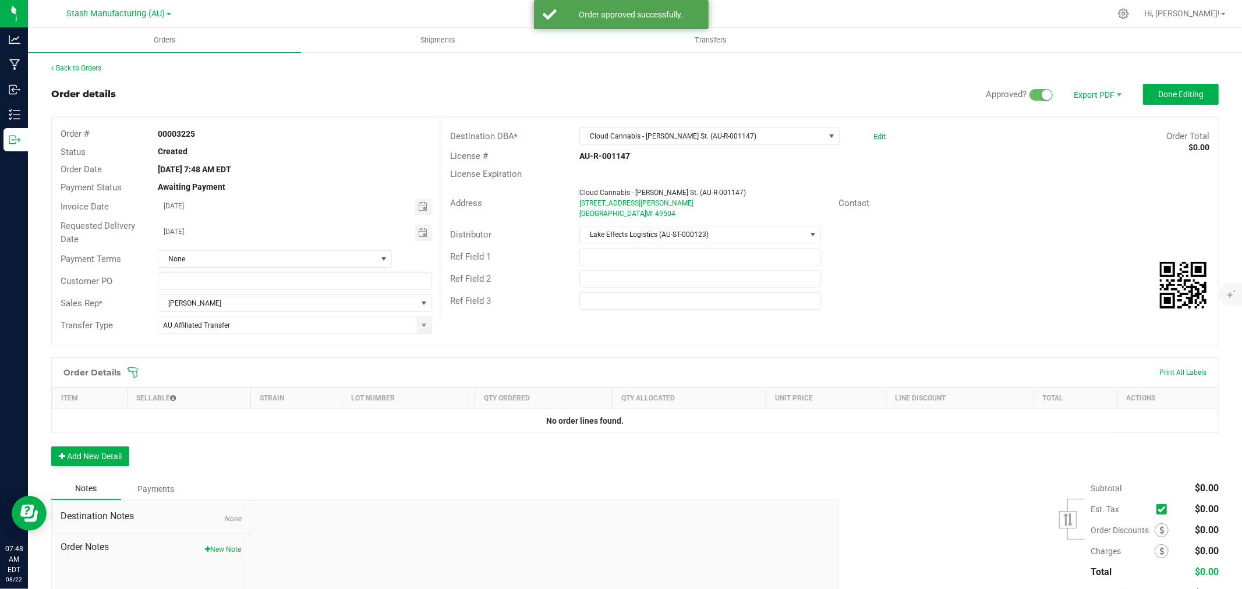
click at [136, 374] on icon at bounding box center [133, 373] width 12 height 12
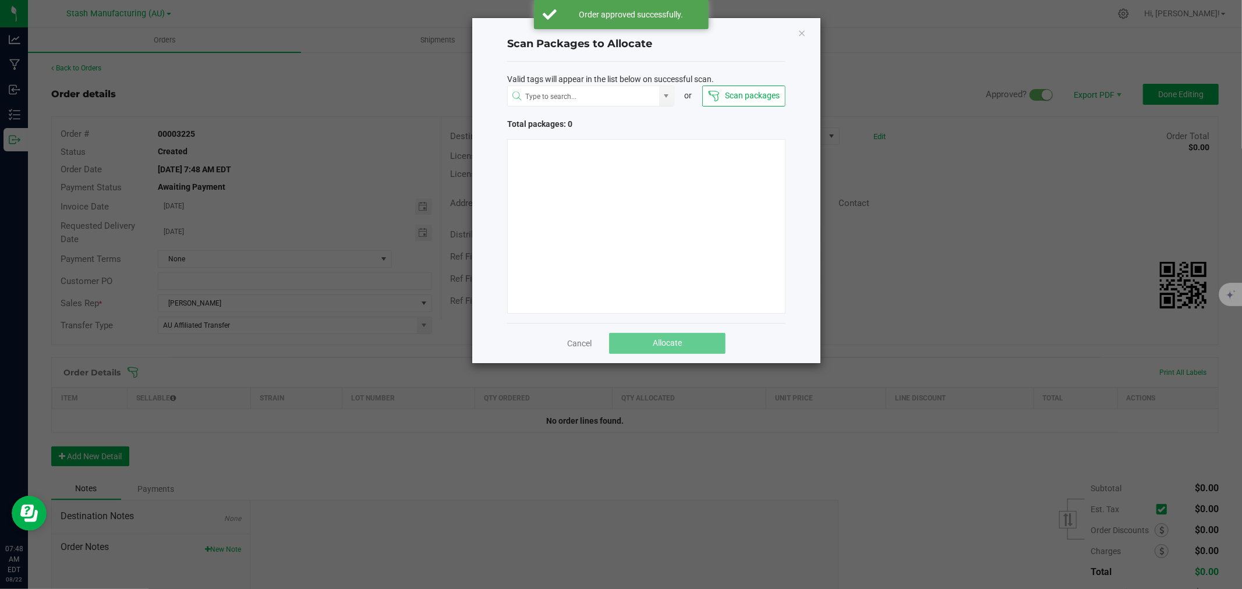
click at [797, 35] on div "Scan Packages to Allocate Valid tags will appear in the list below on successfu…" at bounding box center [646, 190] width 348 height 345
click at [801, 33] on icon "Close" at bounding box center [802, 33] width 8 height 14
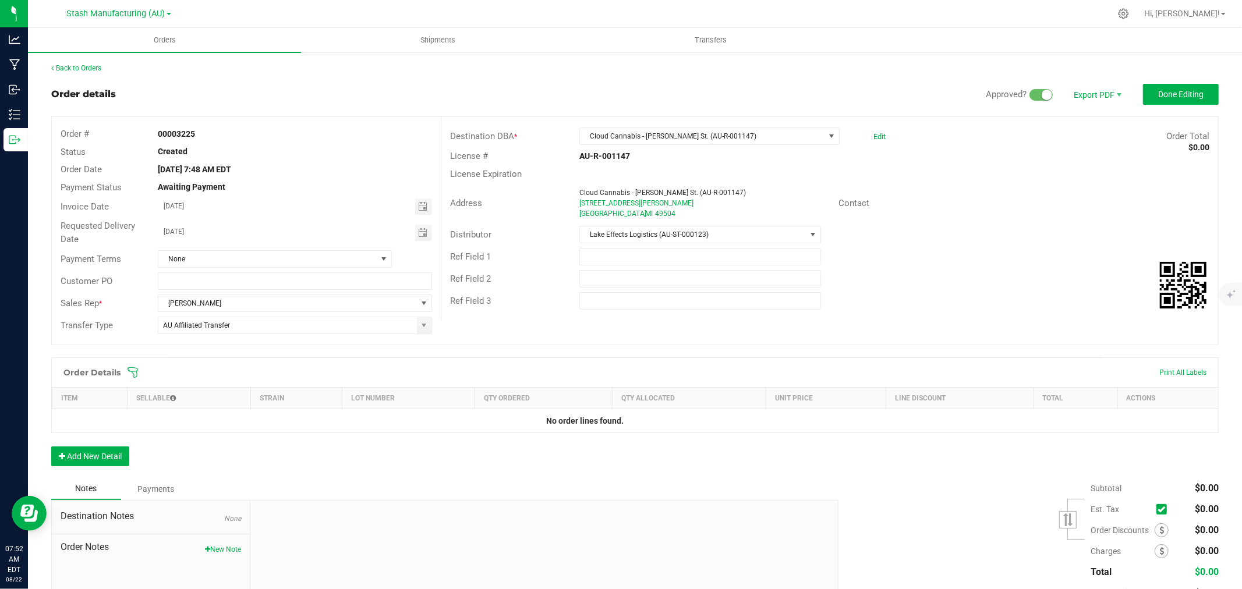
click at [131, 370] on icon at bounding box center [133, 373] width 12 height 12
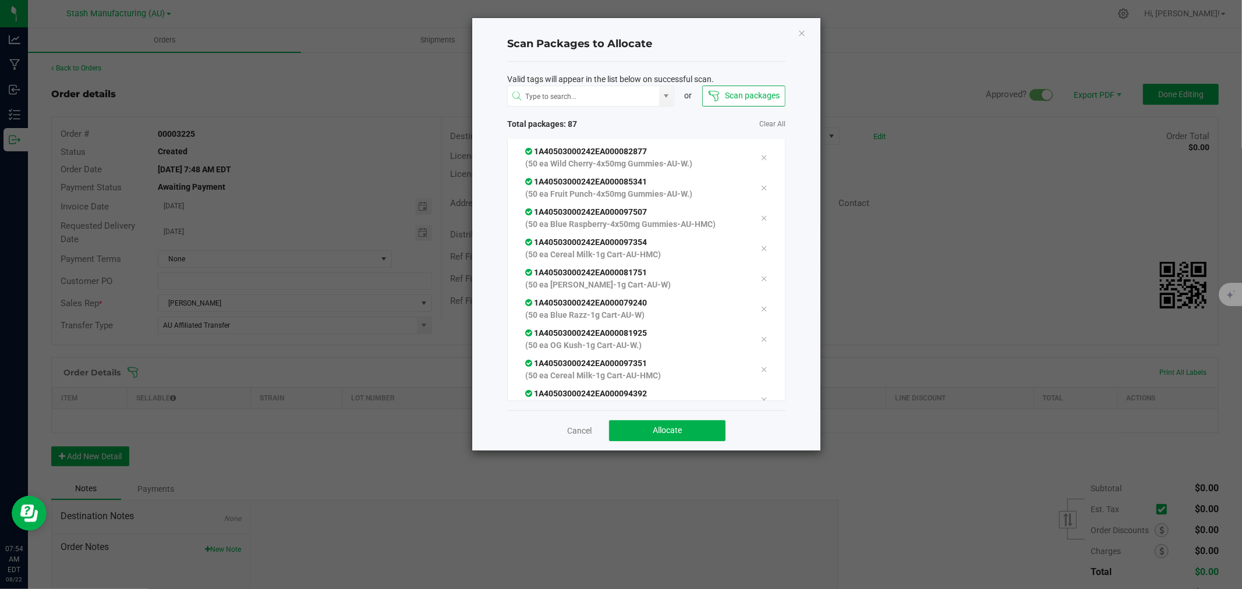
scroll to position [2384, 0]
click at [649, 433] on button "Allocate" at bounding box center [667, 430] width 116 height 21
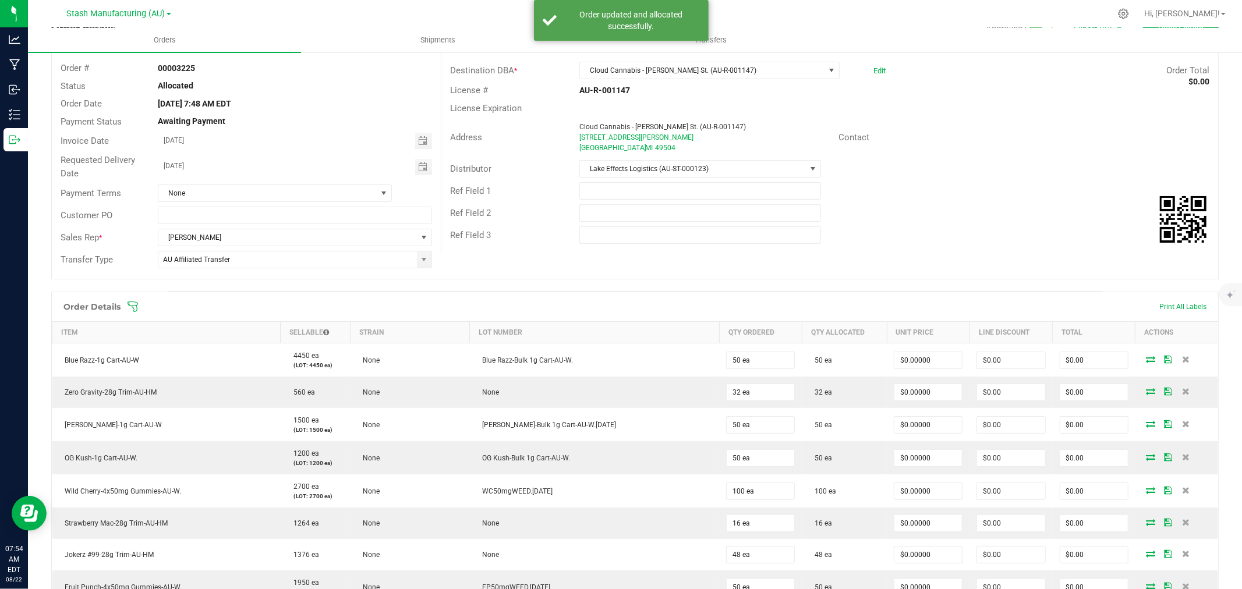
scroll to position [129, 0]
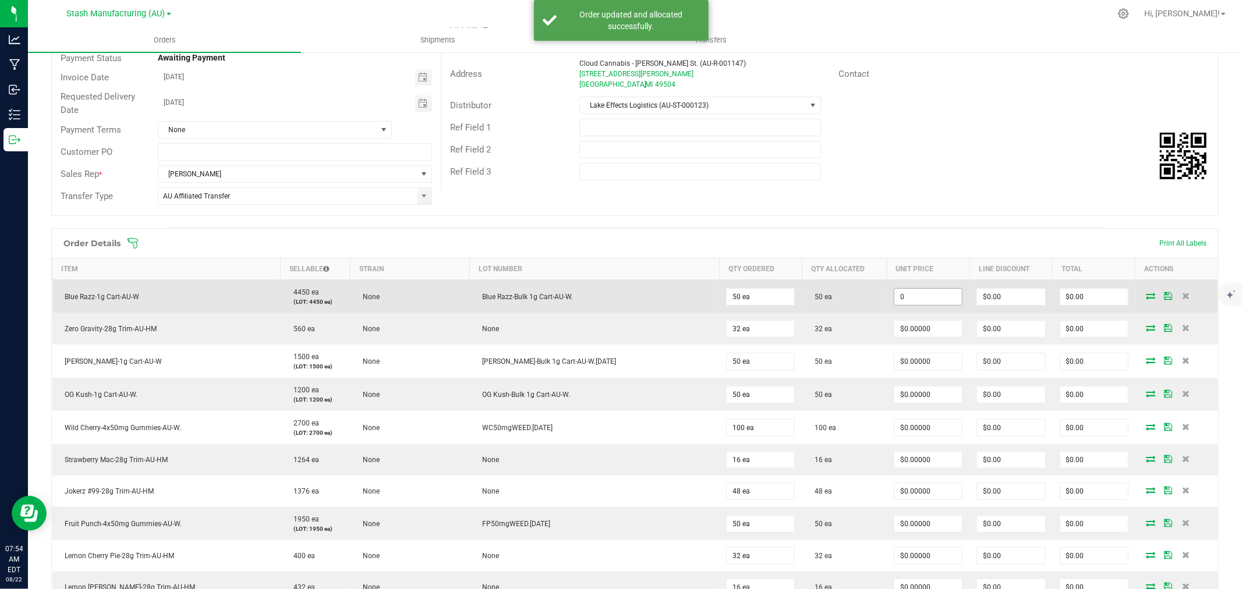
click at [912, 289] on input "0" at bounding box center [929, 297] width 68 height 16
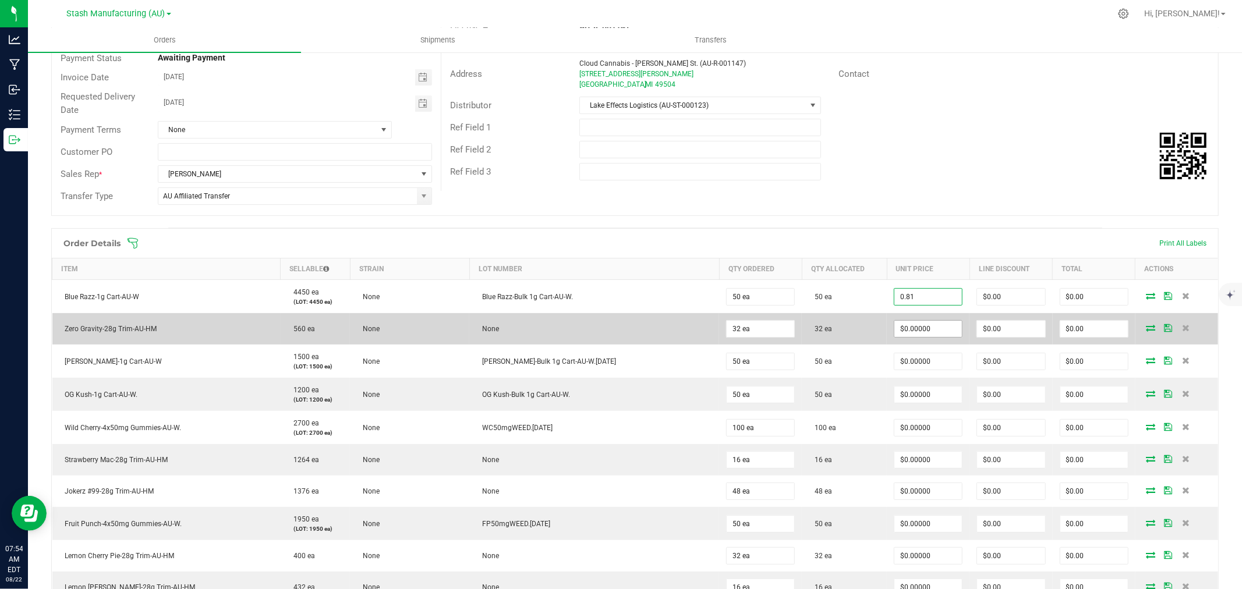
type input "$0.81000"
type input "$40.50"
click at [895, 333] on input "0" at bounding box center [929, 329] width 68 height 16
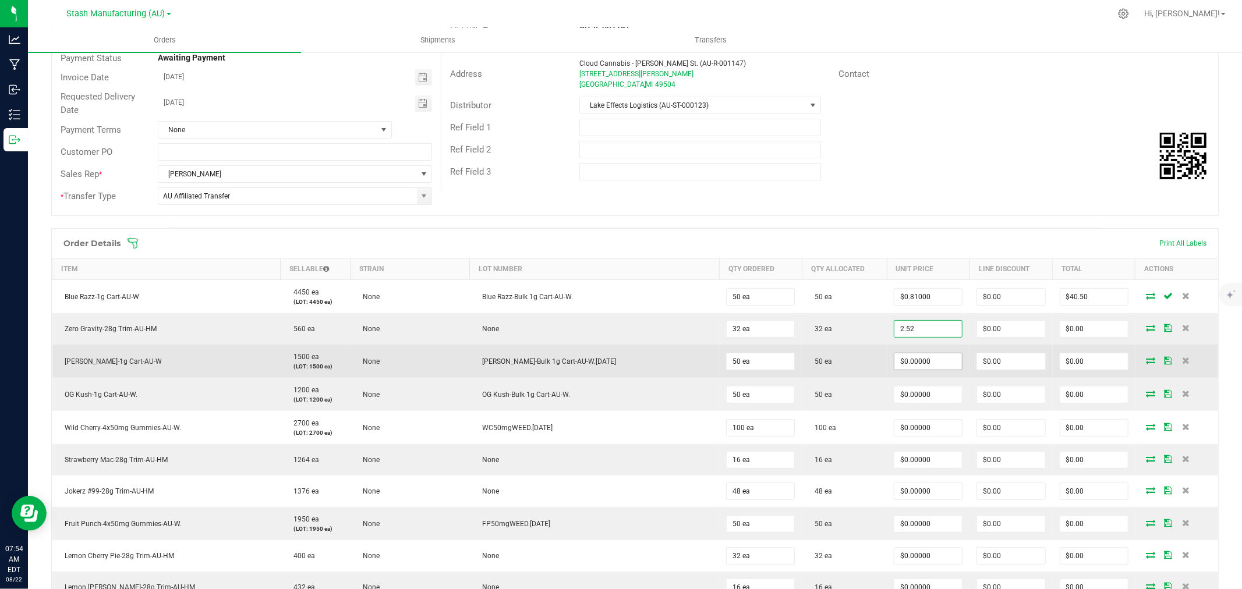
type input "$2.52000"
type input "$80.64"
click at [896, 369] on input "0" at bounding box center [929, 362] width 68 height 16
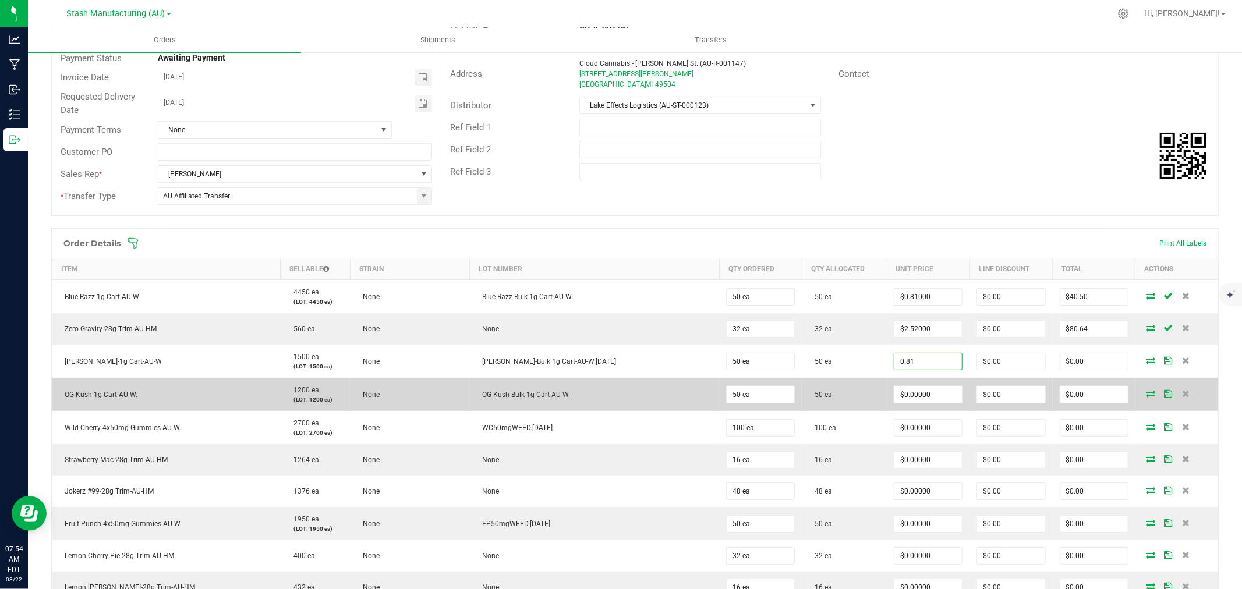
type input "$0.81000"
type input "$40.50"
click at [903, 407] on td "$0.00000" at bounding box center [928, 394] width 83 height 33
click at [903, 394] on input "0" at bounding box center [929, 395] width 68 height 16
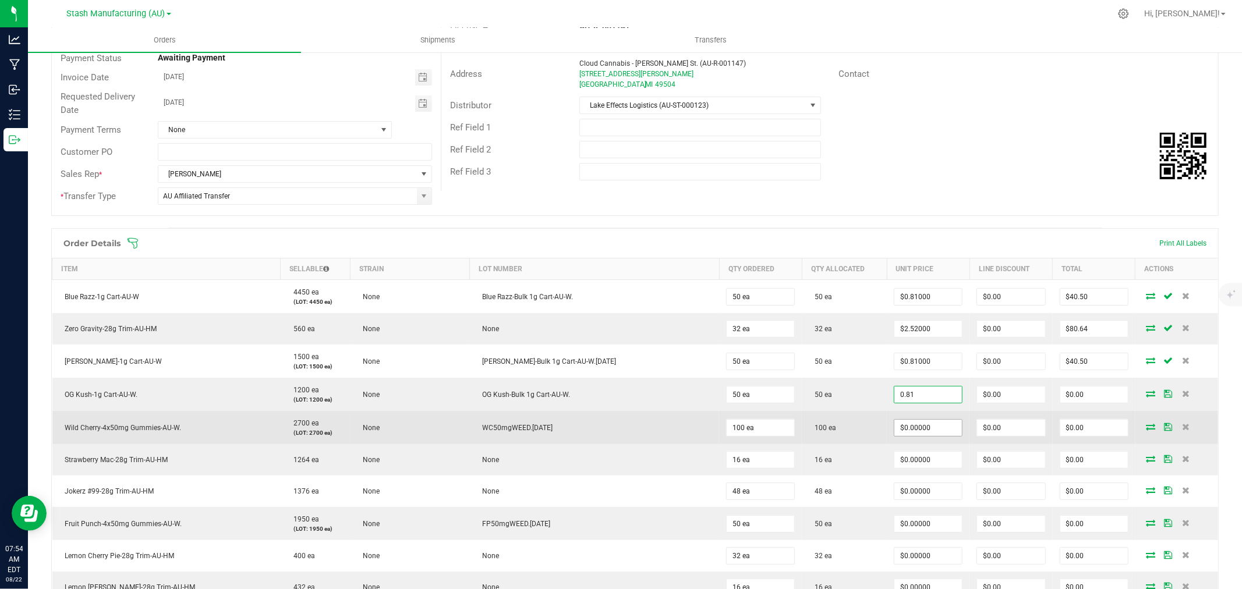
type input "$0.81000"
type input "$40.50"
click at [897, 425] on input "0" at bounding box center [929, 428] width 68 height 16
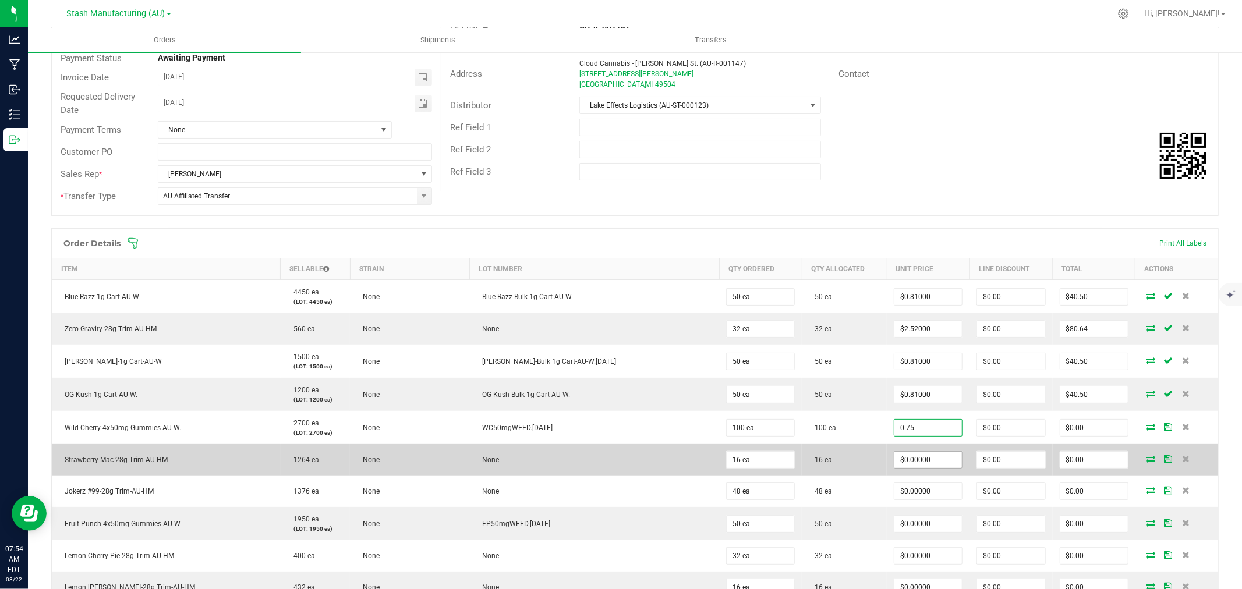
type input "$0.75000"
type input "$75.00"
click at [911, 468] on input "0" at bounding box center [929, 460] width 68 height 16
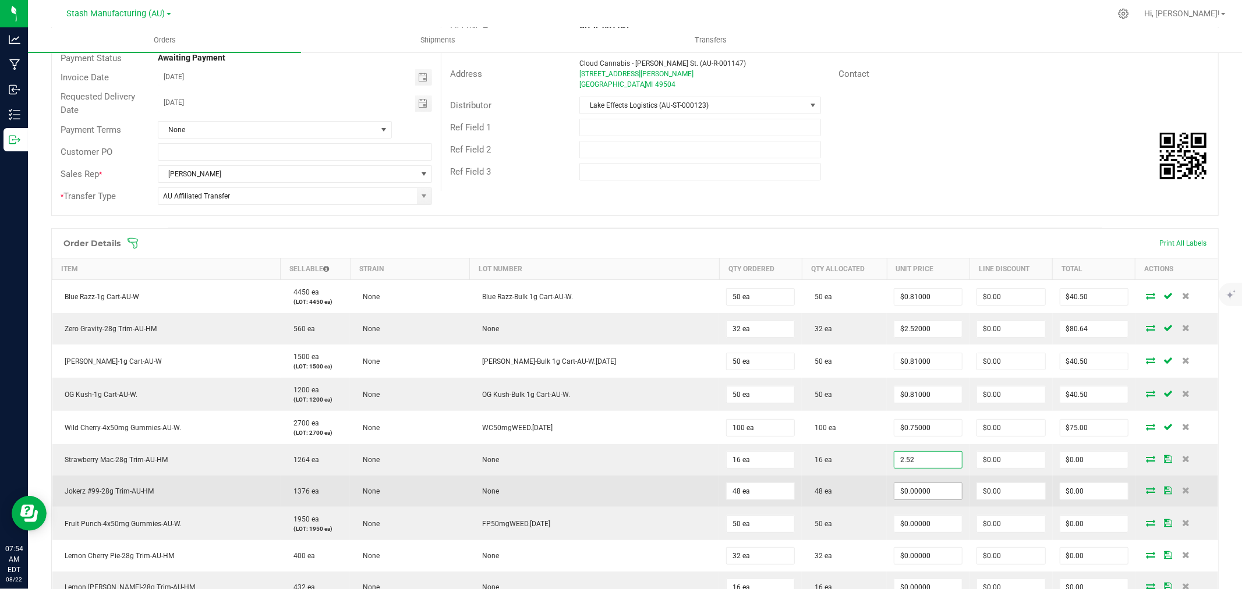
type input "$2.52000"
type input "$40.32"
click at [905, 489] on input "0" at bounding box center [929, 491] width 68 height 16
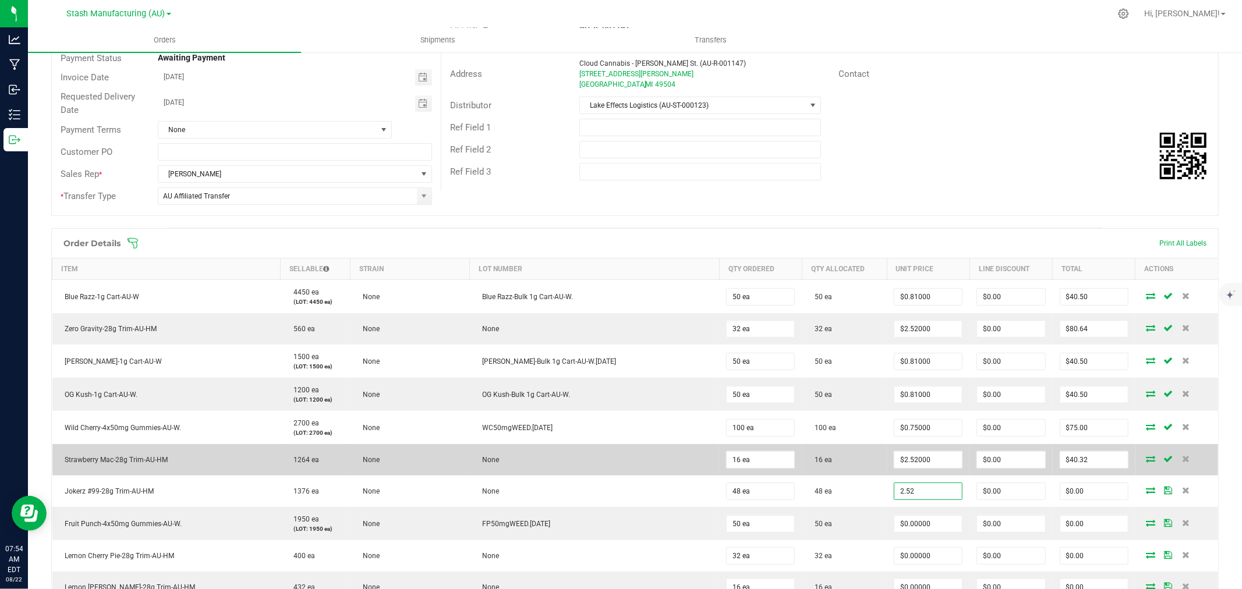
type input "$2.52000"
type input "$120.96"
click at [851, 470] on td "16 ea" at bounding box center [844, 459] width 85 height 31
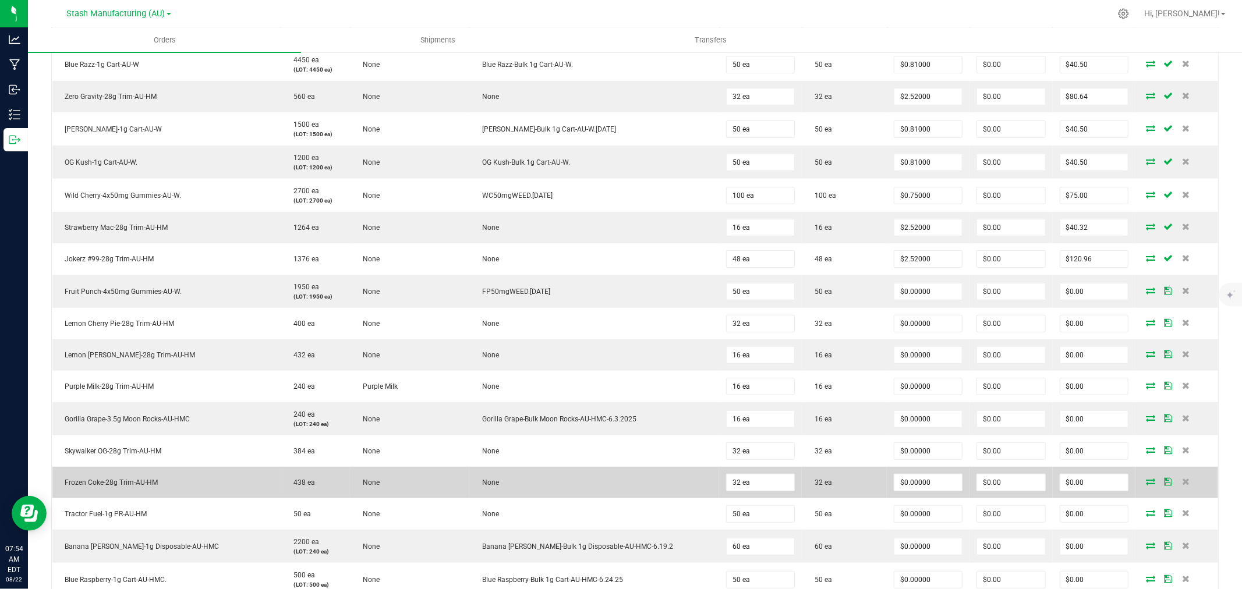
scroll to position [388, 0]
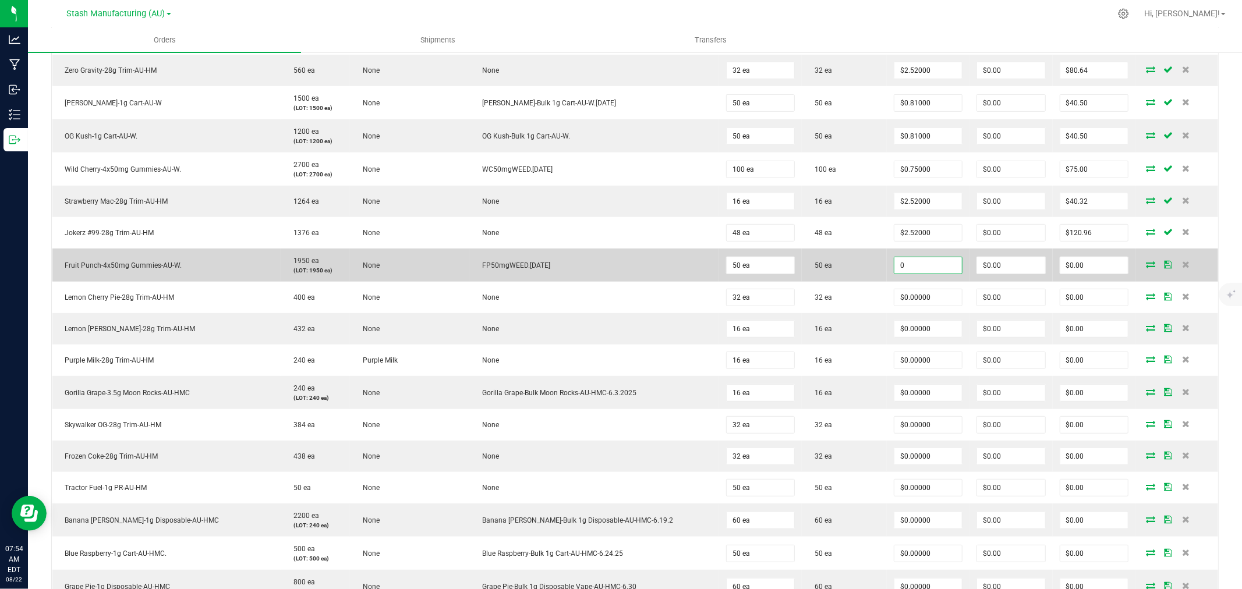
click at [916, 270] on input "0" at bounding box center [929, 265] width 68 height 16
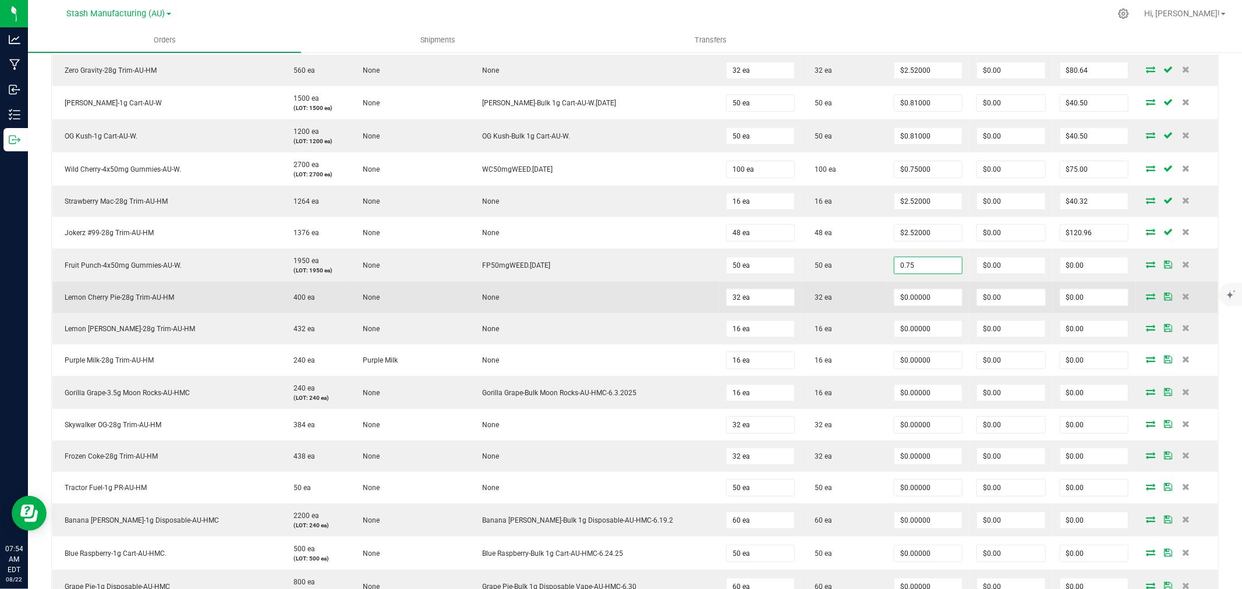
type input "$0.75000"
type input "$37.50"
click at [914, 288] on td "$0.00000" at bounding box center [928, 297] width 83 height 31
click at [911, 296] on input "0" at bounding box center [929, 297] width 68 height 16
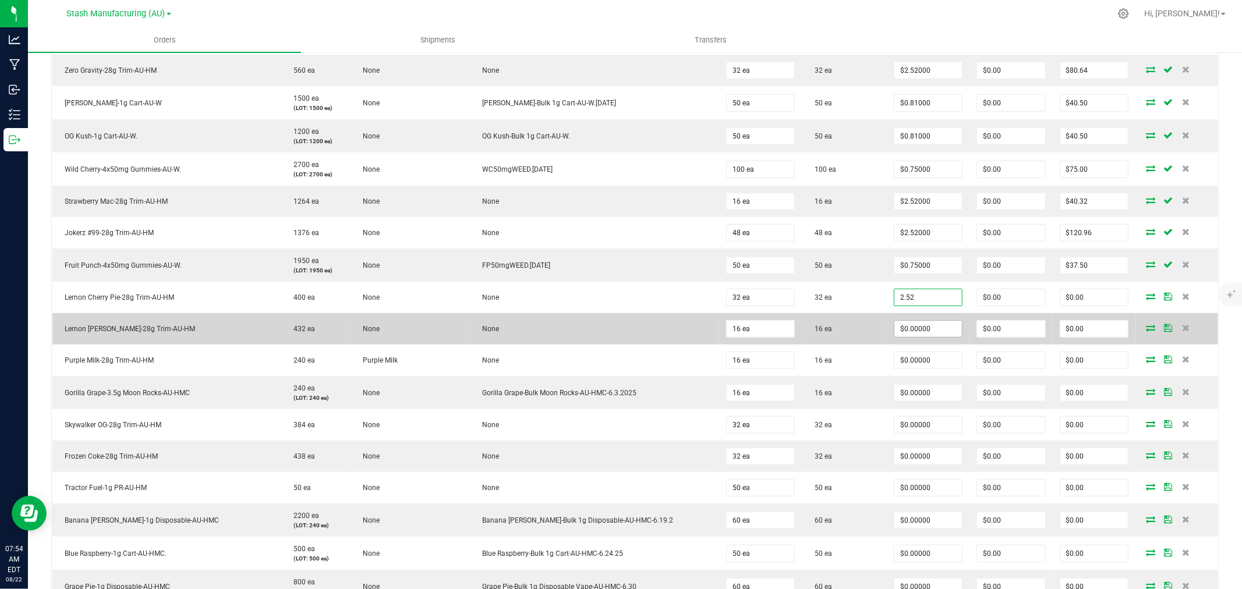
type input "$2.52000"
type input "$80.64"
click at [907, 327] on input "0" at bounding box center [929, 329] width 68 height 16
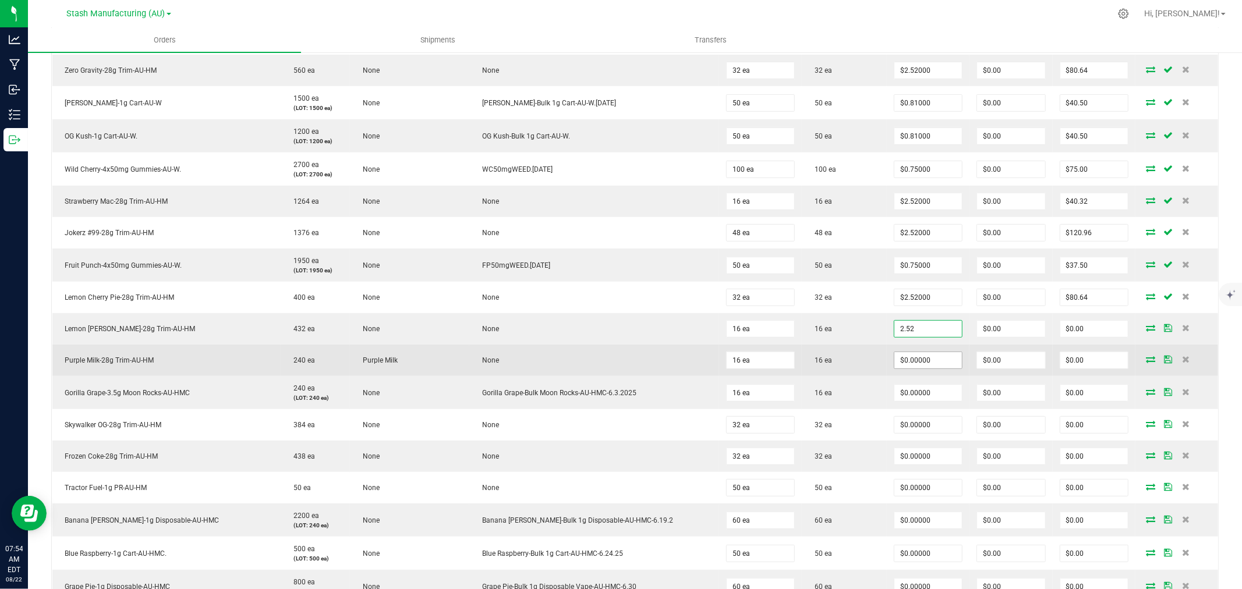
type input "$2.52000"
type input "$40.32"
click at [895, 361] on input "0" at bounding box center [929, 360] width 68 height 16
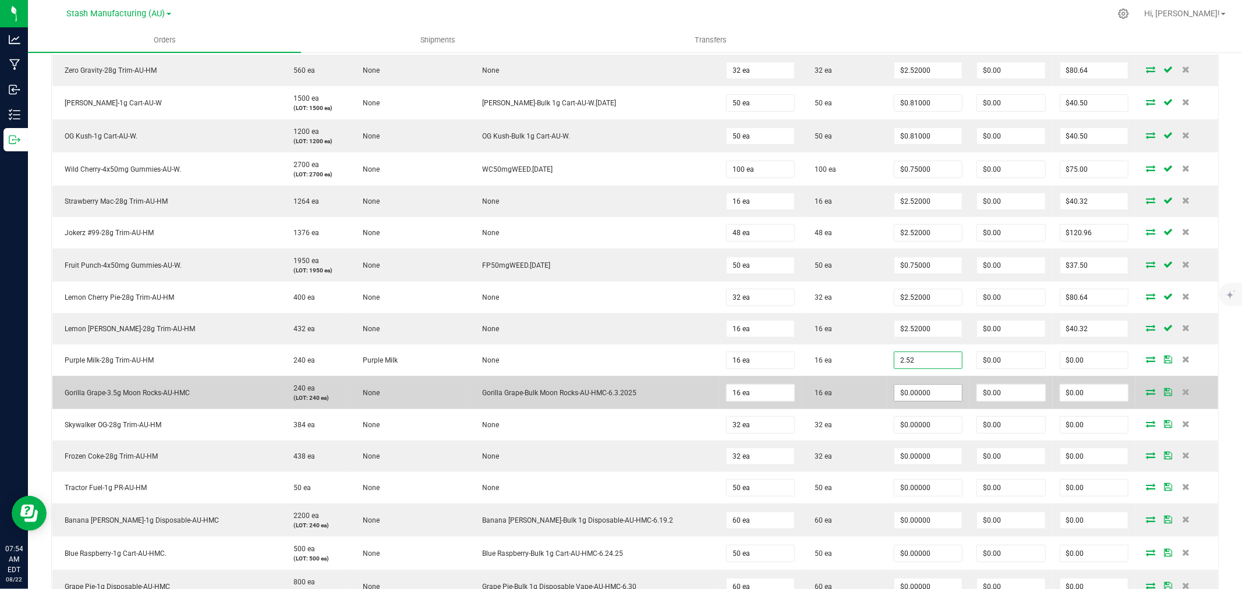
type input "$2.52000"
type input "$40.32"
click at [895, 393] on input "0" at bounding box center [929, 393] width 68 height 16
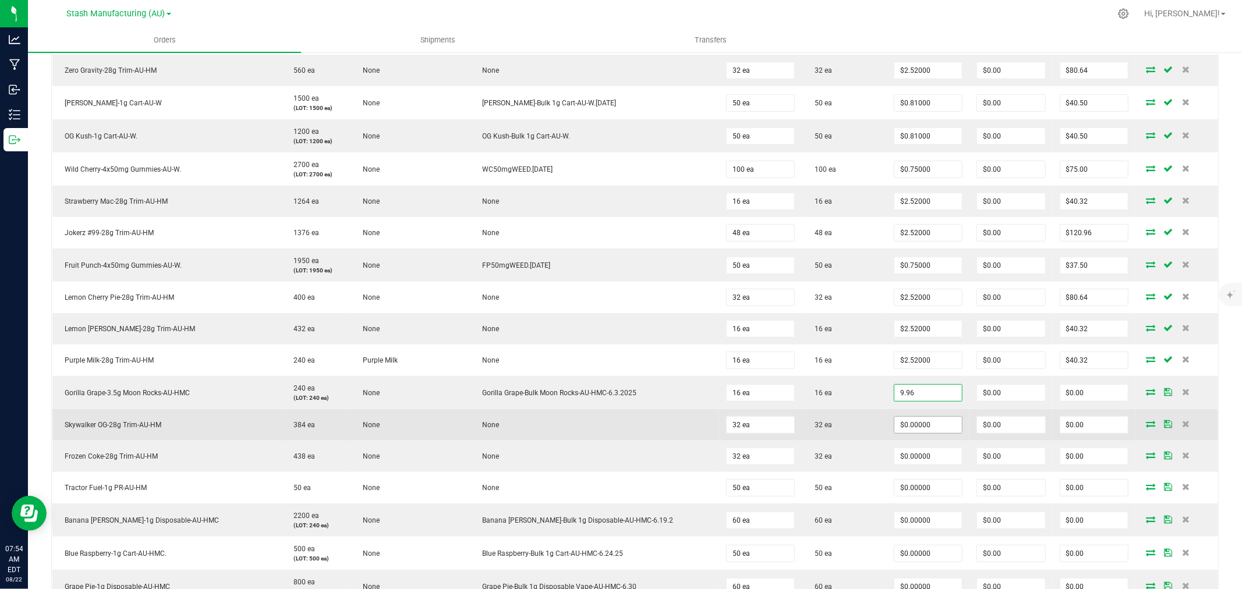
type input "$9.96000"
type input "$159.36"
click at [895, 426] on input "0" at bounding box center [929, 425] width 68 height 16
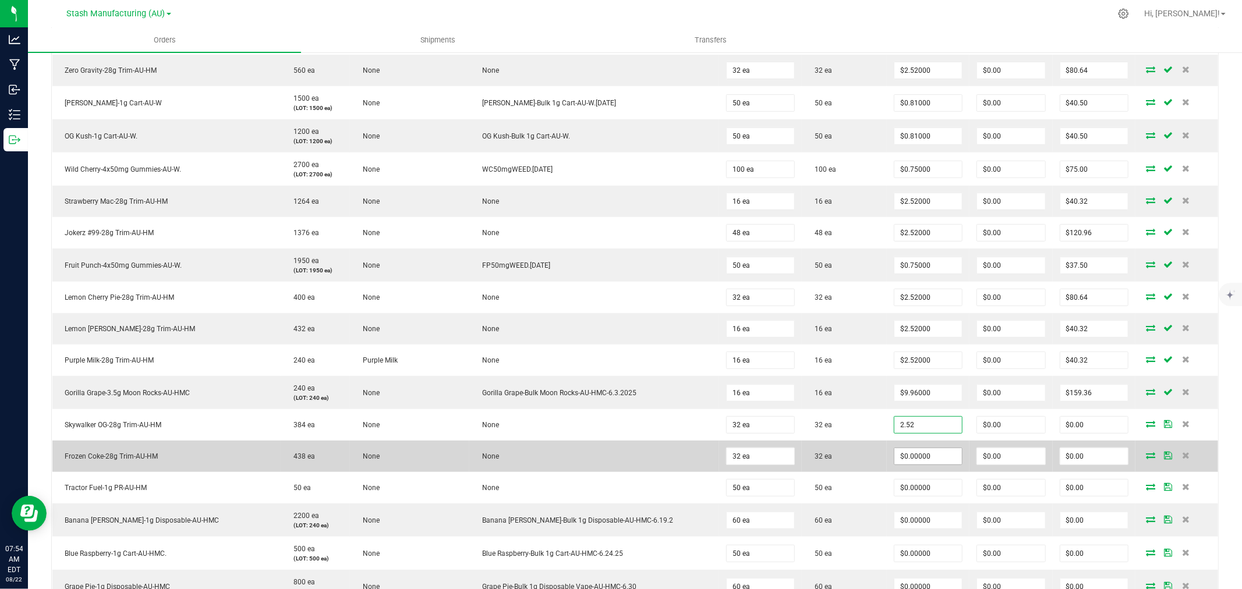
type input "$2.52000"
type input "$80.64"
click at [903, 463] on input "0" at bounding box center [929, 456] width 68 height 16
type input "$2.52000"
type input "$80.64"
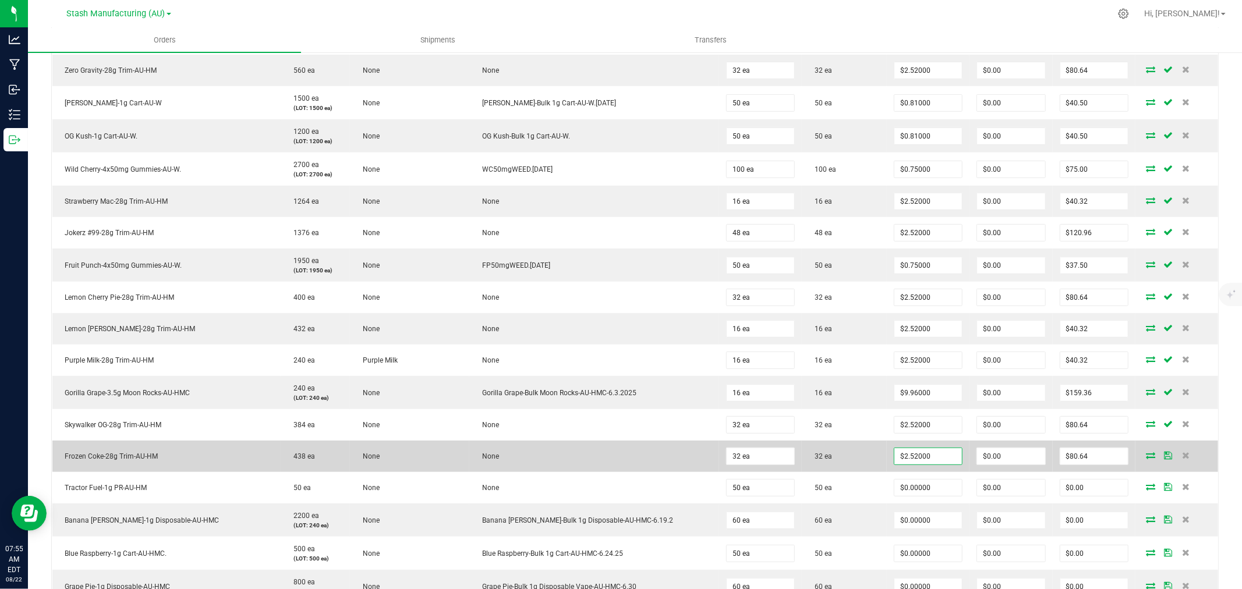
click at [849, 465] on td "32 ea" at bounding box center [844, 456] width 85 height 31
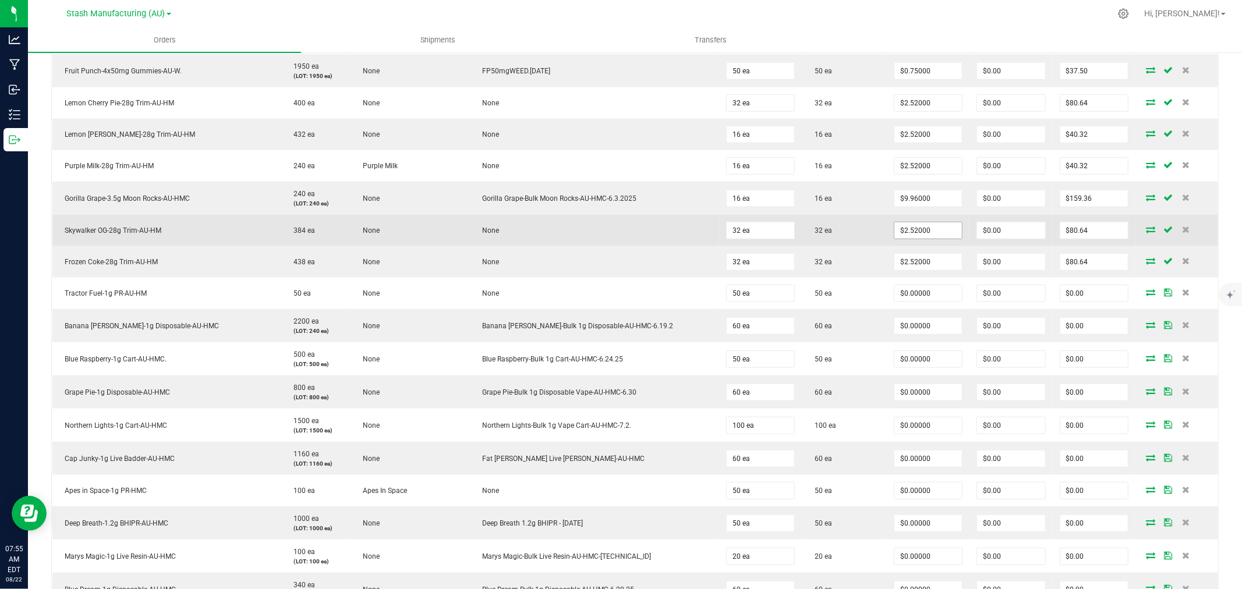
scroll to position [647, 0]
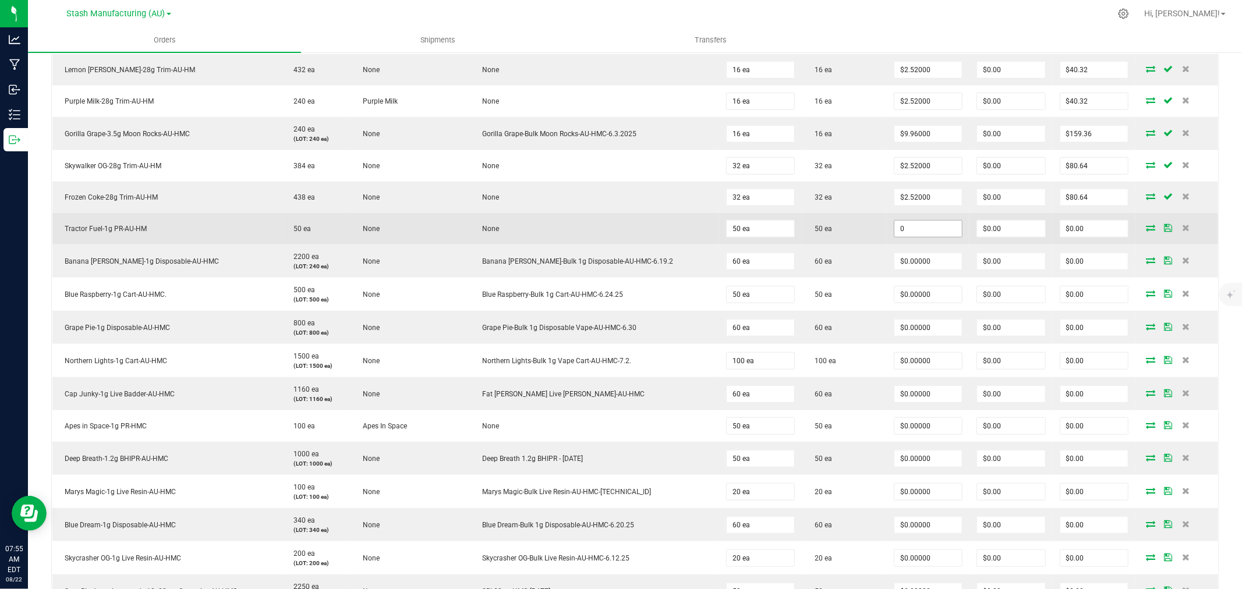
click at [895, 226] on input "0" at bounding box center [929, 229] width 68 height 16
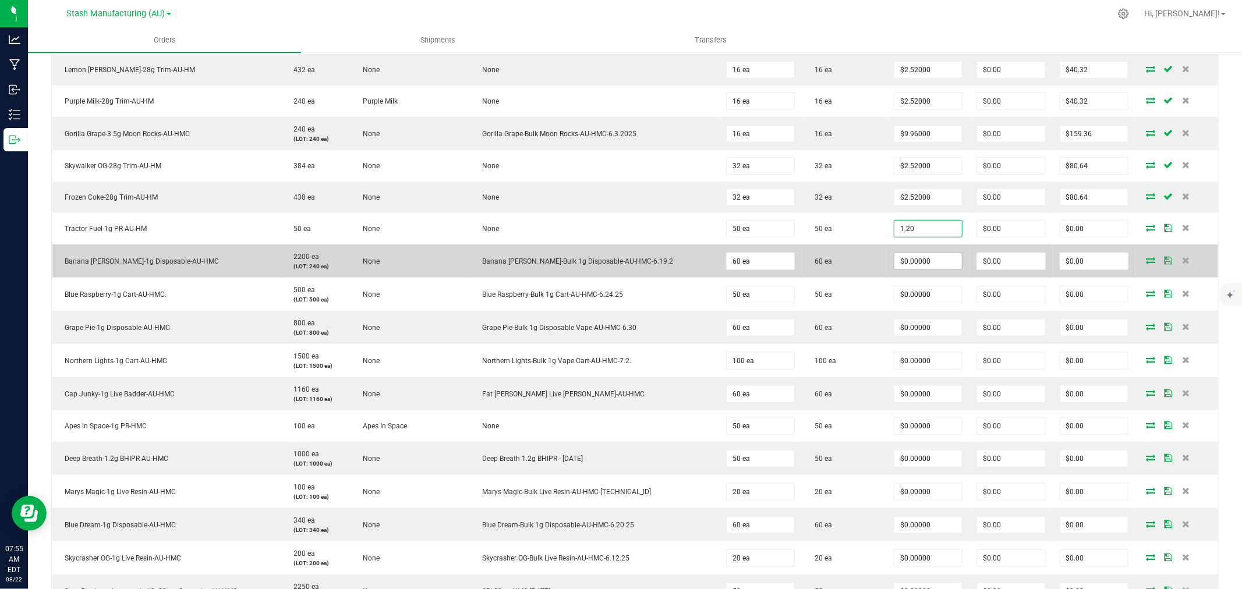
type input "$1.20000"
type input "$60.00"
click at [895, 264] on input "0" at bounding box center [929, 261] width 68 height 16
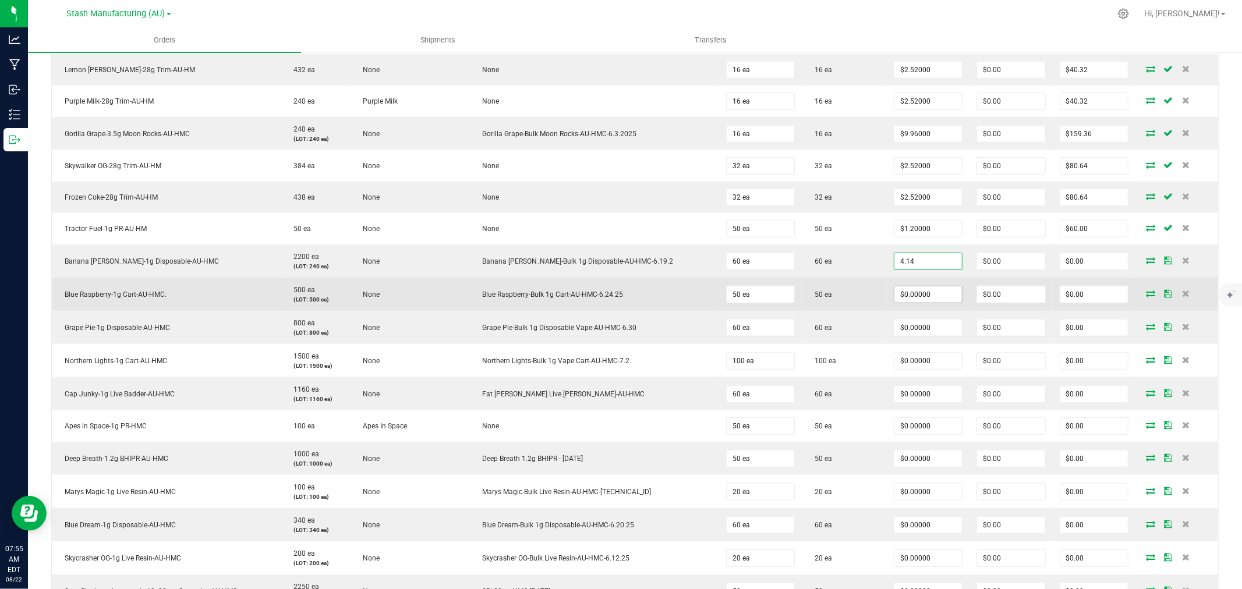
type input "$4.14000"
type input "$248.40"
click at [895, 299] on input "0" at bounding box center [929, 295] width 68 height 16
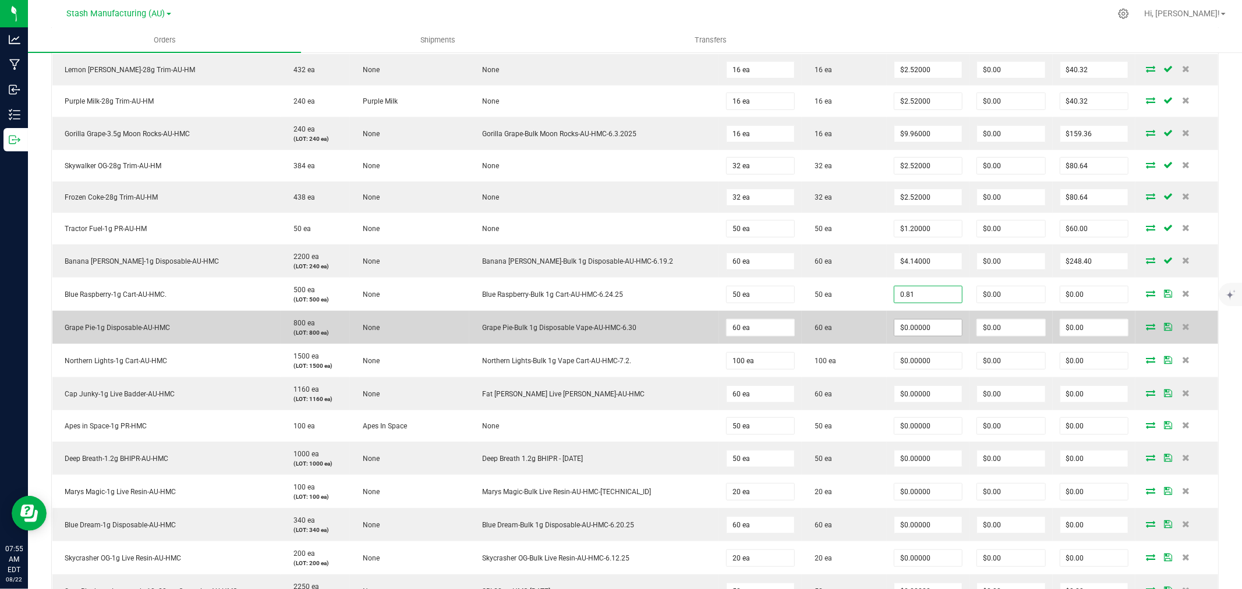
type input "$0.81000"
type input "$40.50"
click at [895, 330] on input "0" at bounding box center [929, 328] width 68 height 16
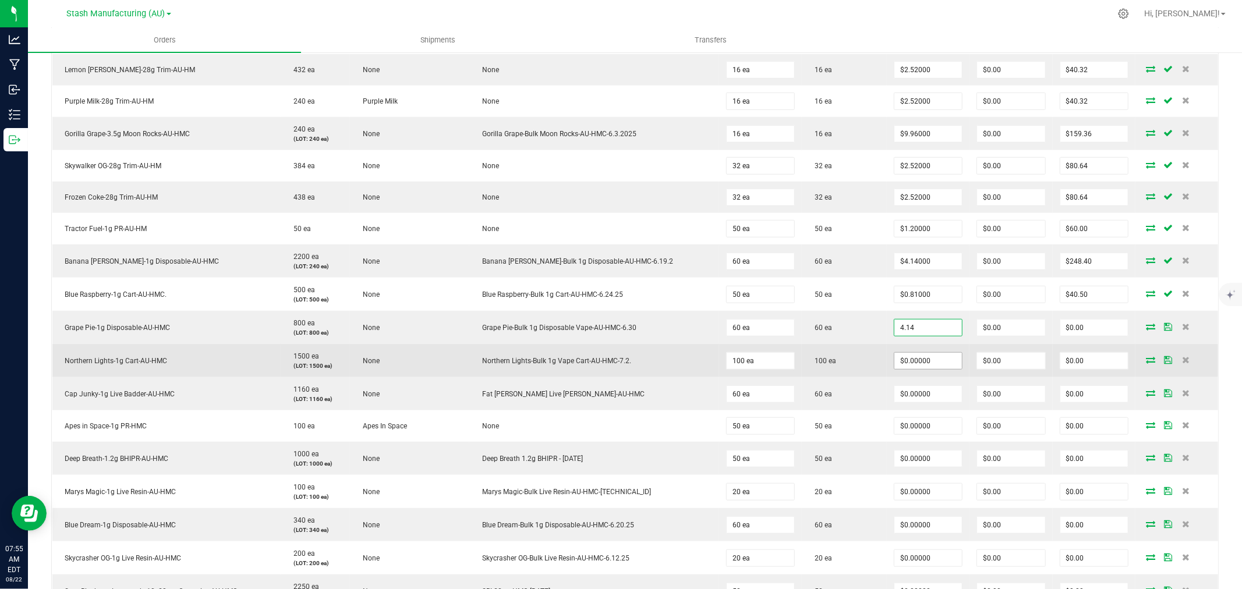
type input "$4.14000"
type input "$248.40"
click at [903, 362] on input "0" at bounding box center [929, 361] width 68 height 16
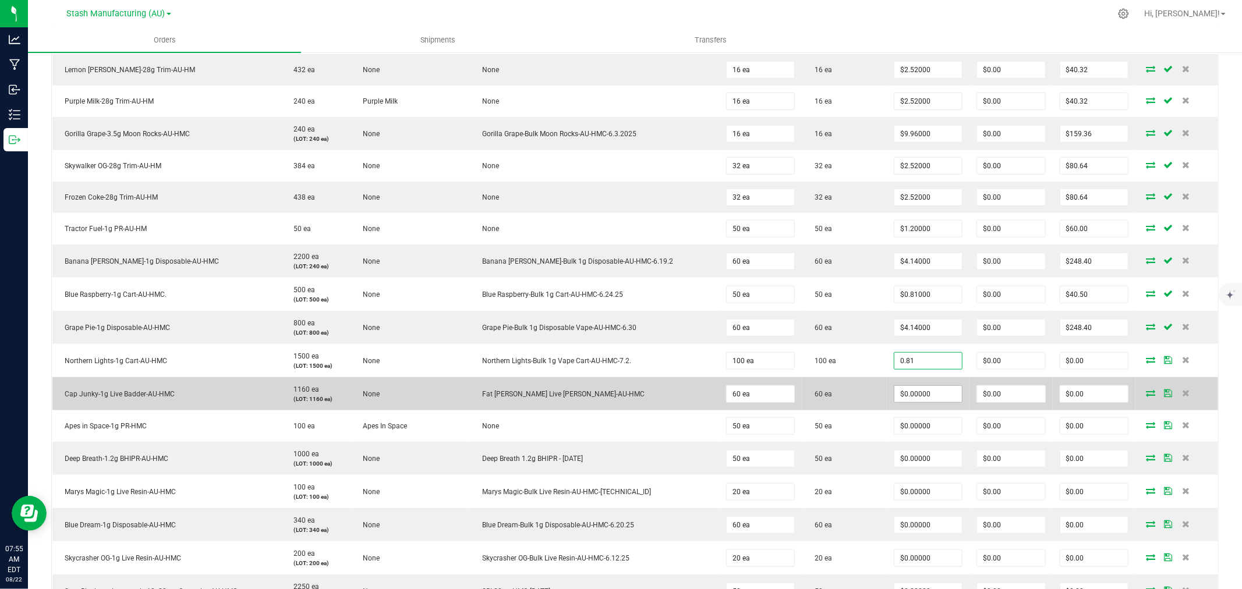
type input "$0.81000"
type input "$81.00"
click at [895, 397] on input "0" at bounding box center [929, 394] width 68 height 16
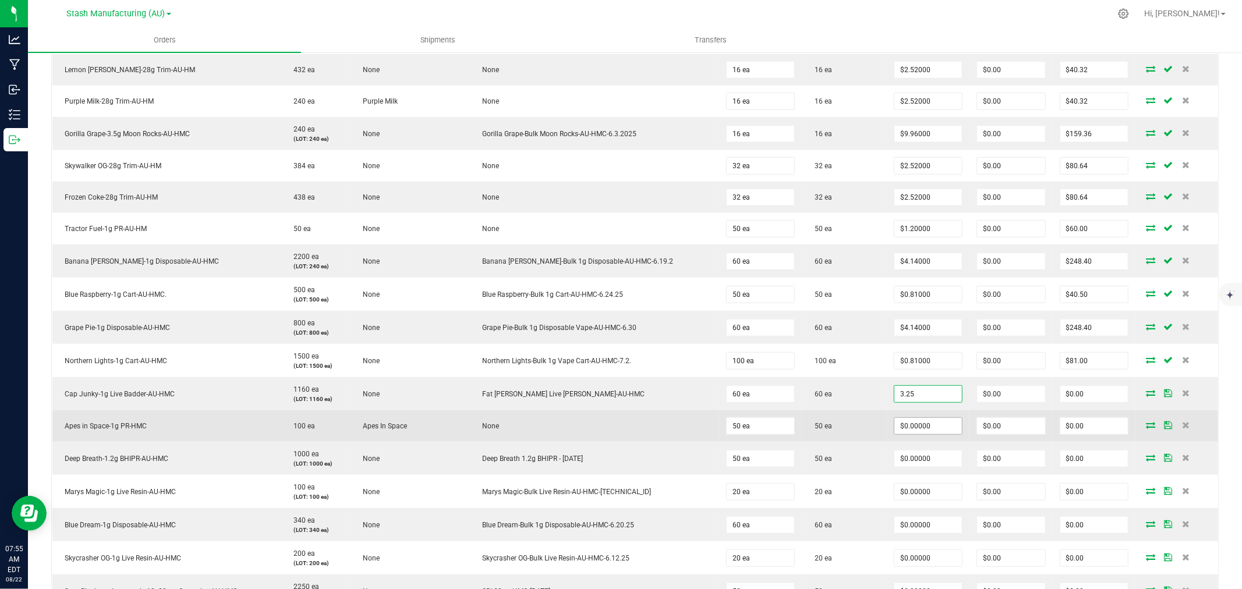
type input "$3.25000"
type input "$195.00"
click at [895, 423] on input "0" at bounding box center [929, 426] width 68 height 16
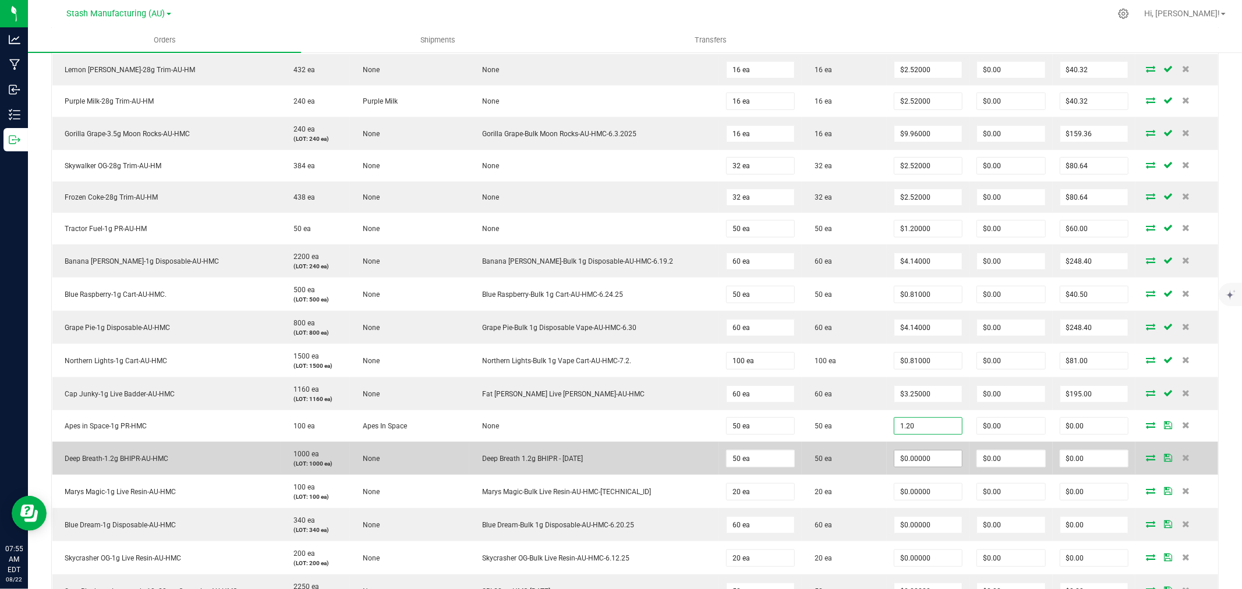
type input "$1.20000"
type input "$60.00"
click at [895, 460] on input "0" at bounding box center [929, 459] width 68 height 16
type input "$2.54000"
type input "$127.00"
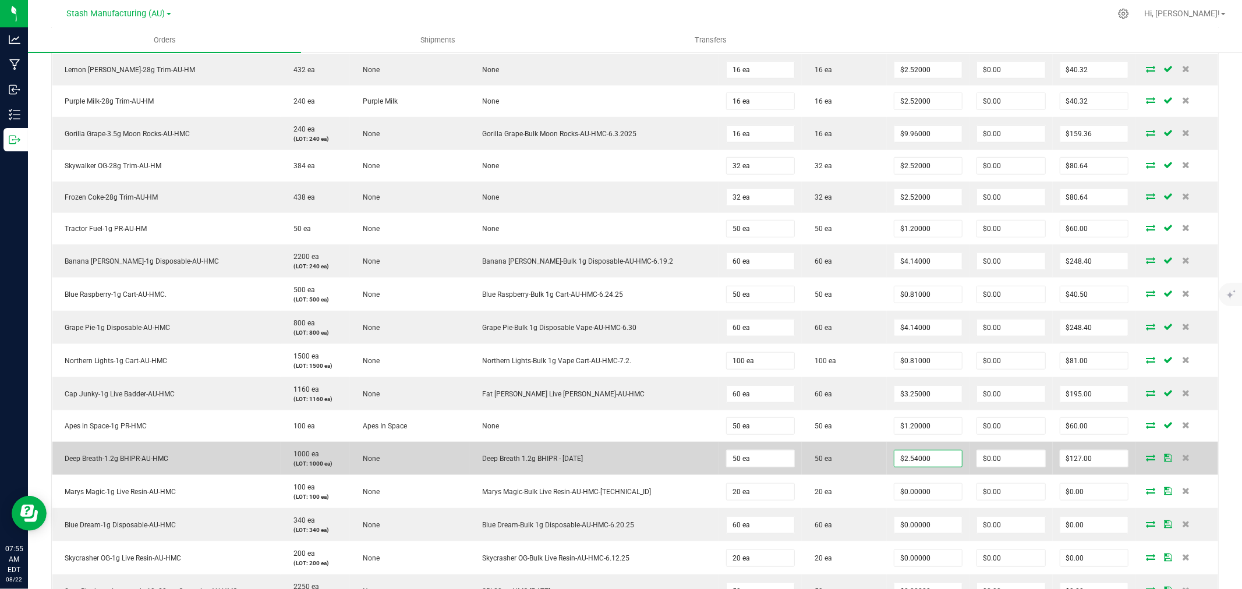
click at [853, 462] on td "50 ea" at bounding box center [844, 458] width 85 height 33
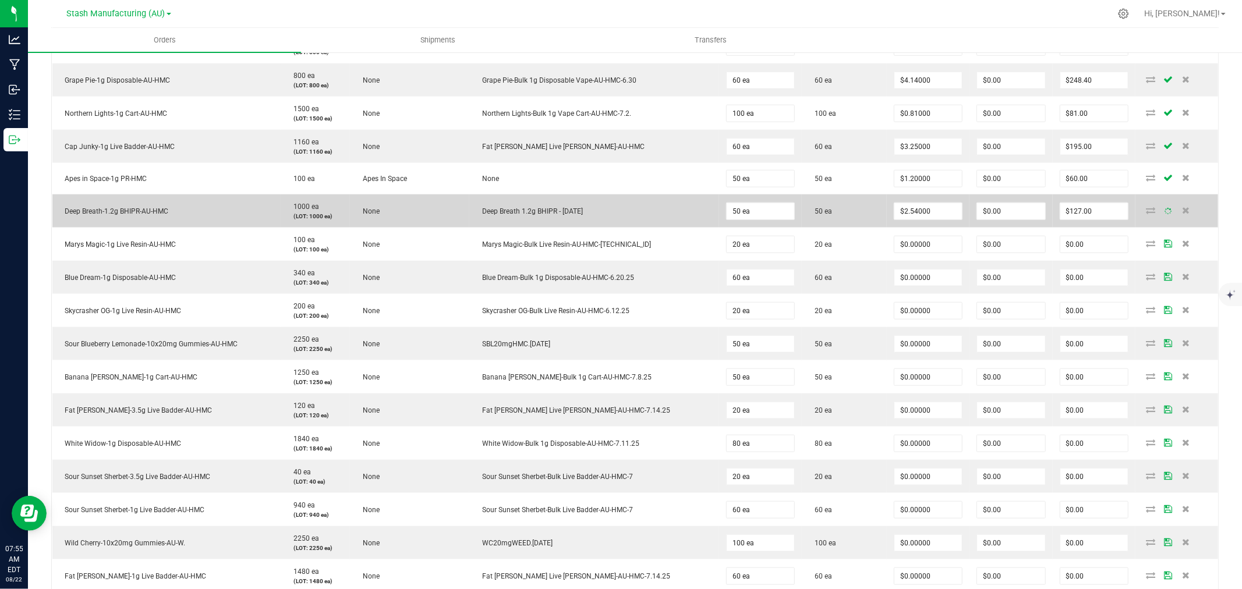
scroll to position [906, 0]
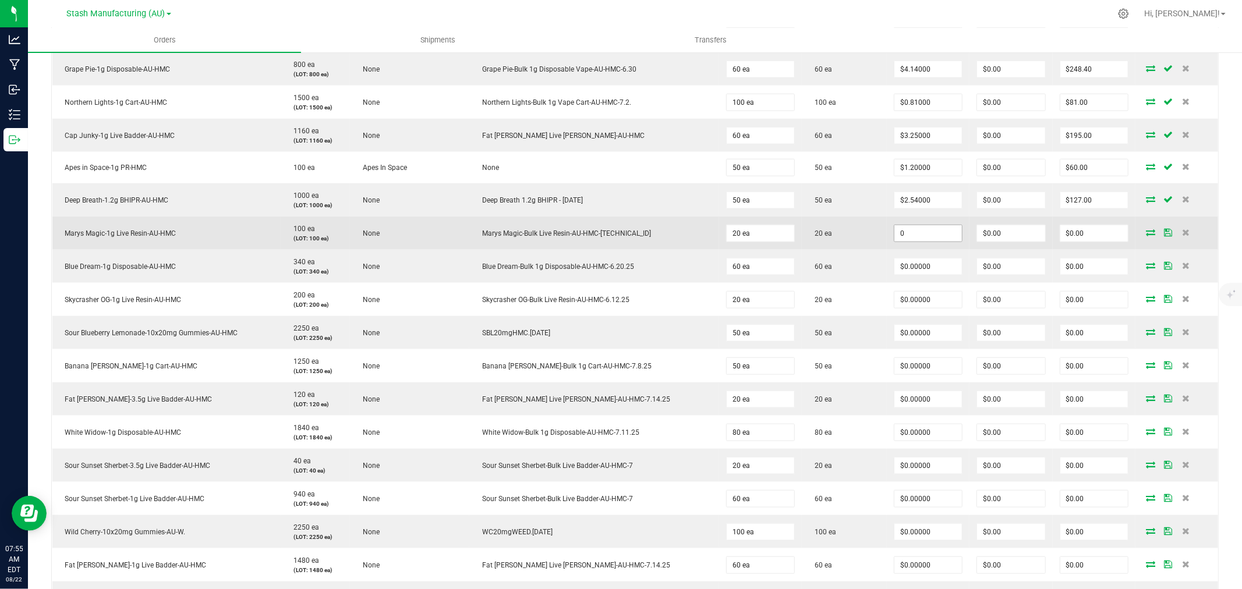
click at [896, 228] on input "0" at bounding box center [929, 233] width 68 height 16
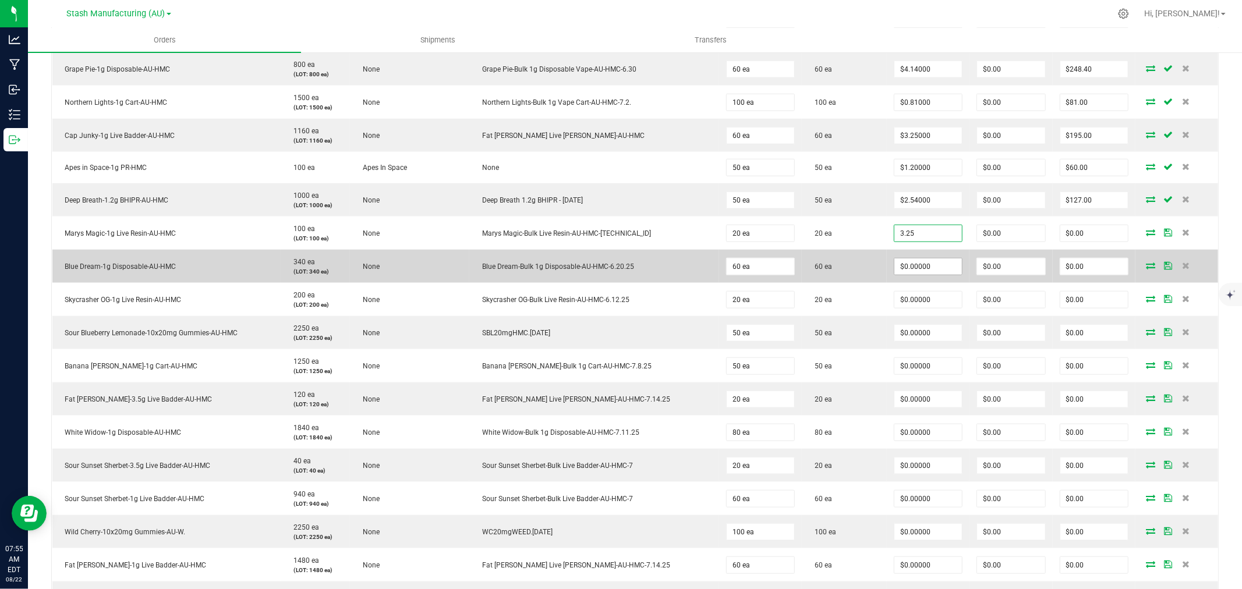
type input "$3.25000"
type input "$65.00"
click at [903, 266] on input "0" at bounding box center [929, 267] width 68 height 16
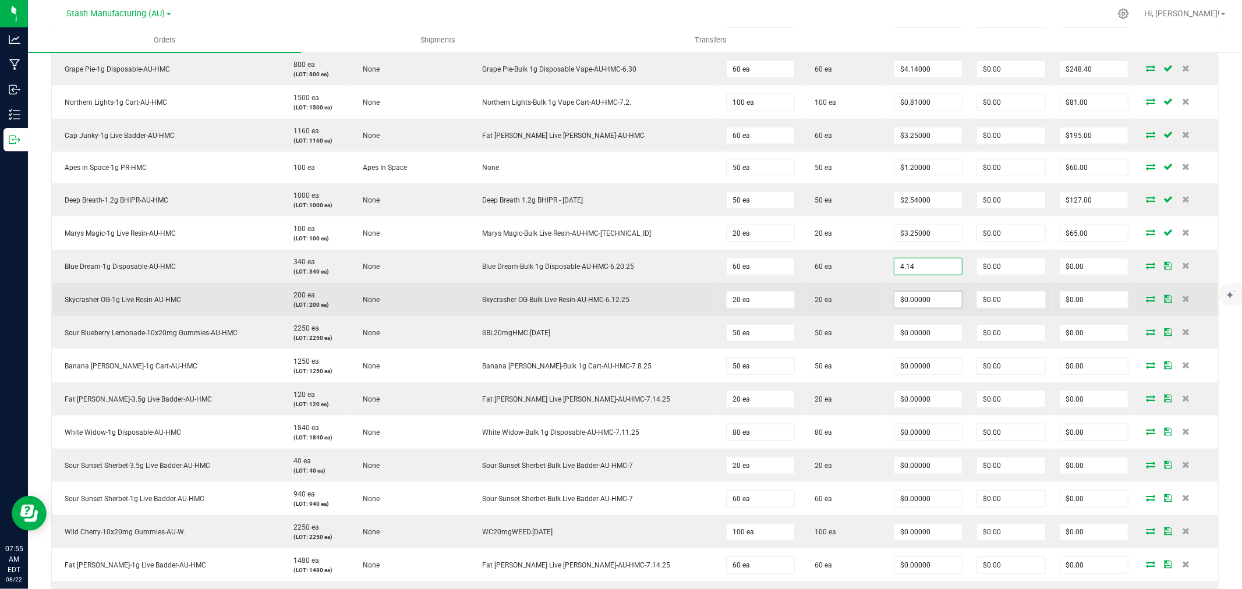
type input "$4.14000"
type input "$248.40"
click at [917, 305] on input "0" at bounding box center [929, 300] width 68 height 16
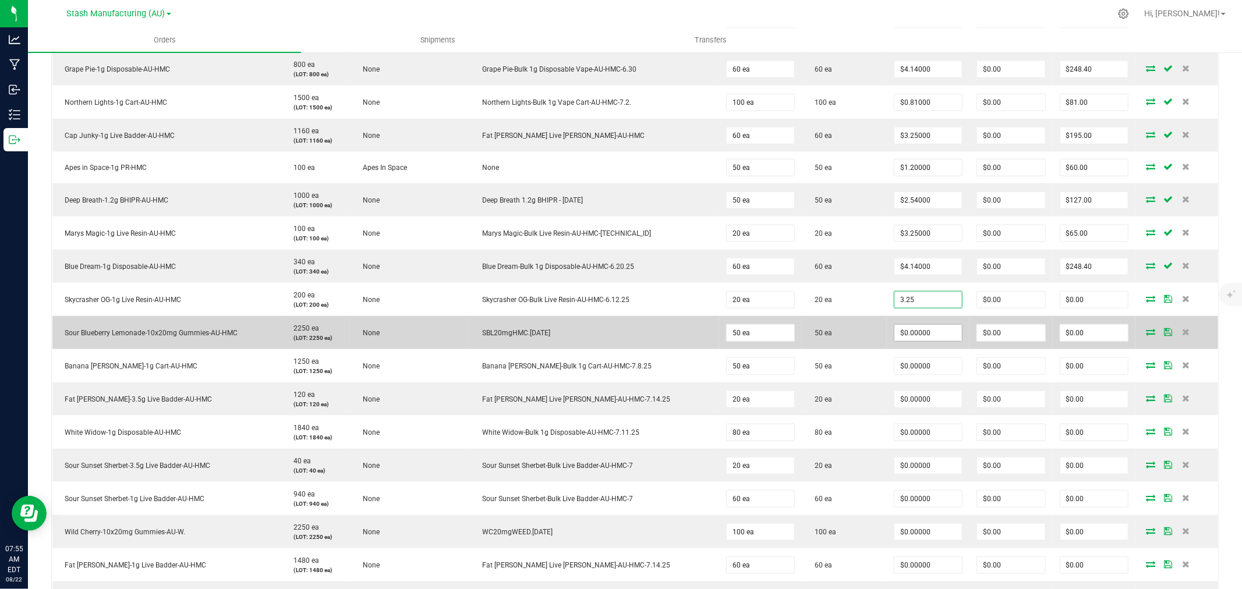
type input "$3.25000"
type input "$65.00"
click at [910, 329] on input "0" at bounding box center [929, 333] width 68 height 16
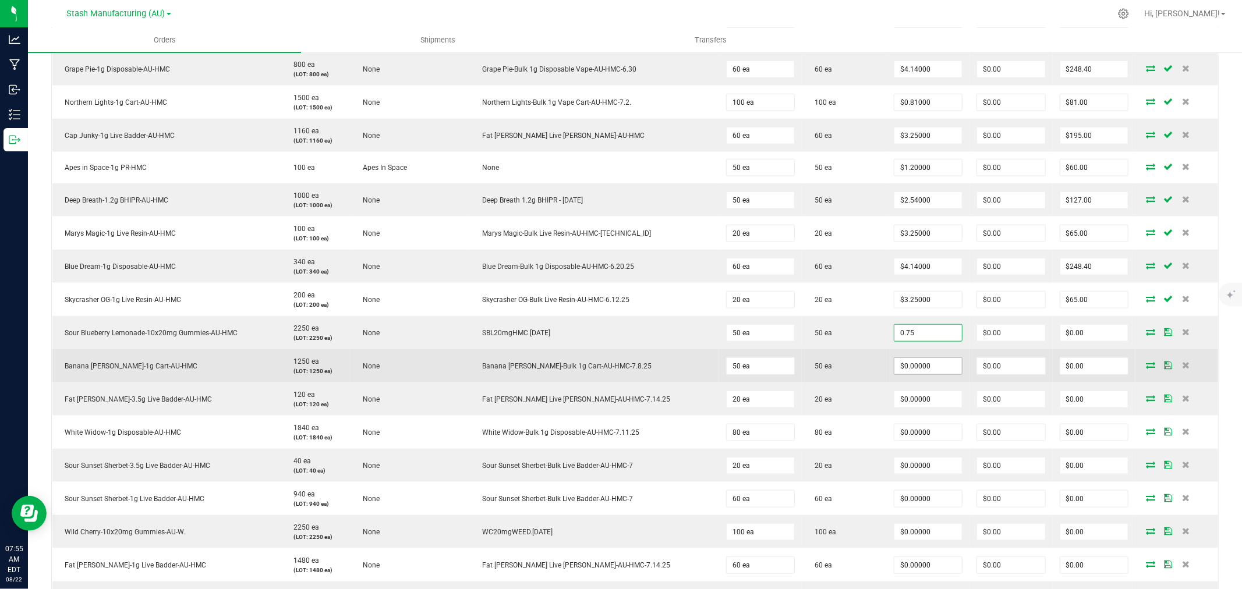
type input "$0.75000"
type input "$37.50"
click at [912, 372] on input "0" at bounding box center [929, 366] width 68 height 16
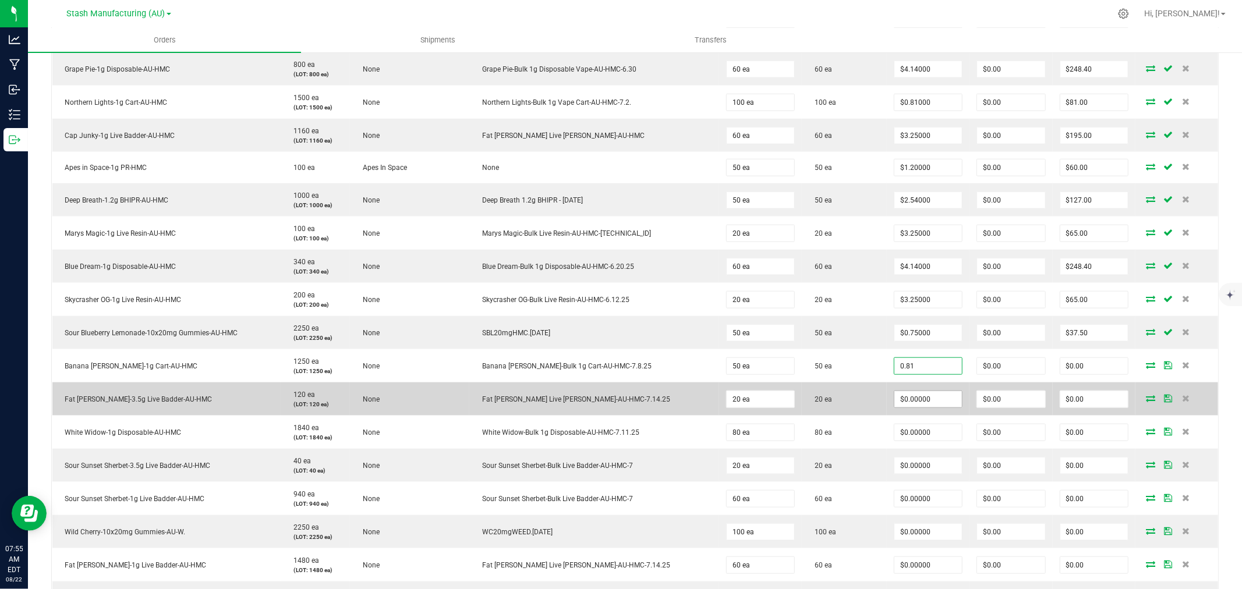
type input "$0.81000"
type input "$40.50"
click at [912, 397] on input "0" at bounding box center [929, 399] width 68 height 16
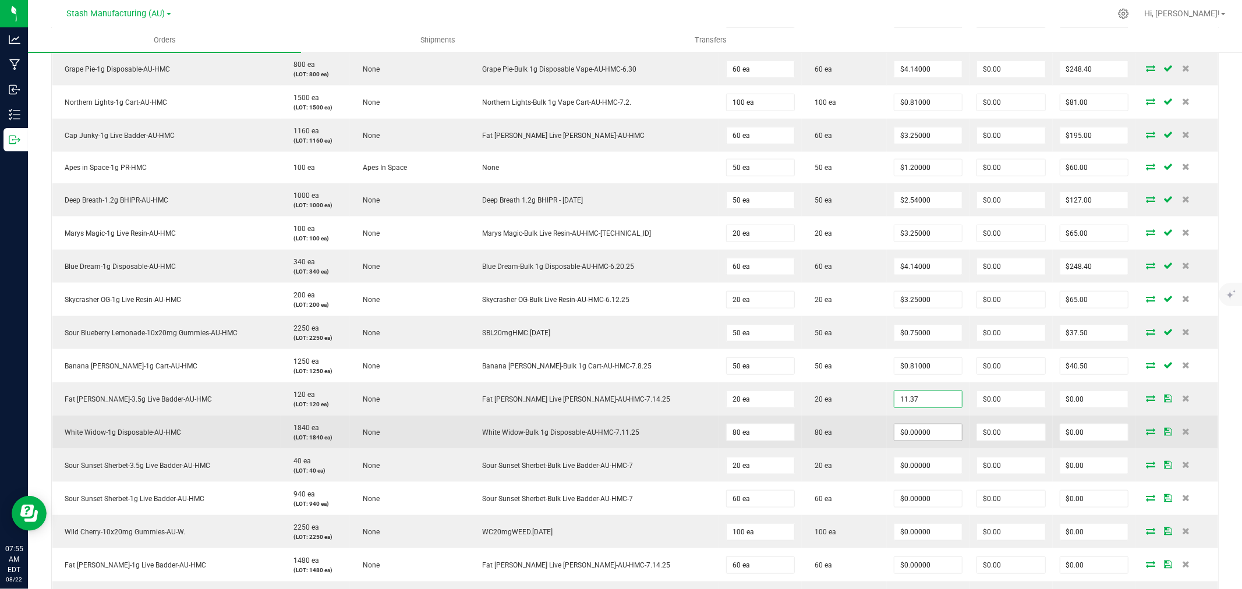
type input "$11.37000"
type input "$227.40"
click at [911, 429] on input "0" at bounding box center [929, 433] width 68 height 16
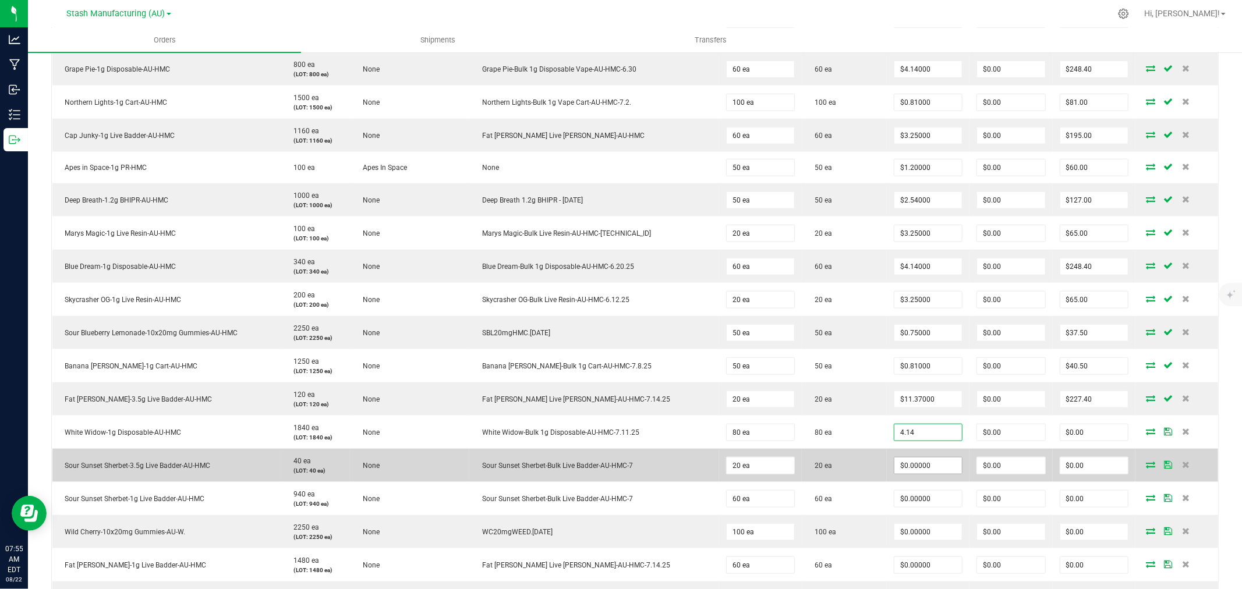
type input "$4.14000"
type input "$331.20"
click at [904, 469] on input "0" at bounding box center [929, 466] width 68 height 16
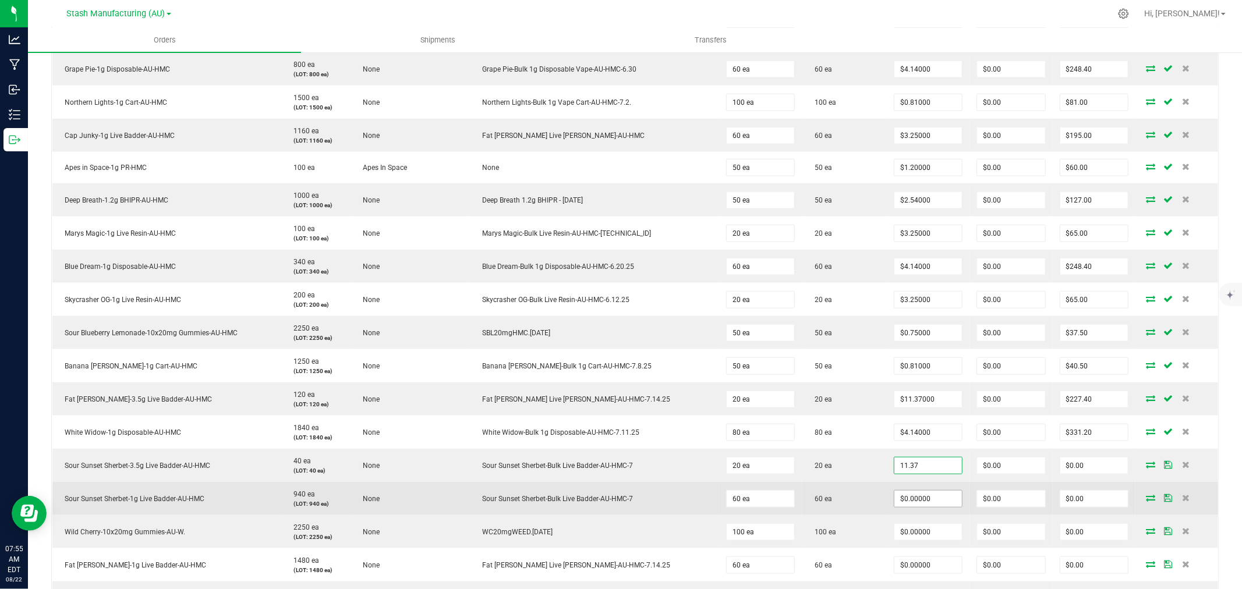
type input "$11.37000"
type input "$227.40"
click at [903, 503] on input "0" at bounding box center [929, 499] width 68 height 16
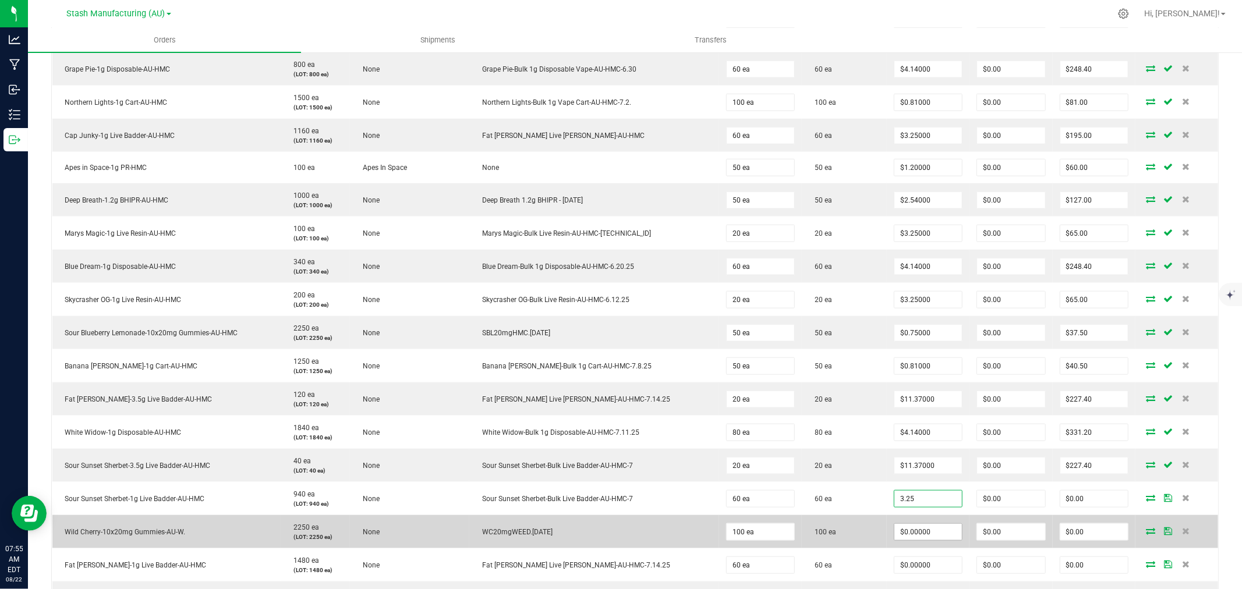
type input "$3.25000"
type input "$195.00"
click at [903, 533] on input "0" at bounding box center [929, 532] width 68 height 16
type input "$0.75000"
type input "$75.00"
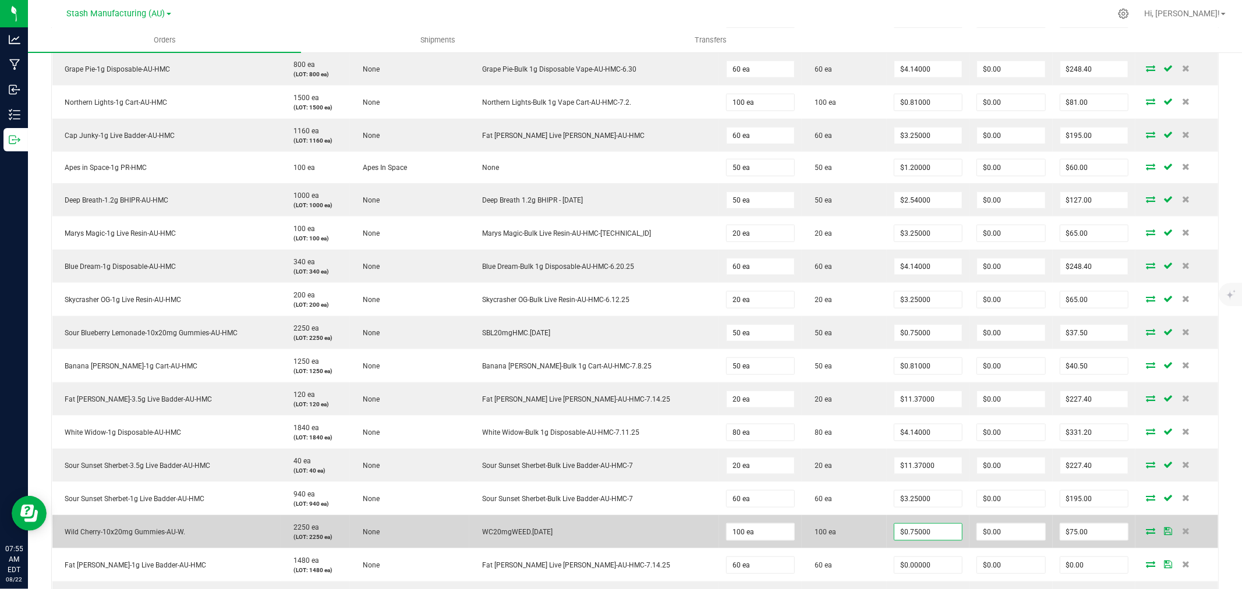
click at [859, 534] on td "100 ea" at bounding box center [844, 531] width 85 height 33
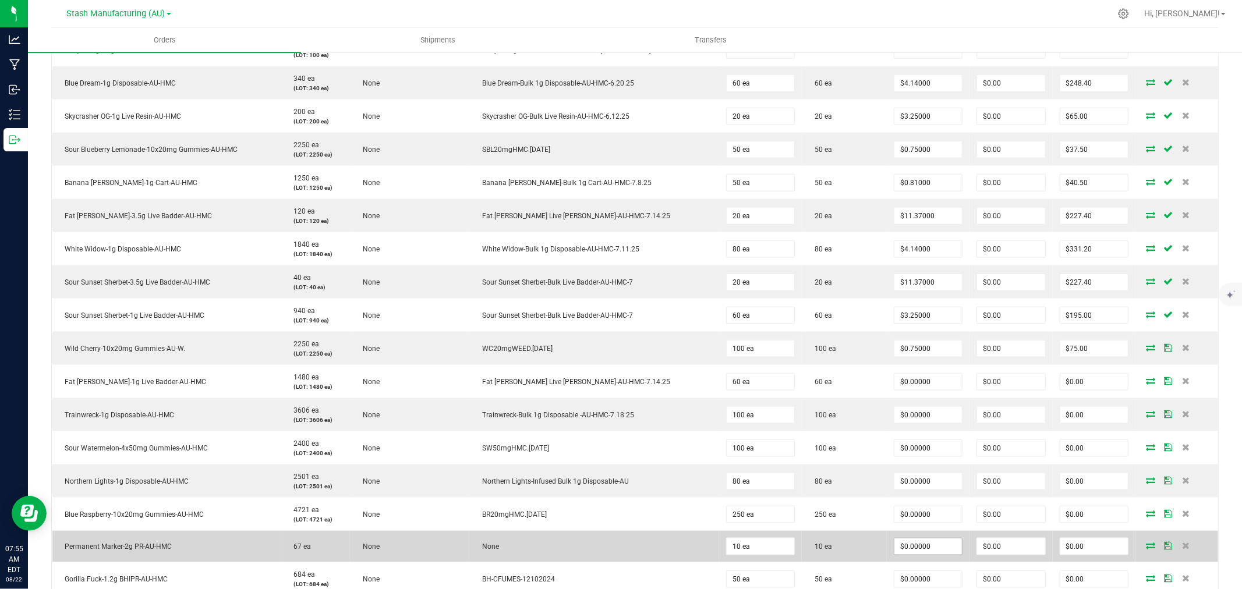
scroll to position [1229, 0]
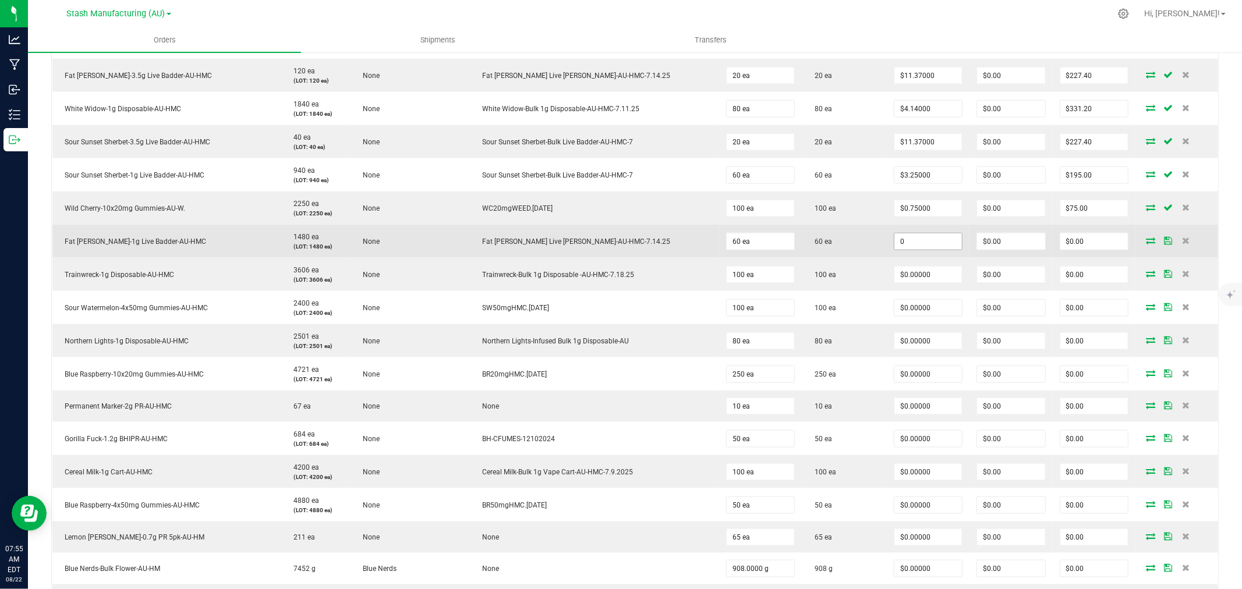
click at [909, 242] on input "0" at bounding box center [929, 242] width 68 height 16
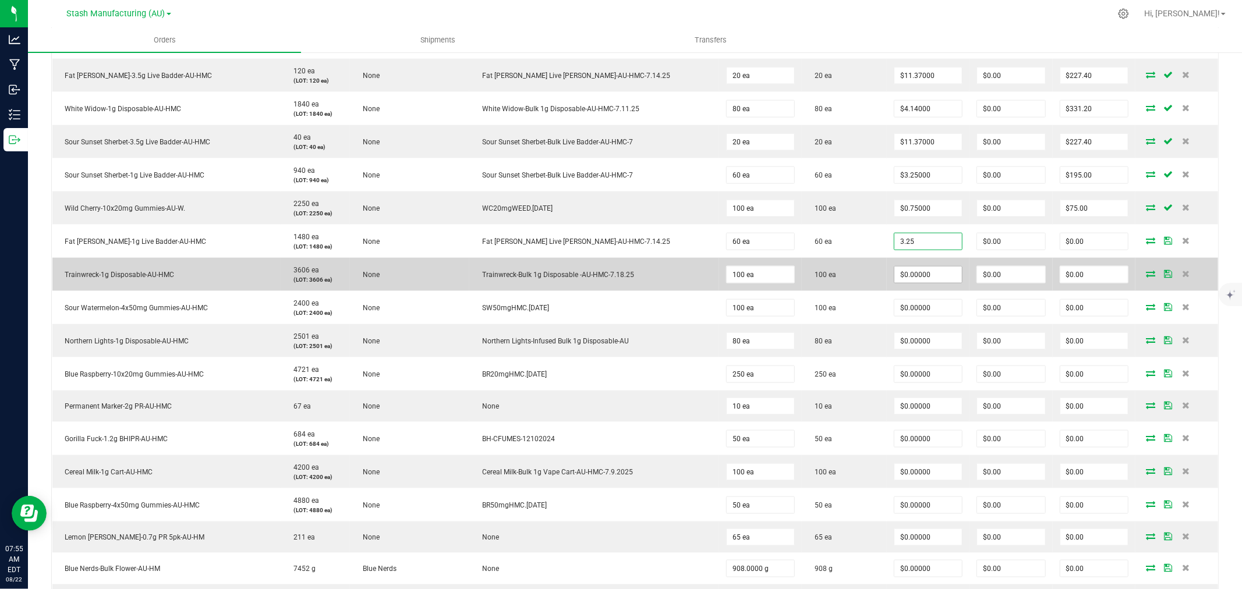
type input "$3.25000"
type input "$195.00"
click at [895, 281] on input "0" at bounding box center [929, 275] width 68 height 16
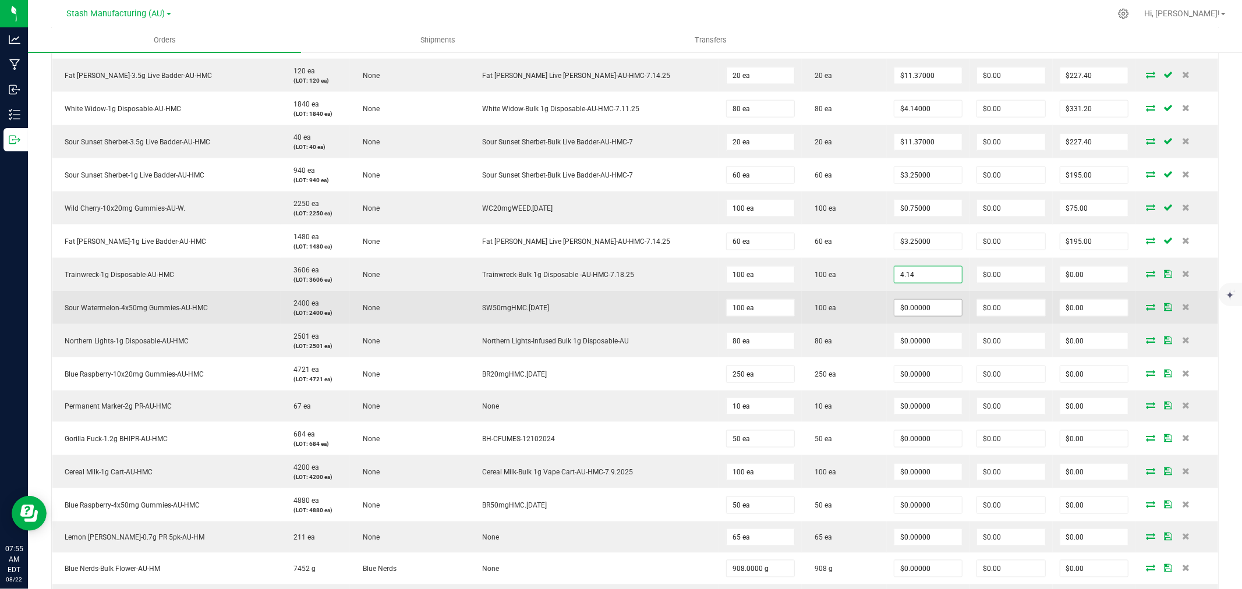
type input "$4.14000"
type input "$414.00"
click at [895, 313] on input "0" at bounding box center [929, 308] width 68 height 16
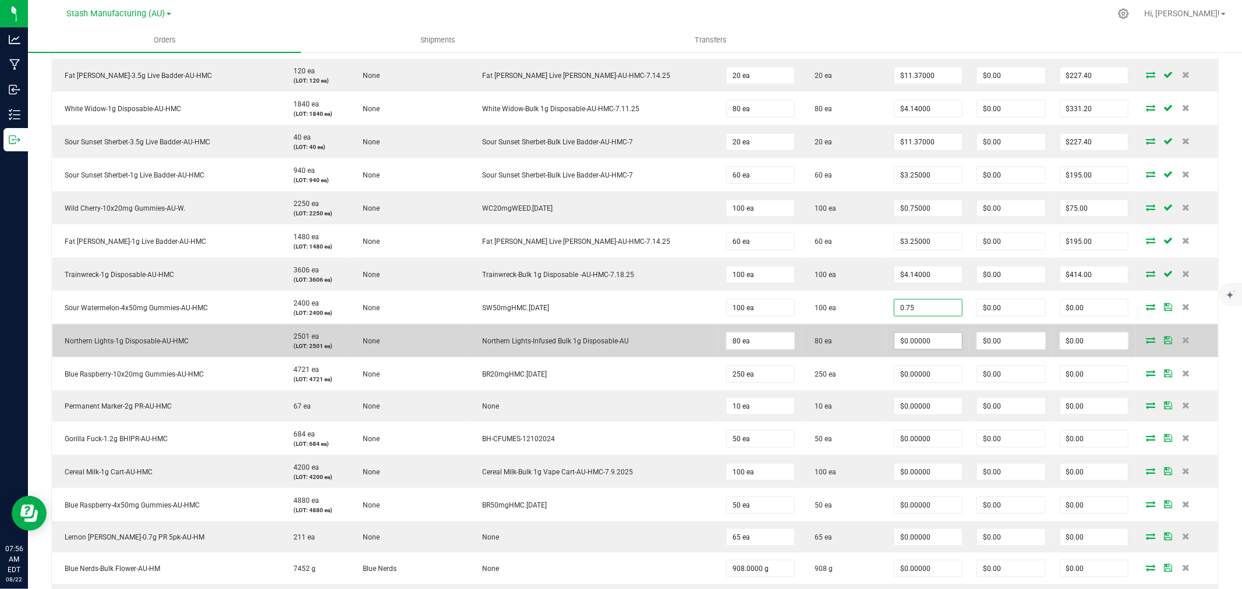
type input "$0.75000"
type input "$75.00"
click at [903, 348] on input "0" at bounding box center [929, 341] width 68 height 16
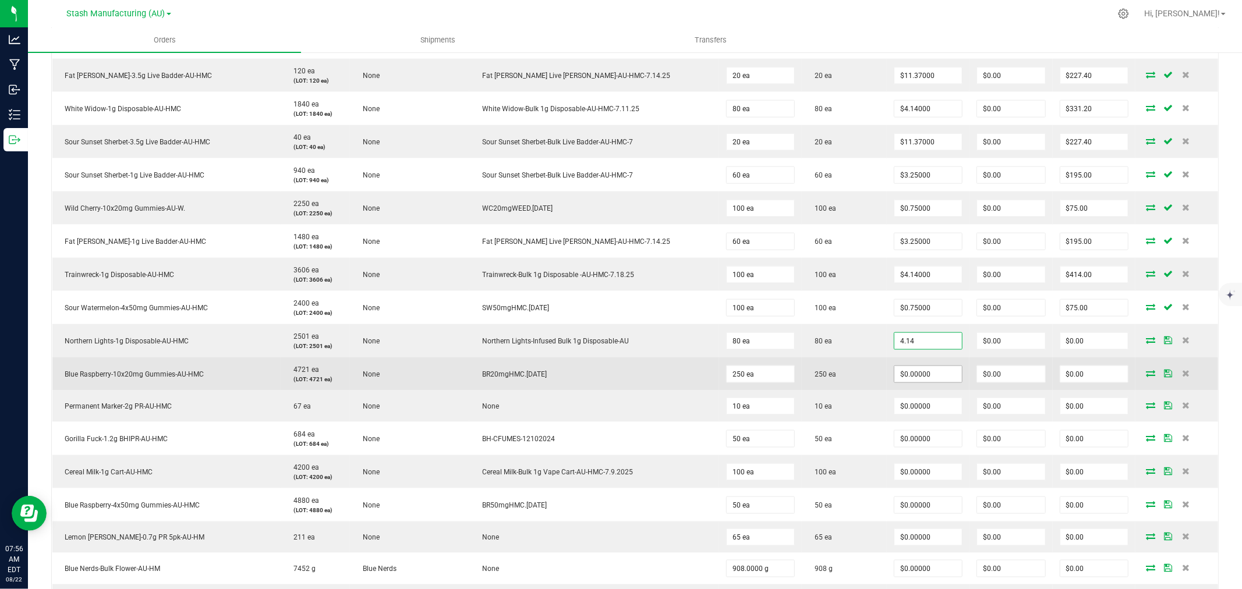
type input "$4.14000"
type input "$331.20"
click at [905, 376] on input "0" at bounding box center [929, 374] width 68 height 16
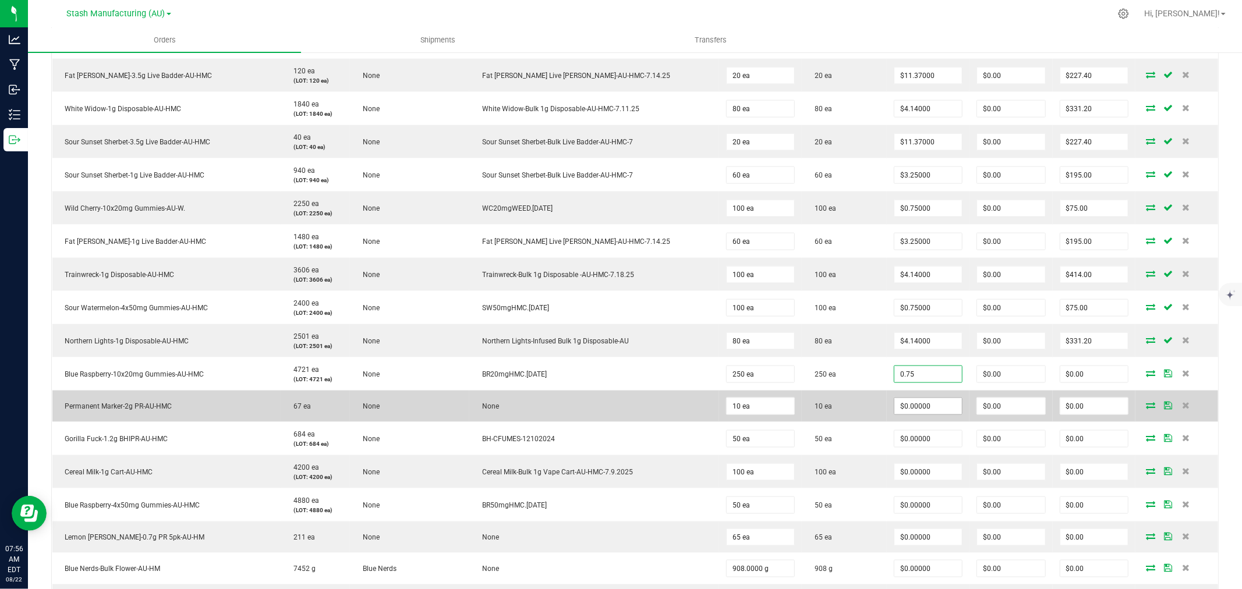
type input "$0.75000"
type input "$187.50"
click at [932, 407] on input "0" at bounding box center [929, 406] width 68 height 16
type input "$6.60000"
type input "$66.00"
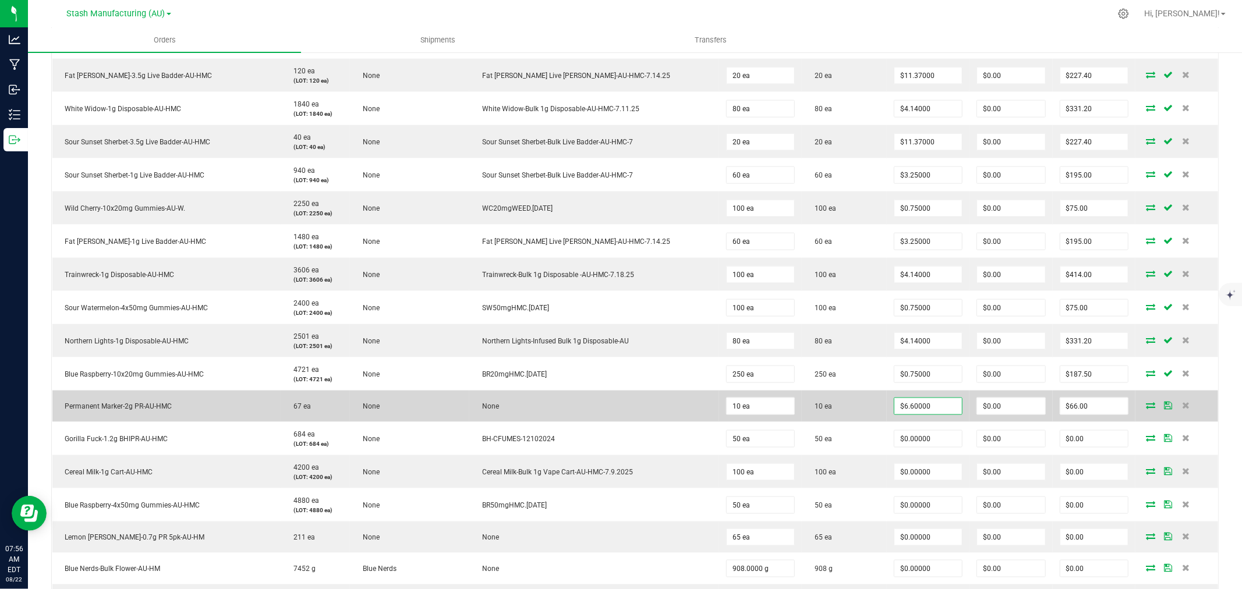
click at [847, 416] on td "10 ea" at bounding box center [844, 406] width 85 height 31
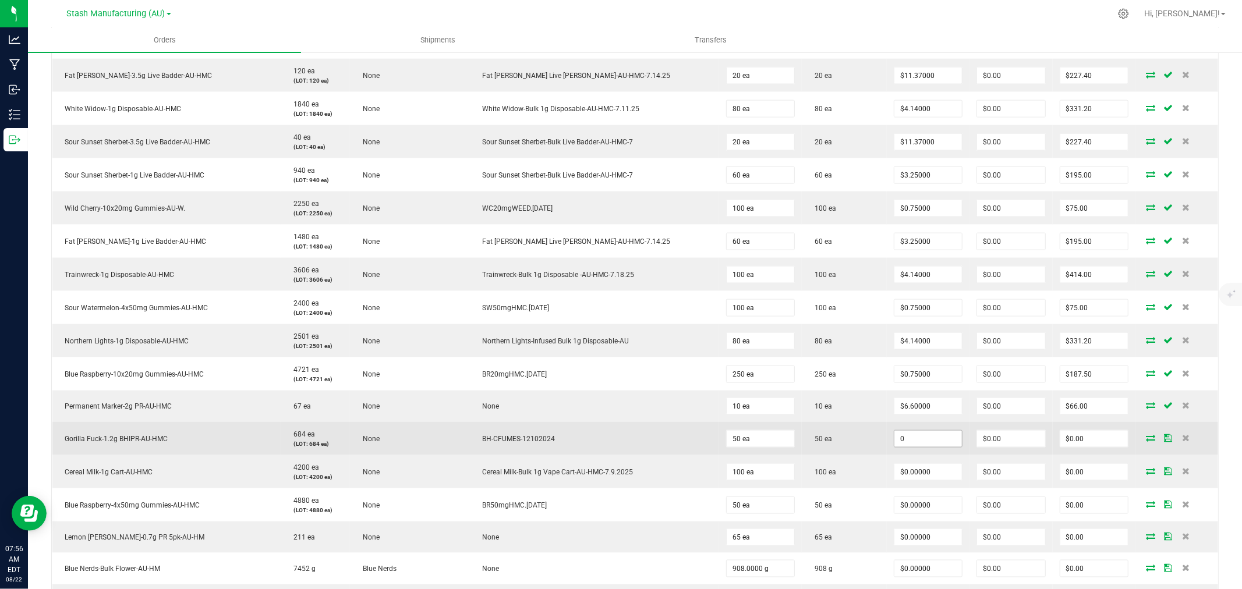
click at [918, 433] on input "0" at bounding box center [929, 439] width 68 height 16
type input "$2.54000"
type input "$127.00"
click at [864, 454] on td "50 ea" at bounding box center [844, 438] width 85 height 33
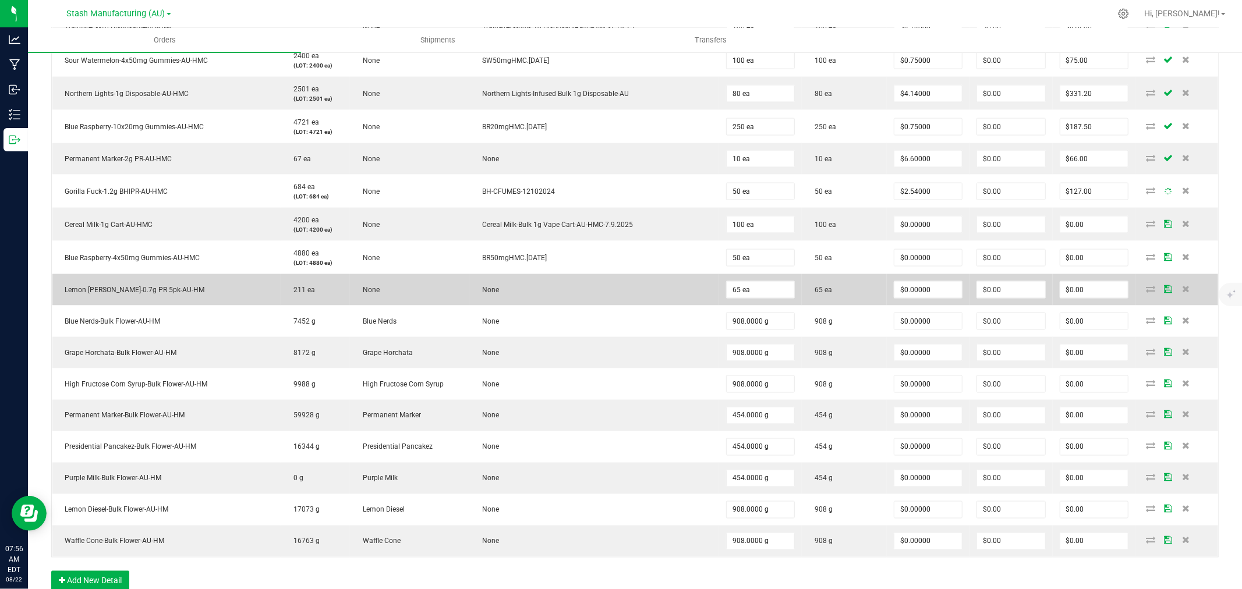
scroll to position [1488, 0]
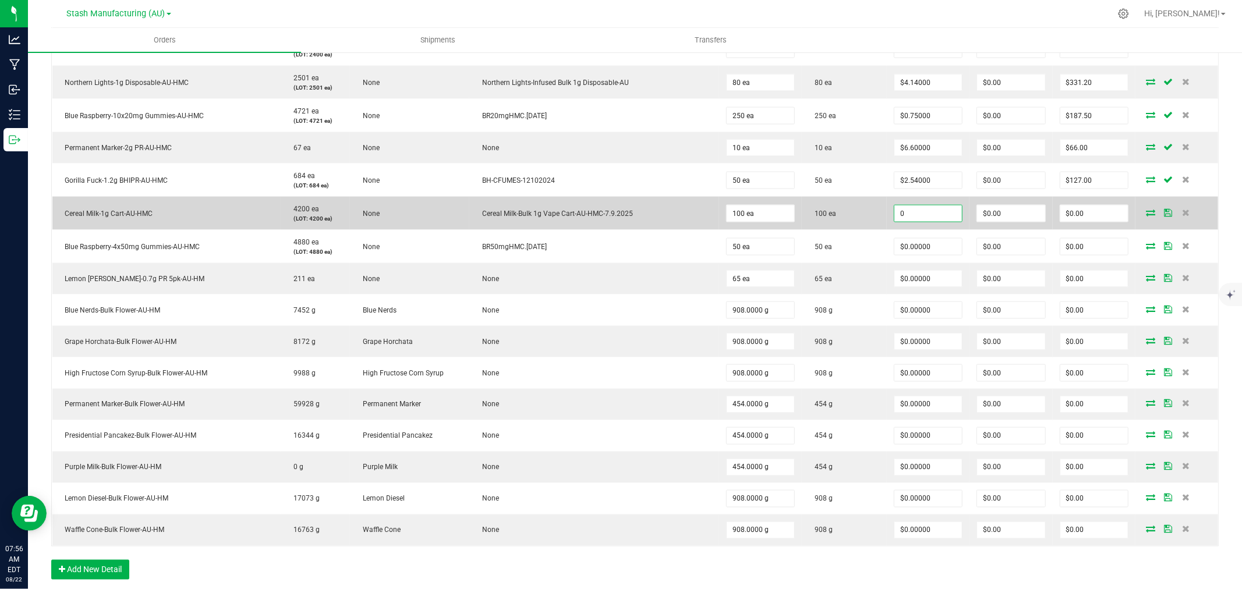
click at [904, 218] on input "0" at bounding box center [929, 214] width 68 height 16
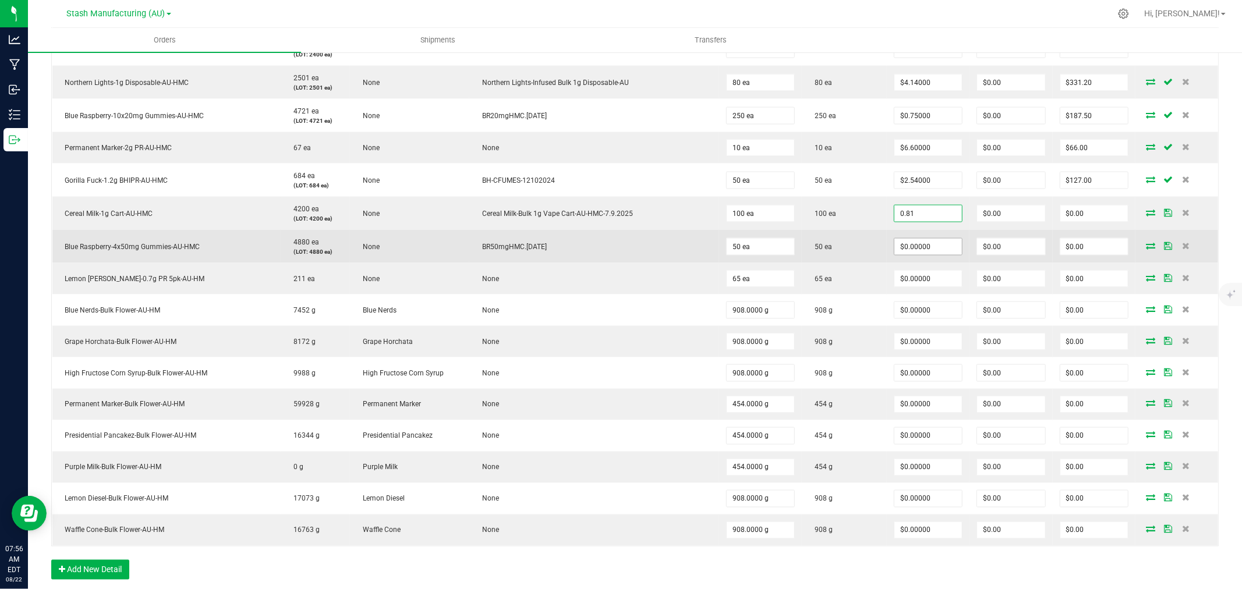
type input "$0.81000"
type input "$81.00"
click at [900, 247] on input "0" at bounding box center [929, 247] width 68 height 16
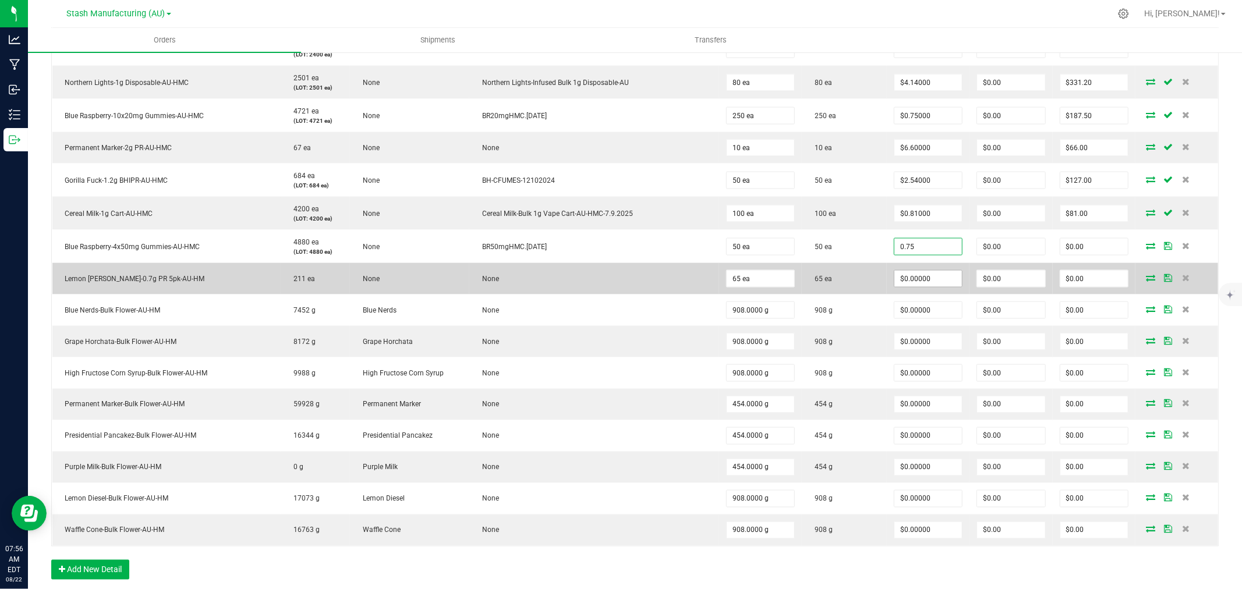
type input "$0.75000"
type input "$37.50"
type input "0"
click at [900, 273] on input "0" at bounding box center [929, 279] width 68 height 16
click at [900, 277] on input "0" at bounding box center [929, 279] width 68 height 16
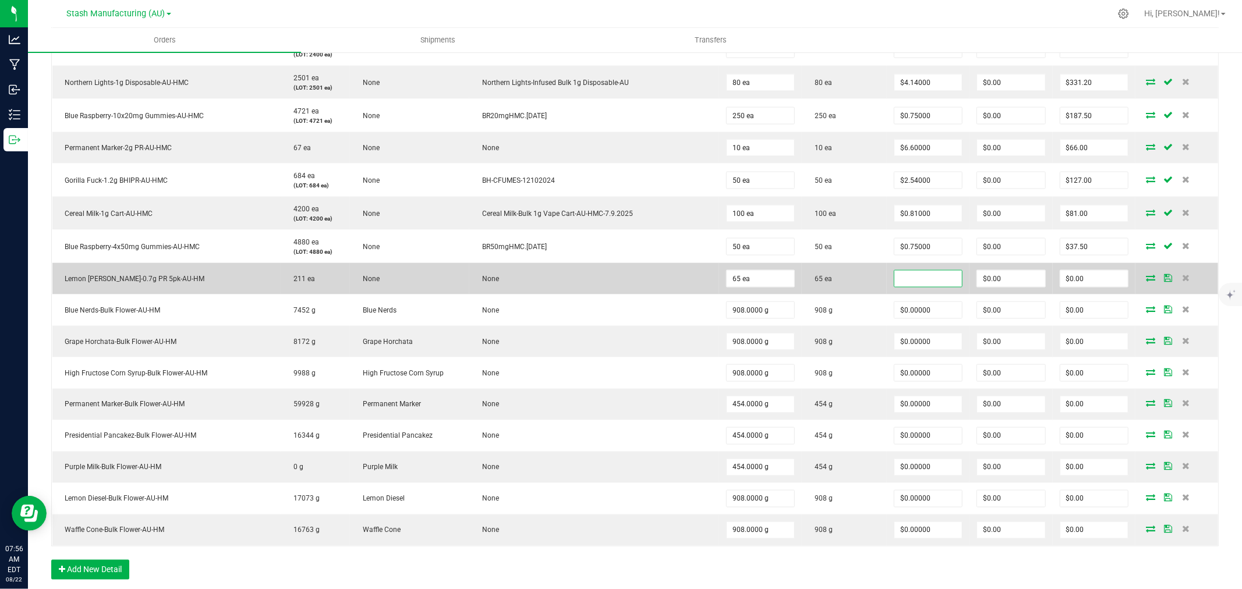
type input "2"
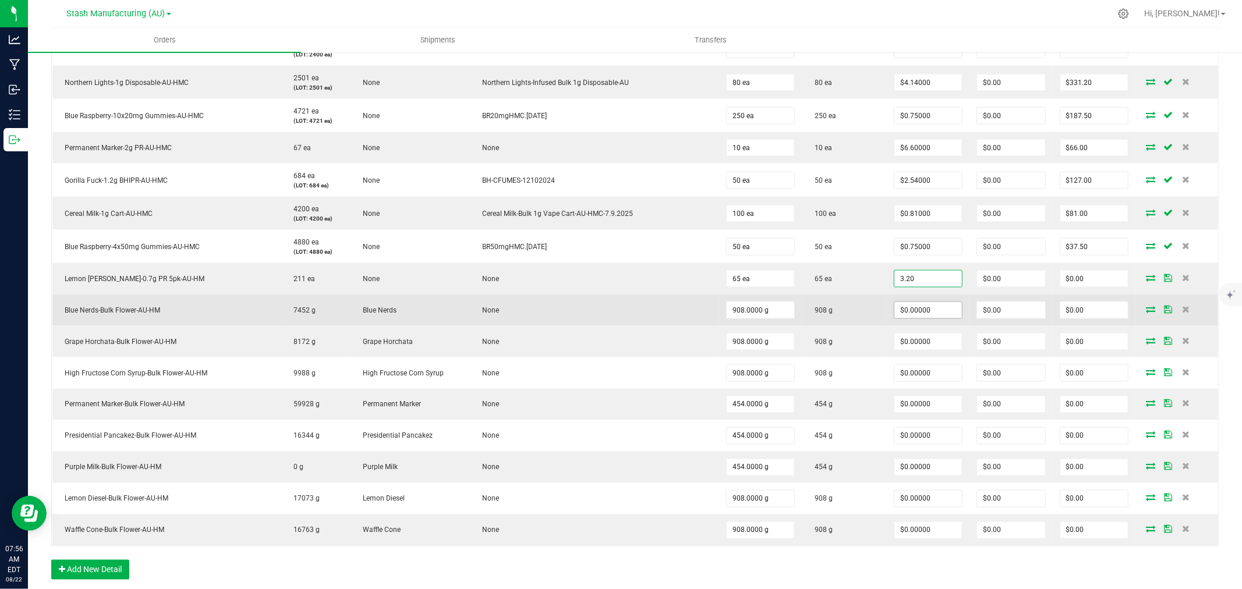
type input "$3.20000"
type input "$208.00"
click at [900, 310] on input "0" at bounding box center [929, 310] width 68 height 16
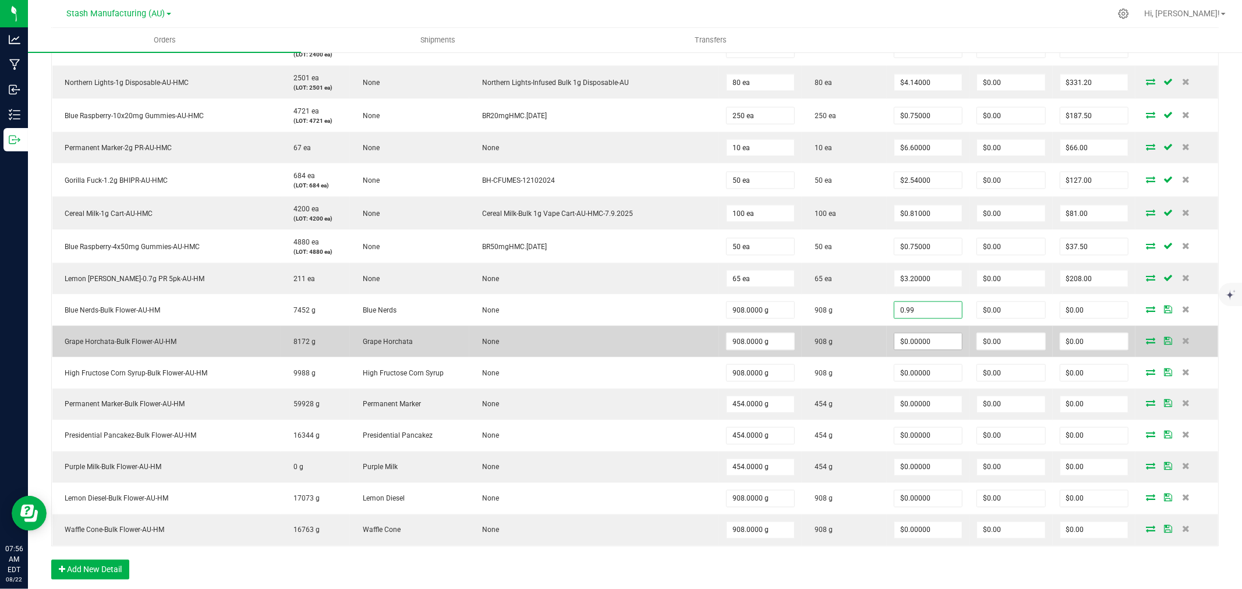
type input "$0.99000"
type input "$898.92"
click at [897, 345] on input "0" at bounding box center [929, 342] width 68 height 16
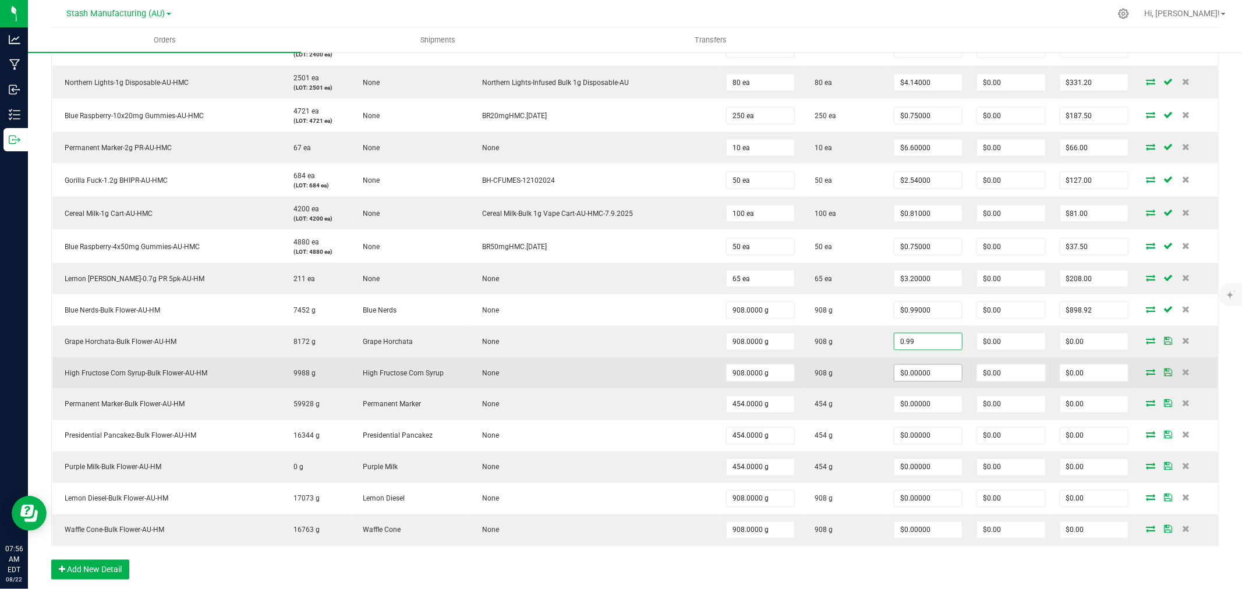
type input "$0.99000"
type input "$898.92"
click at [895, 379] on input "0" at bounding box center [929, 373] width 68 height 16
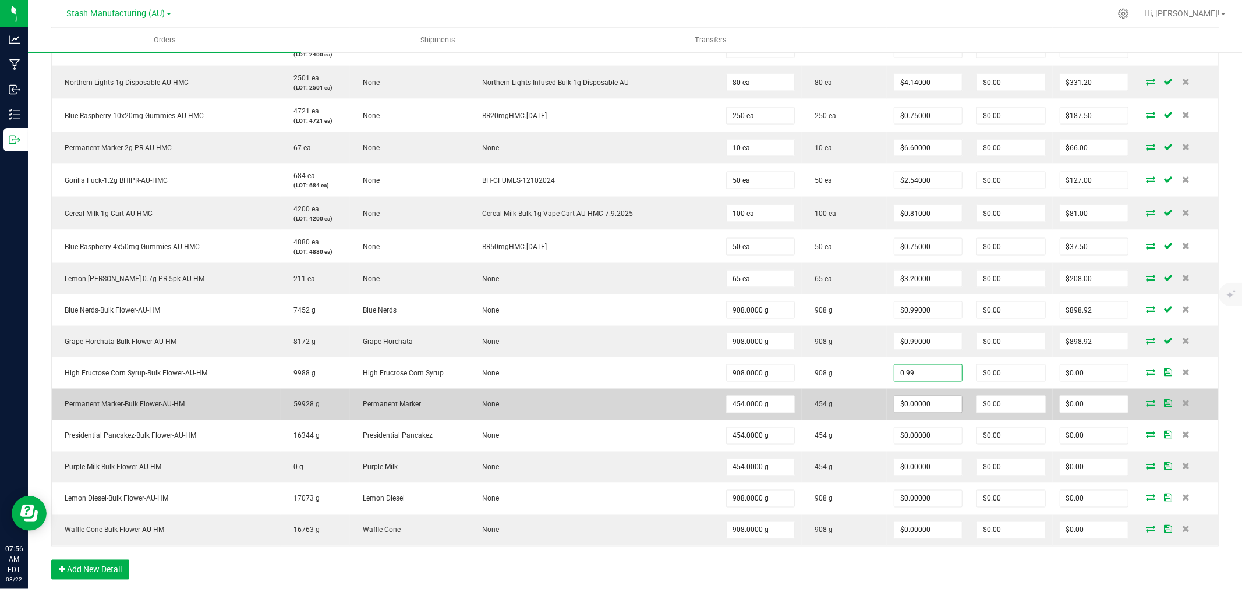
type input "$0.99000"
type input "$898.92"
click at [903, 410] on input "0" at bounding box center [929, 405] width 68 height 16
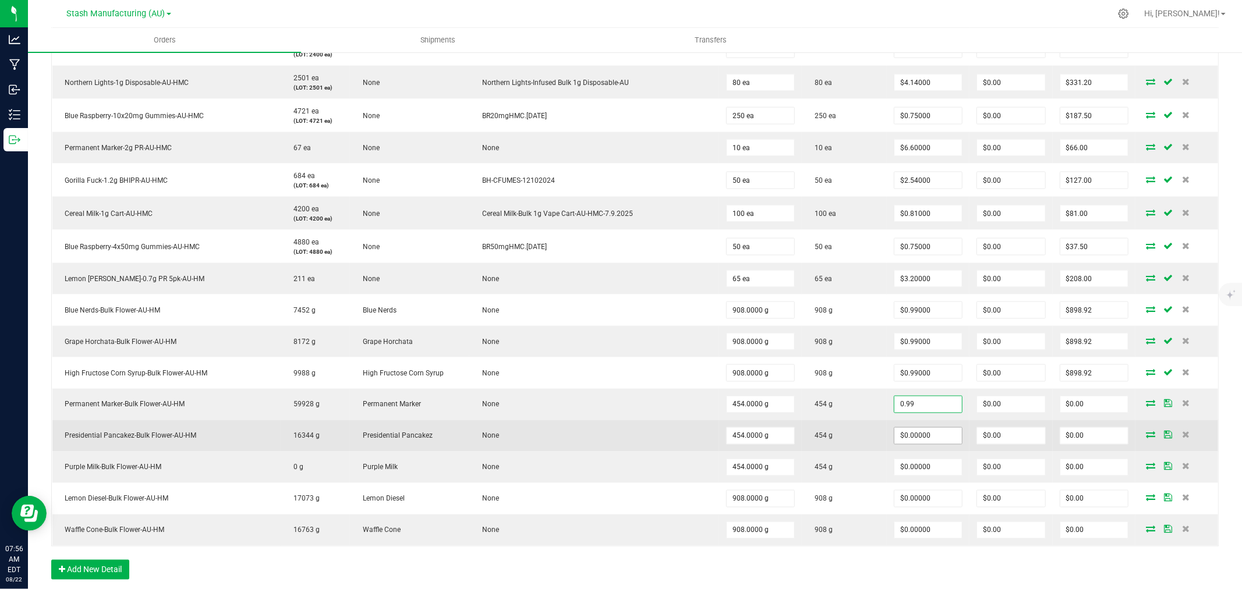
type input "$0.99000"
type input "$449.46"
click at [901, 443] on input "0" at bounding box center [929, 436] width 68 height 16
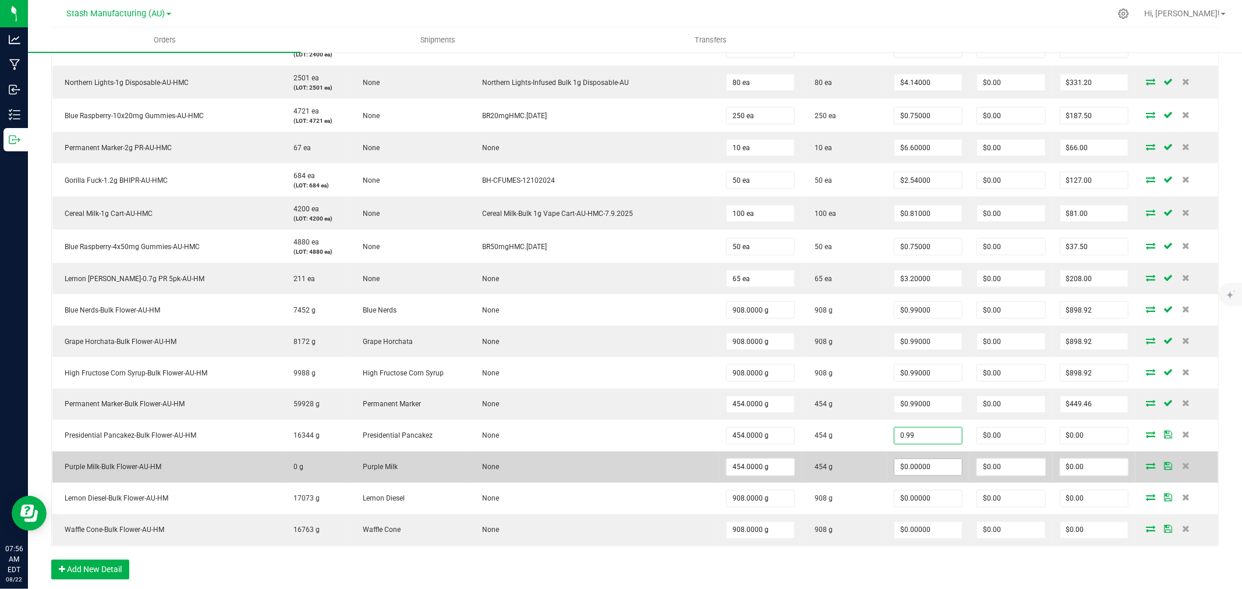
type input "$0.99000"
type input "$449.46"
click at [905, 464] on input "0" at bounding box center [929, 468] width 68 height 16
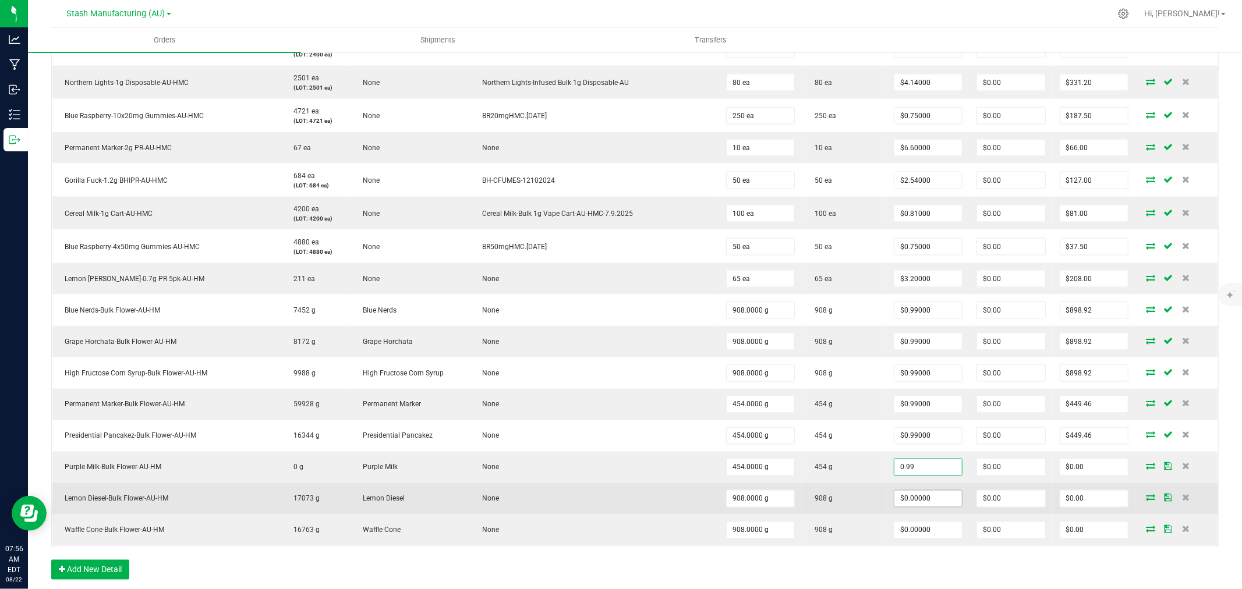
type input "$0.99000"
type input "$449.46"
click at [899, 503] on input "0" at bounding box center [929, 499] width 68 height 16
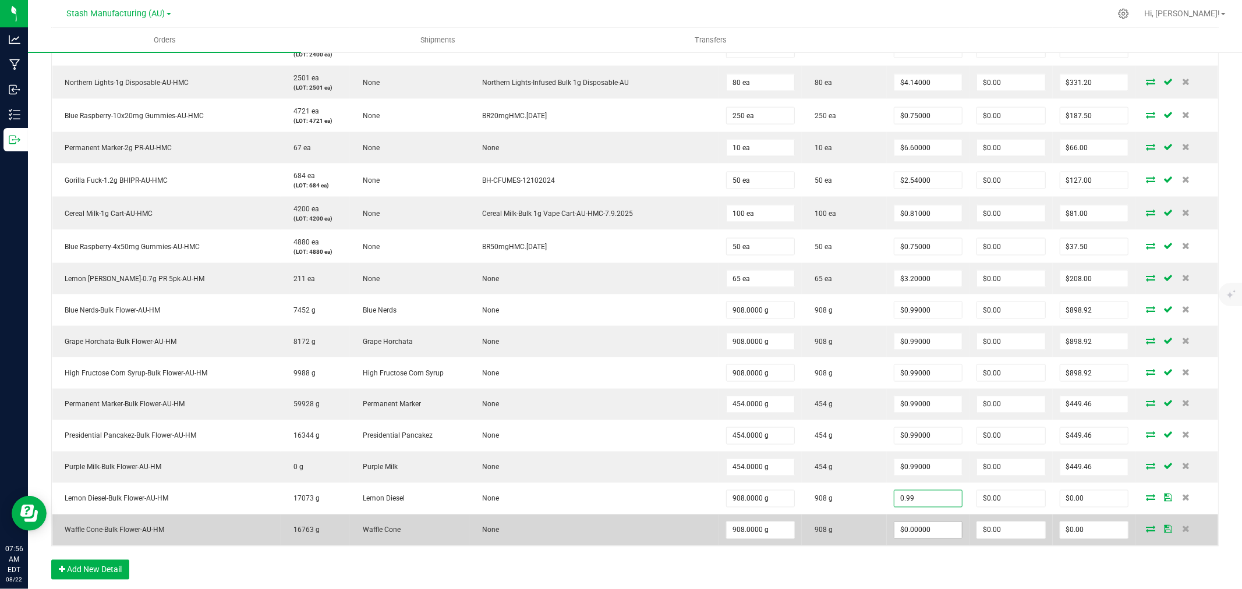
type input "$0.99000"
type input "$898.92"
click at [897, 528] on input "0" at bounding box center [929, 530] width 68 height 16
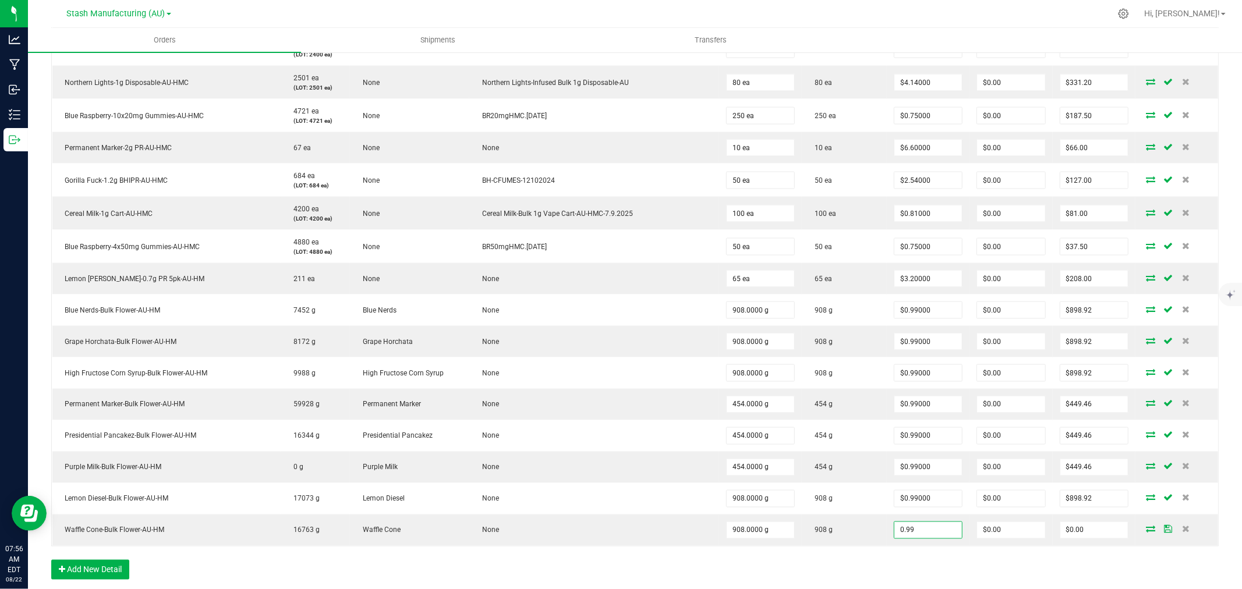
type input "$0.99000"
type input "$898.92"
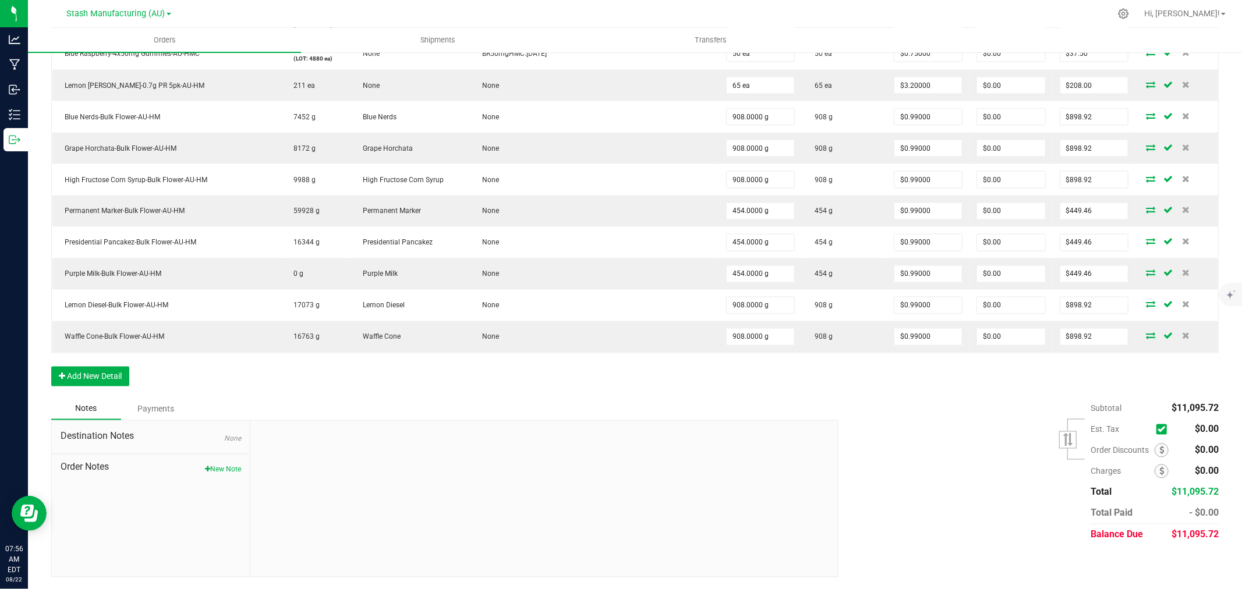
click at [963, 446] on div "Subtotal $11,095.72 Est. Tax" at bounding box center [1024, 471] width 389 height 147
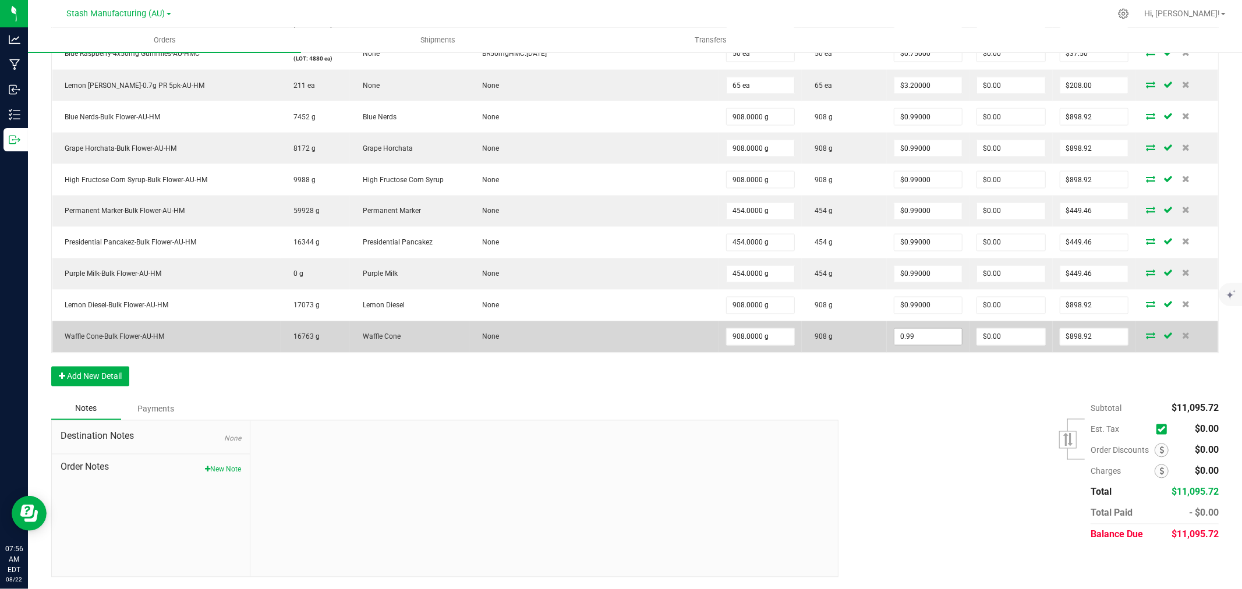
click at [917, 340] on input "0.99" at bounding box center [929, 337] width 68 height 16
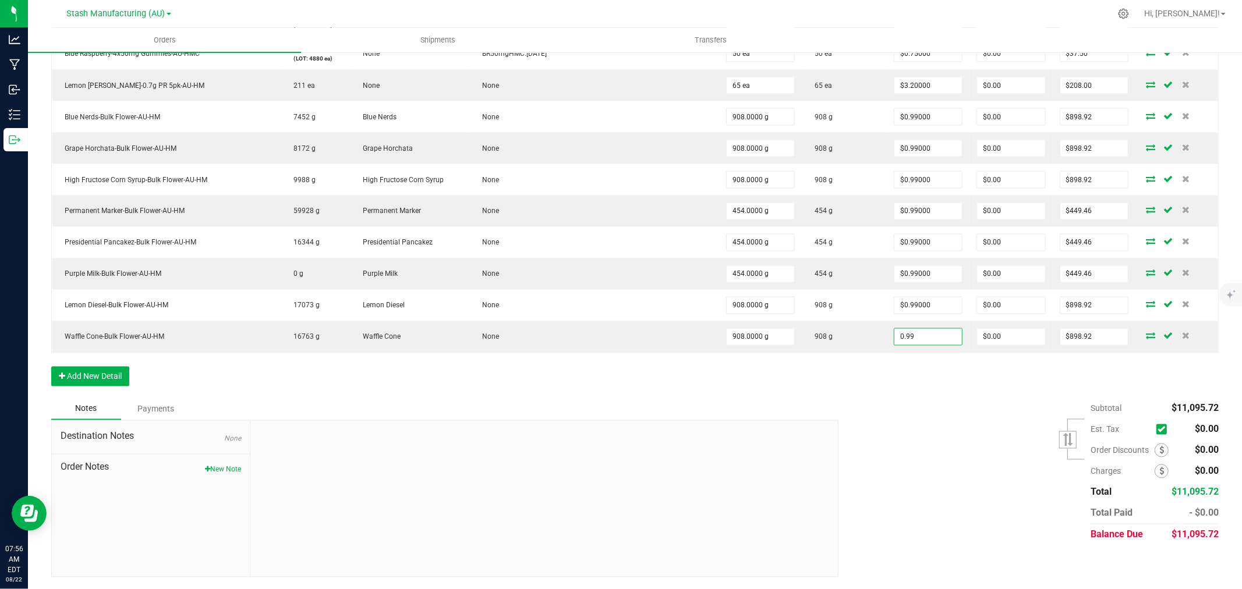
type input "$0.99000"
click at [639, 560] on div at bounding box center [543, 499] width 587 height 156
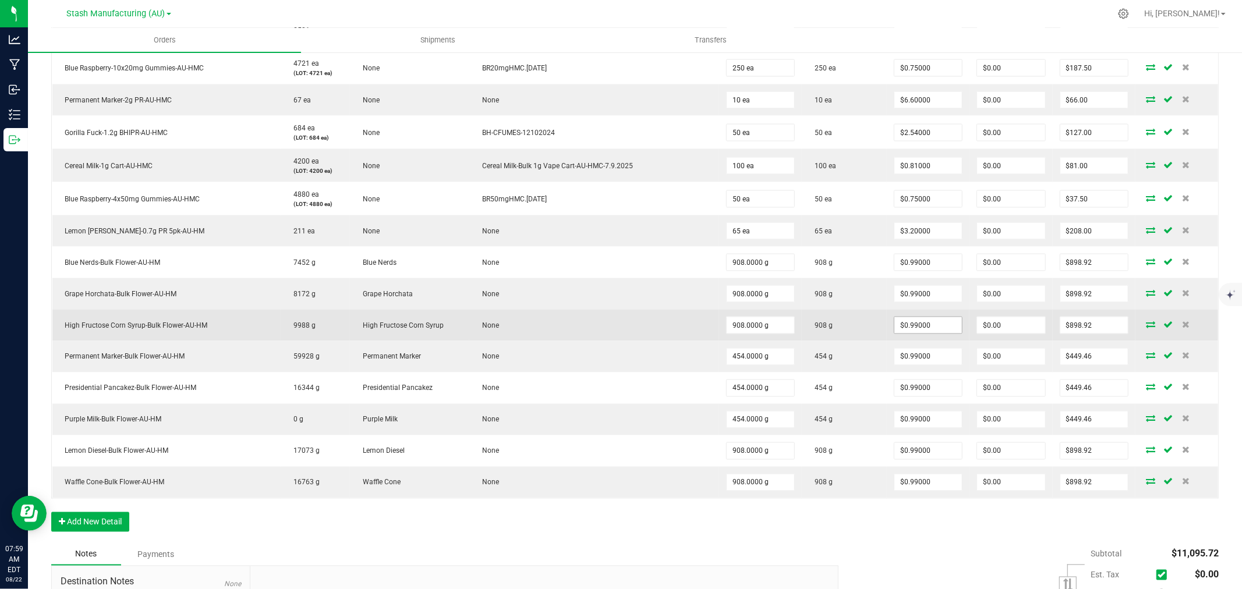
scroll to position [1553, 0]
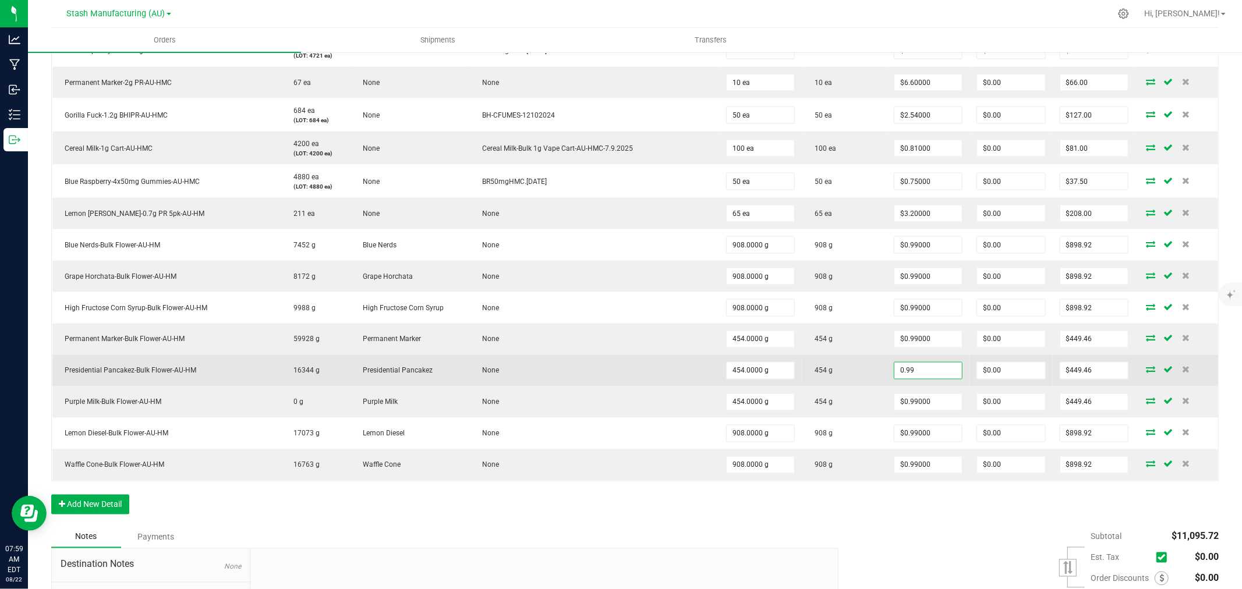
click at [915, 371] on input "0.99" at bounding box center [929, 371] width 68 height 16
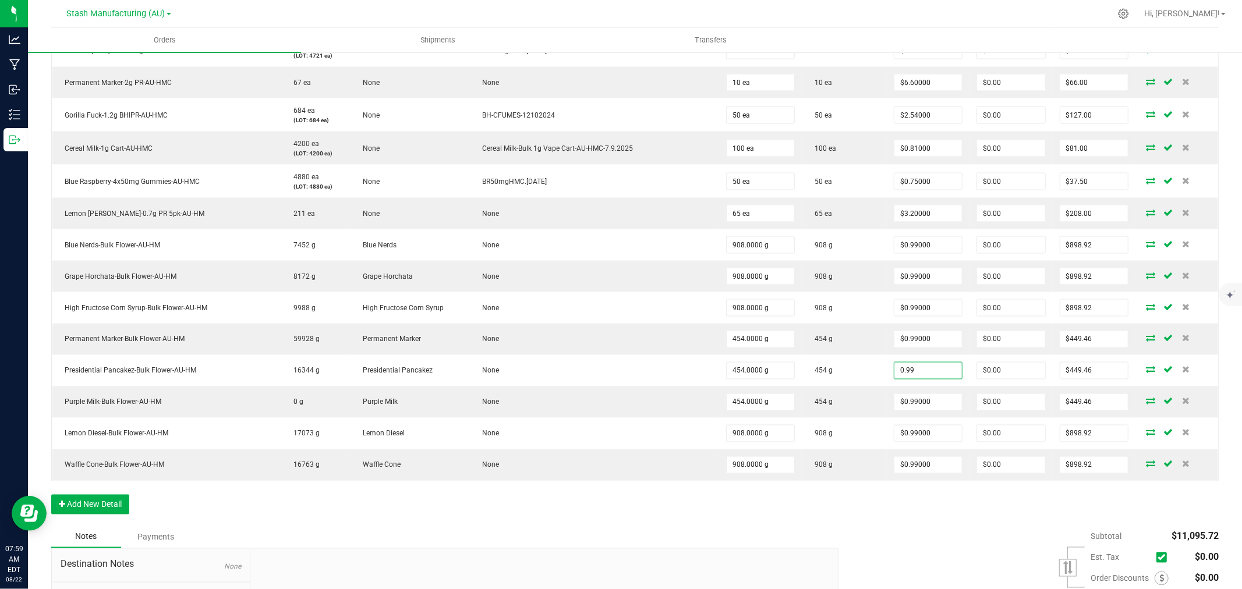
type input "$0.99000"
click at [874, 550] on div "Subtotal $11,095.72 Est. Tax" at bounding box center [1024, 599] width 389 height 147
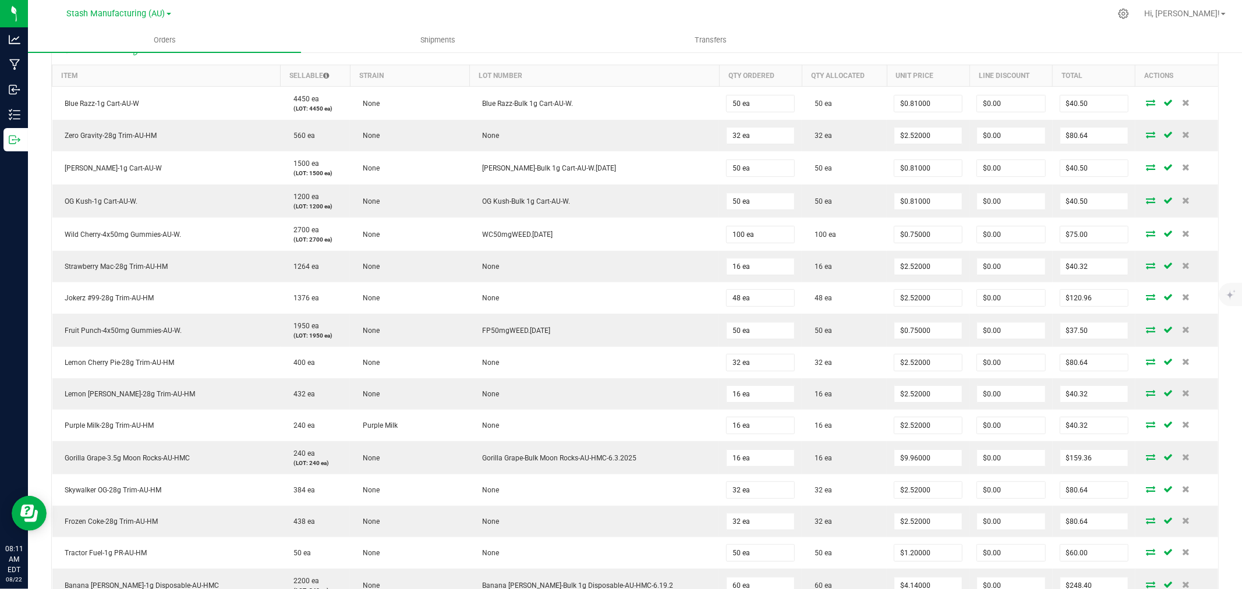
scroll to position [0, 0]
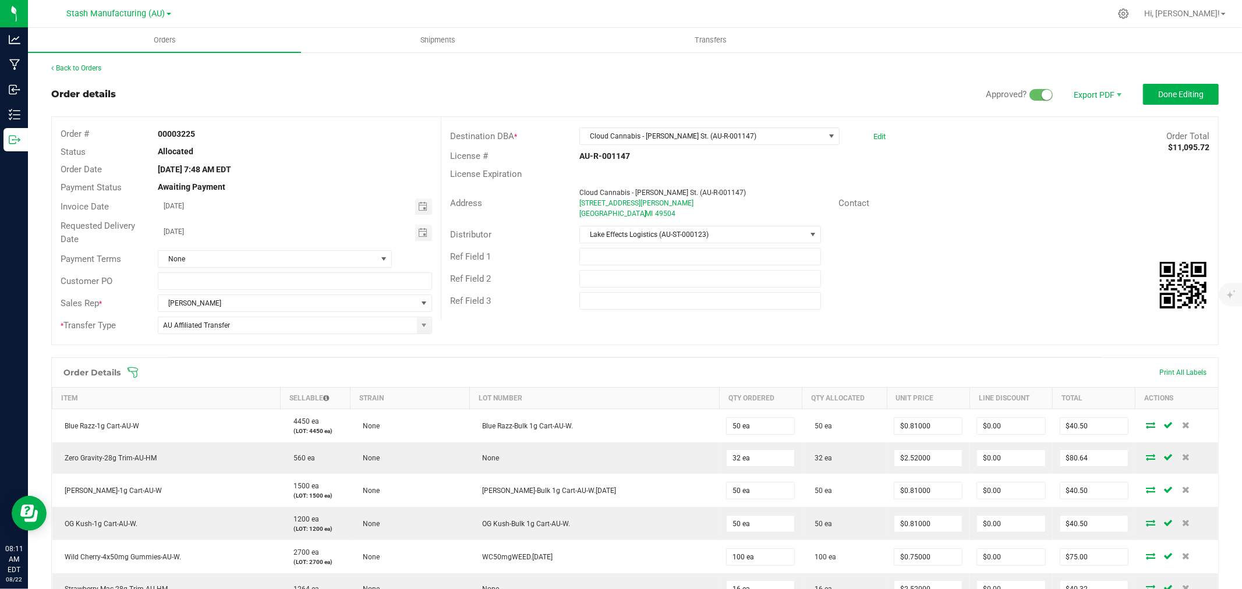
click at [132, 370] on icon at bounding box center [133, 373] width 12 height 12
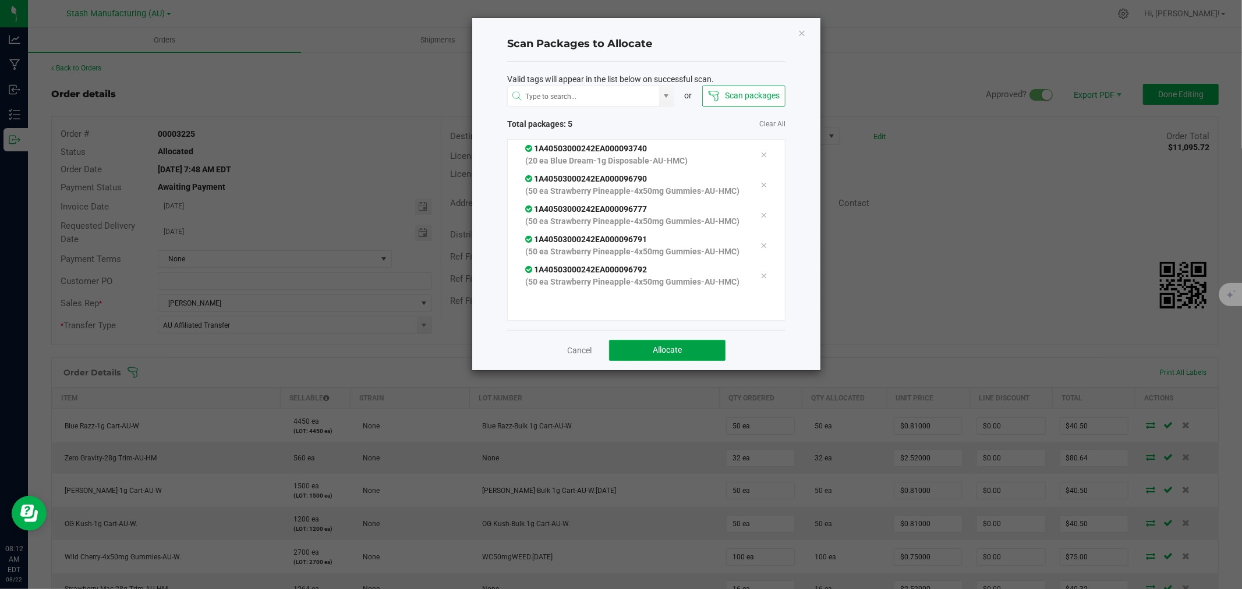
click at [698, 361] on button "Allocate" at bounding box center [667, 350] width 116 height 21
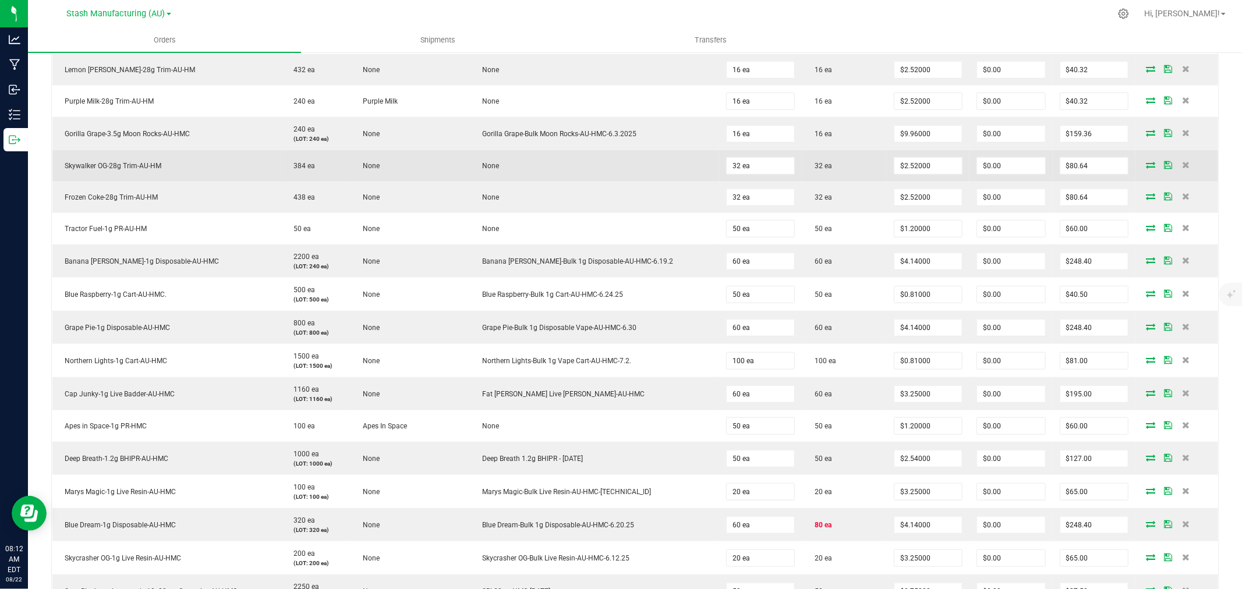
scroll to position [776, 0]
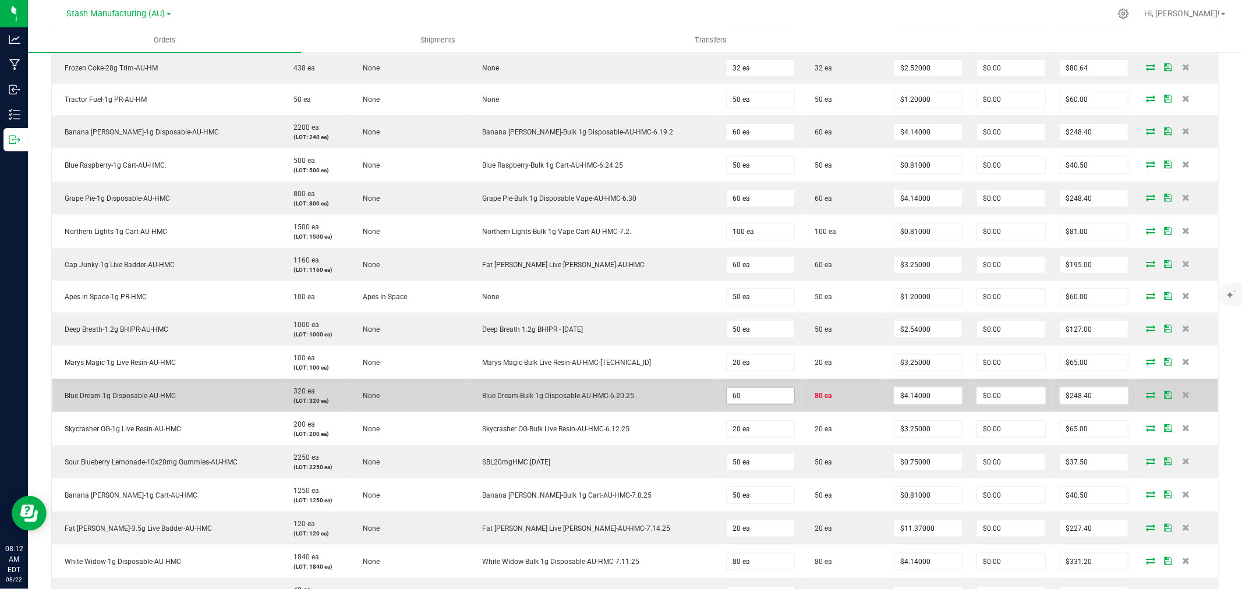
click at [745, 401] on input "60" at bounding box center [761, 396] width 68 height 16
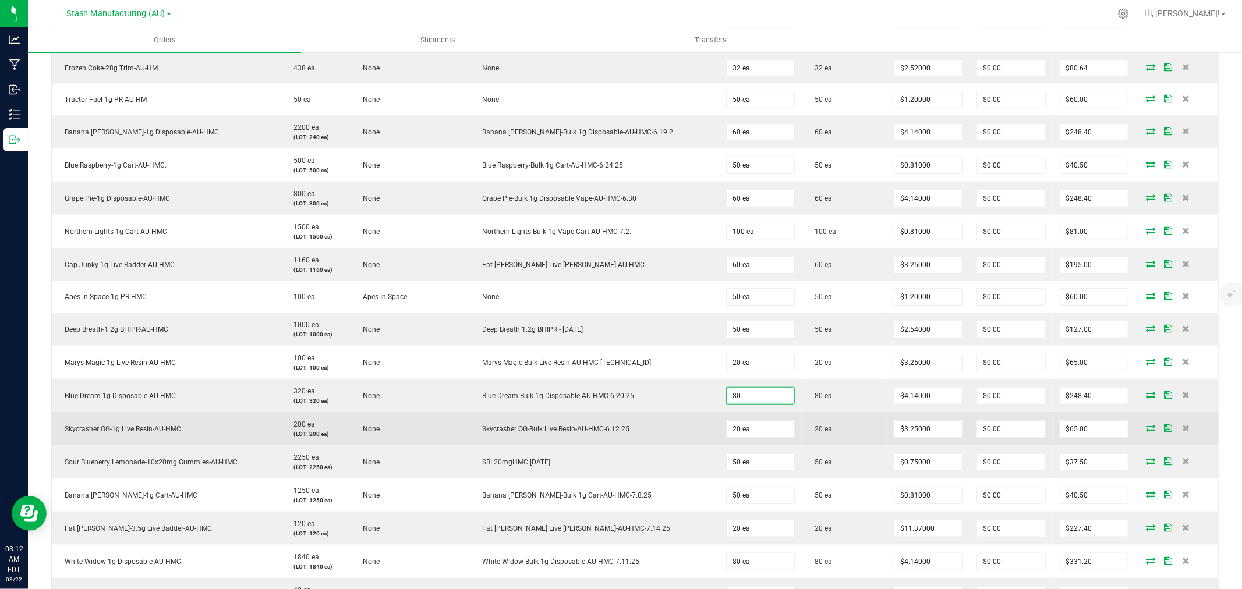
type input "80 ea"
type input "$331.20"
click at [802, 420] on td "20 ea" at bounding box center [844, 428] width 85 height 33
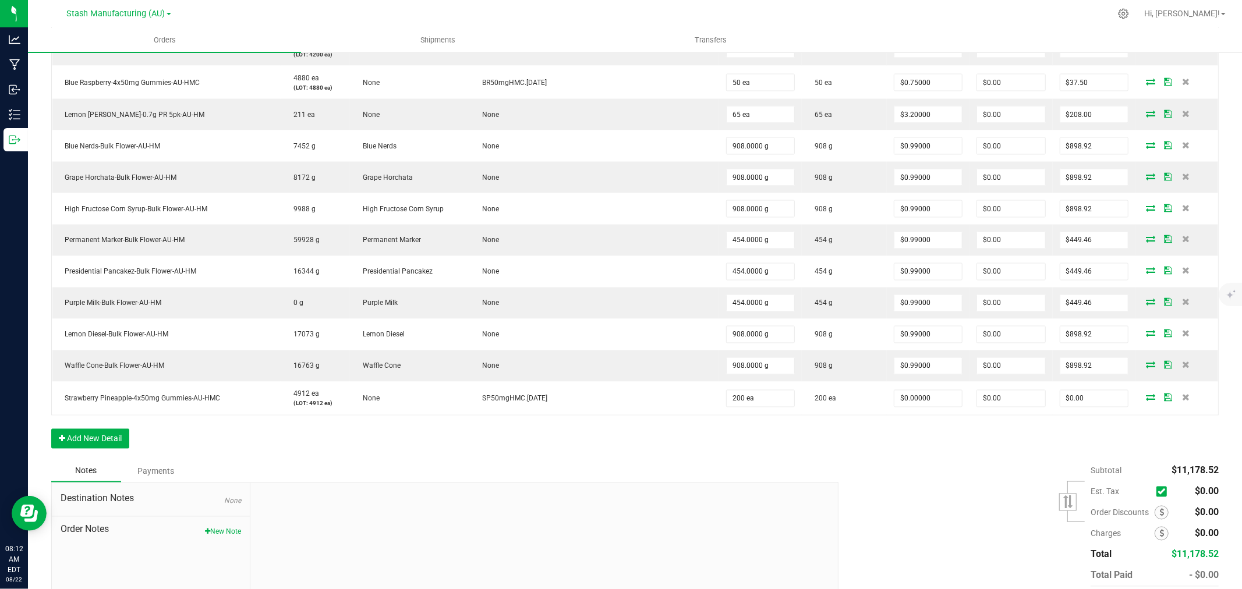
scroll to position [1716, 0]
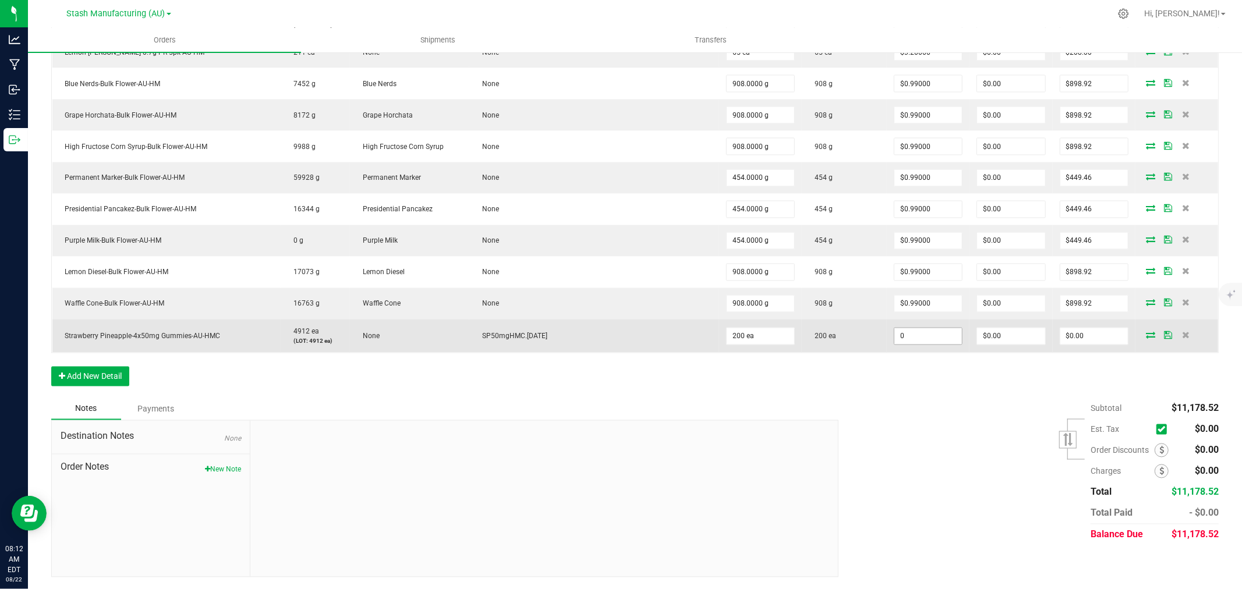
click at [917, 338] on input "0" at bounding box center [929, 336] width 68 height 16
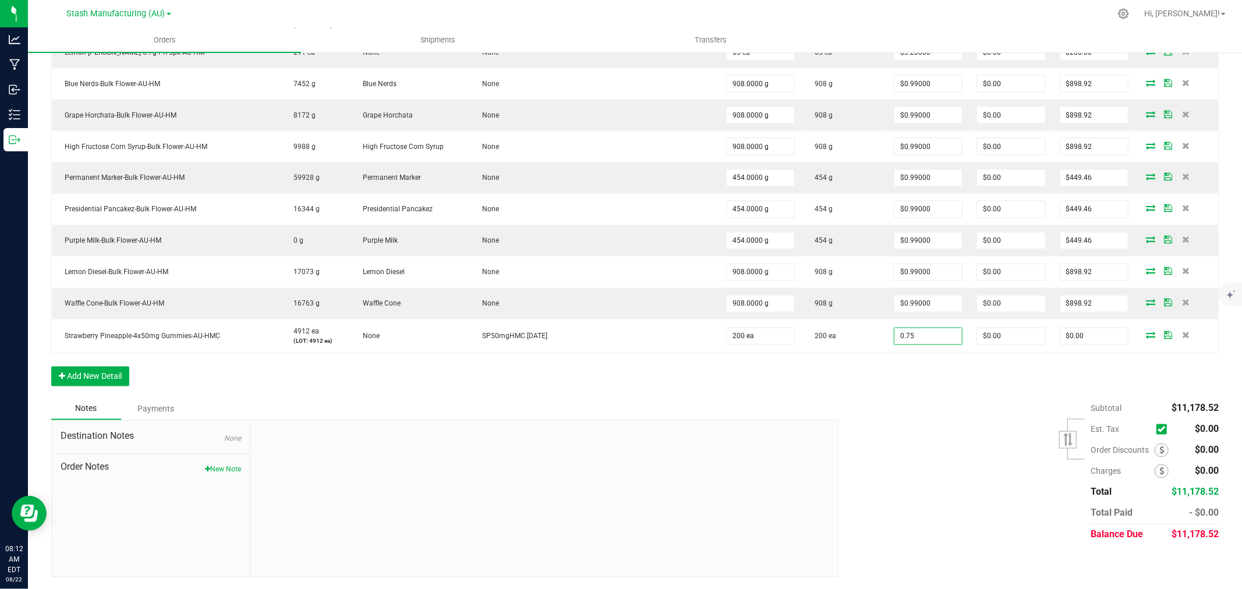
type input "$0.75000"
type input "$150.00"
click at [772, 504] on div at bounding box center [543, 499] width 587 height 156
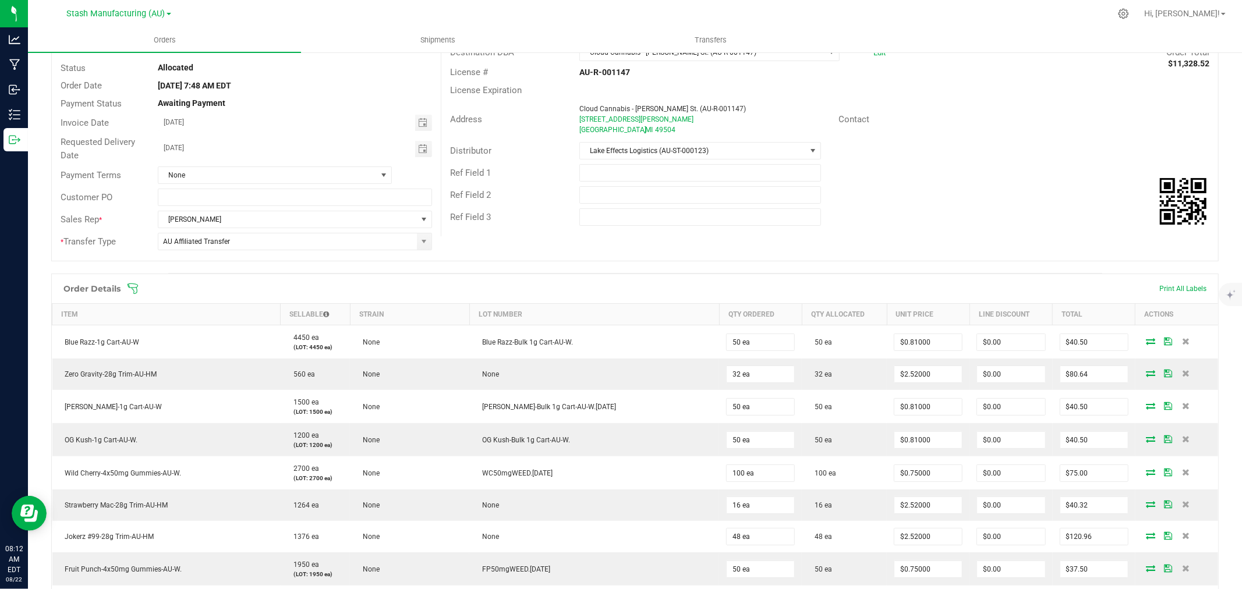
scroll to position [0, 0]
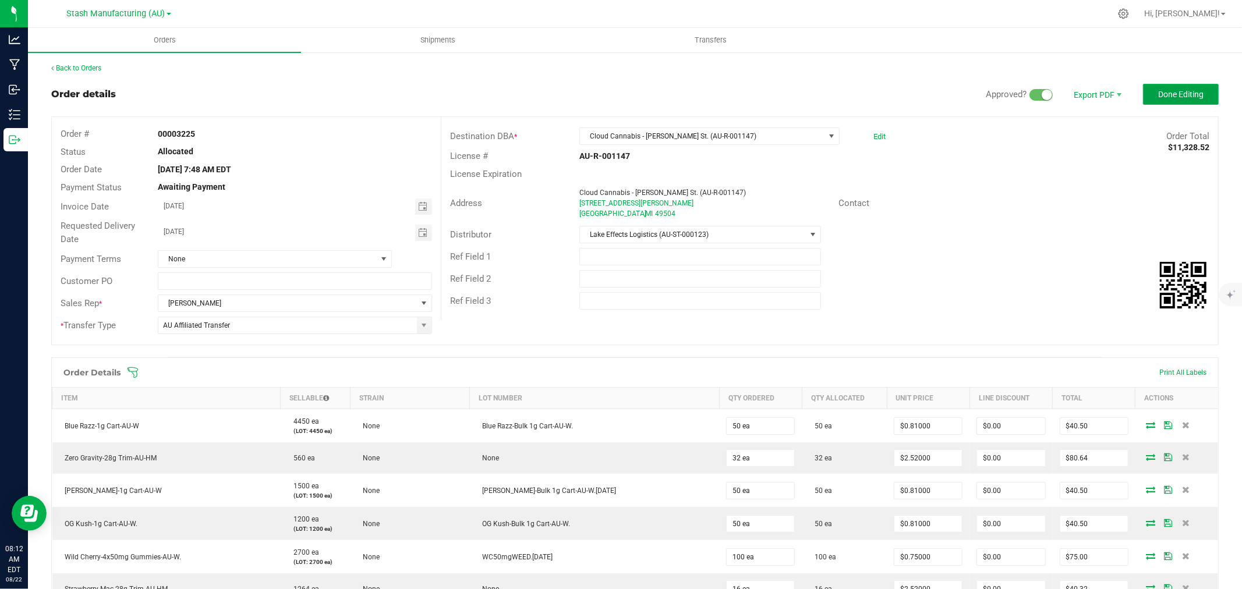
click at [1175, 97] on span "Done Editing" at bounding box center [1180, 94] width 45 height 9
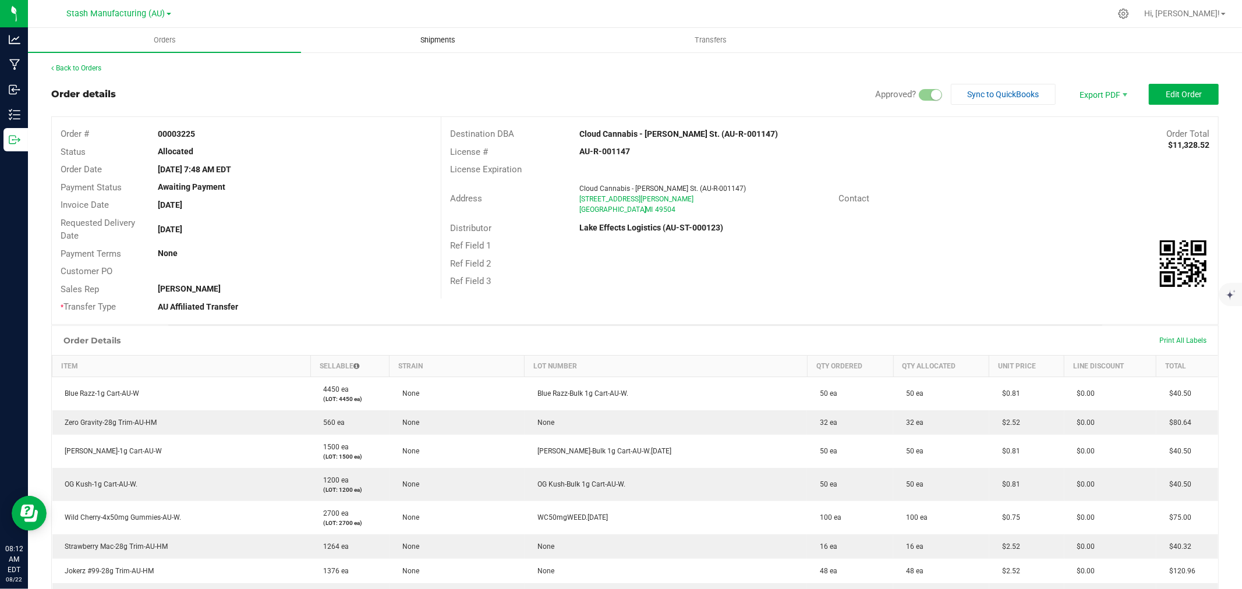
click at [447, 44] on span "Shipments" at bounding box center [438, 40] width 66 height 10
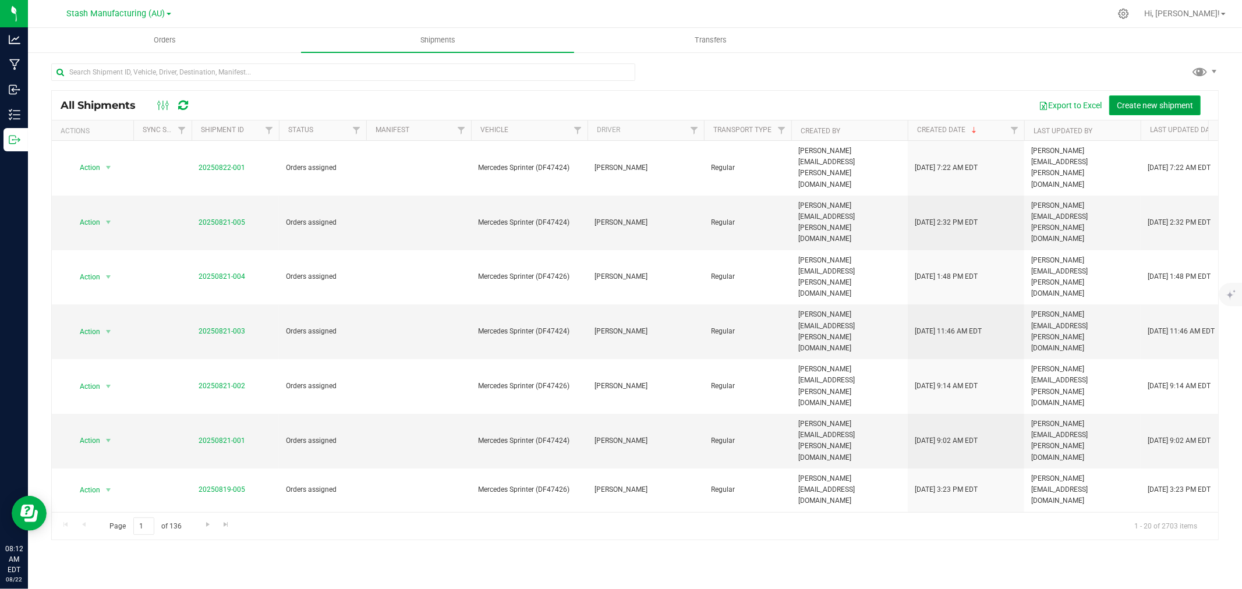
click at [1142, 107] on span "Create new shipment" at bounding box center [1155, 105] width 76 height 9
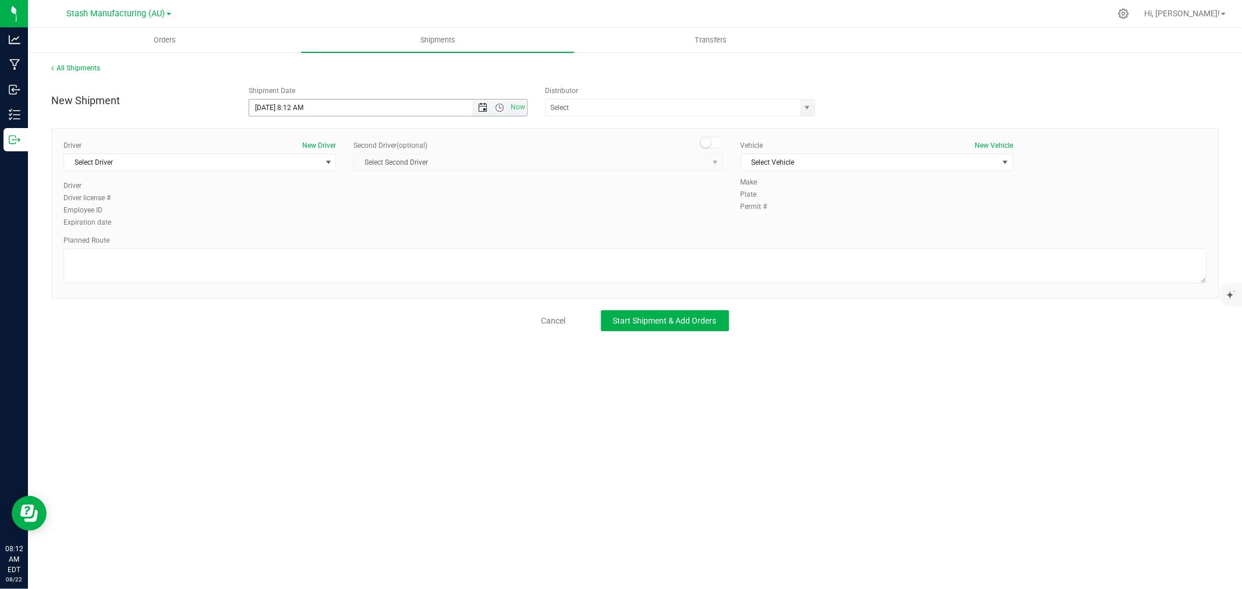
click at [479, 105] on span "Open the date view" at bounding box center [482, 107] width 9 height 9
click at [290, 239] on link "26" at bounding box center [293, 244] width 17 height 18
type input "[DATE] 8:12 AM"
click at [641, 105] on input "text" at bounding box center [669, 108] width 247 height 16
click at [624, 119] on li "Lake Effects Logistics (AU-ST-000123)" at bounding box center [680, 127] width 269 height 17
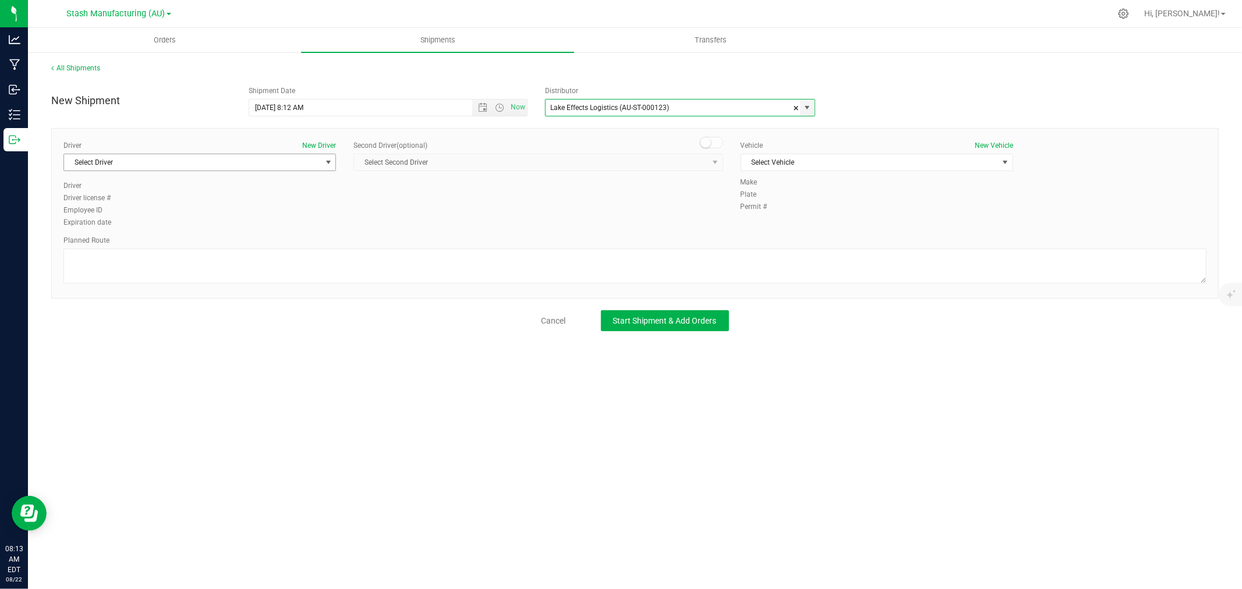
type input "Lake Effects Logistics (AU-ST-000123)"
click at [258, 161] on span "Select Driver" at bounding box center [192, 162] width 257 height 16
click at [89, 277] on span "[PERSON_NAME]" at bounding box center [97, 280] width 53 height 15
click at [793, 165] on span "Select Vehicle" at bounding box center [869, 162] width 257 height 16
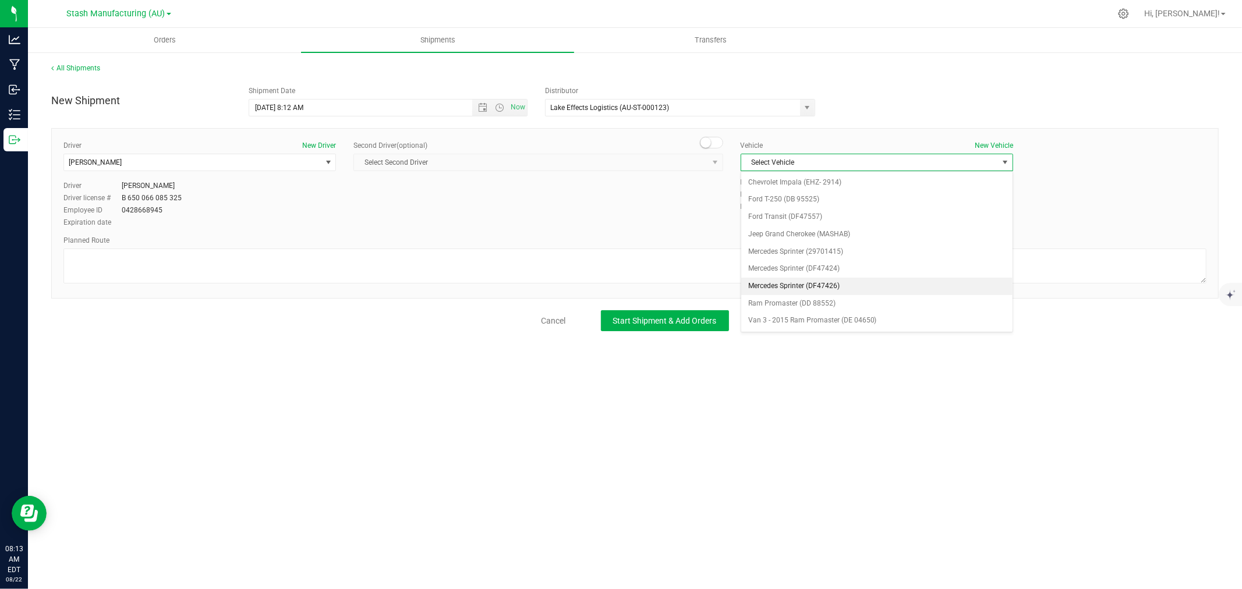
click at [836, 287] on li "Mercedes Sprinter (DF47426)" at bounding box center [876, 286] width 271 height 17
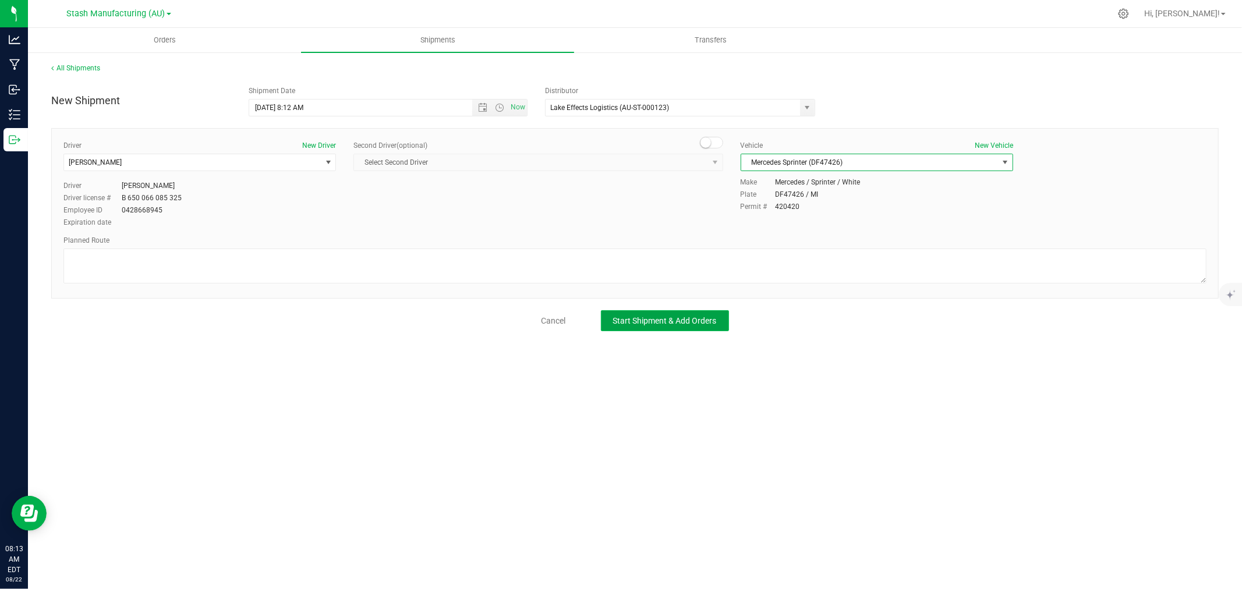
click at [666, 323] on span "Start Shipment & Add Orders" at bounding box center [665, 320] width 104 height 9
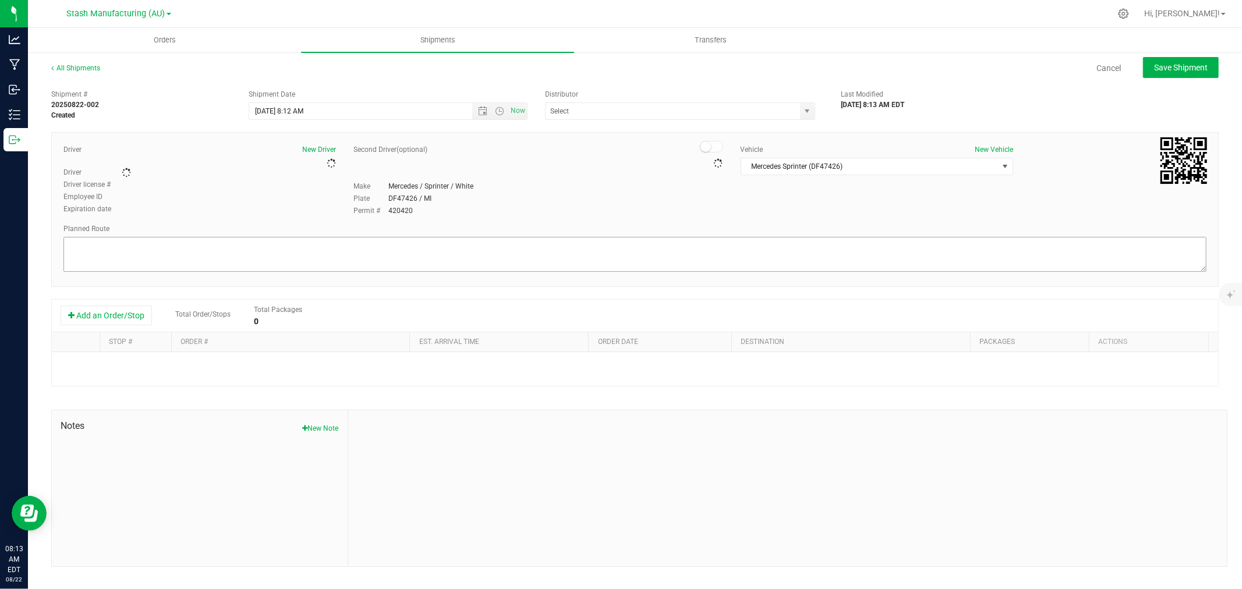
type input "Lake Effects Logistics (AU-ST-000123)"
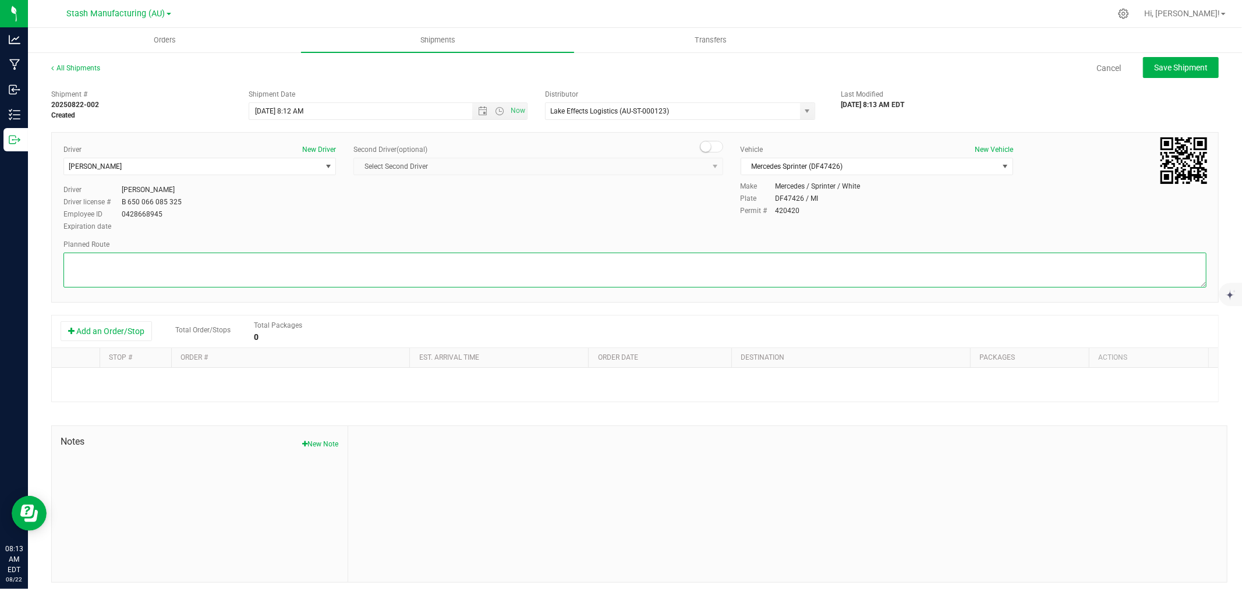
click at [148, 270] on textarea at bounding box center [634, 270] width 1143 height 35
click at [107, 330] on button "Add an Order/Stop" at bounding box center [106, 331] width 91 height 20
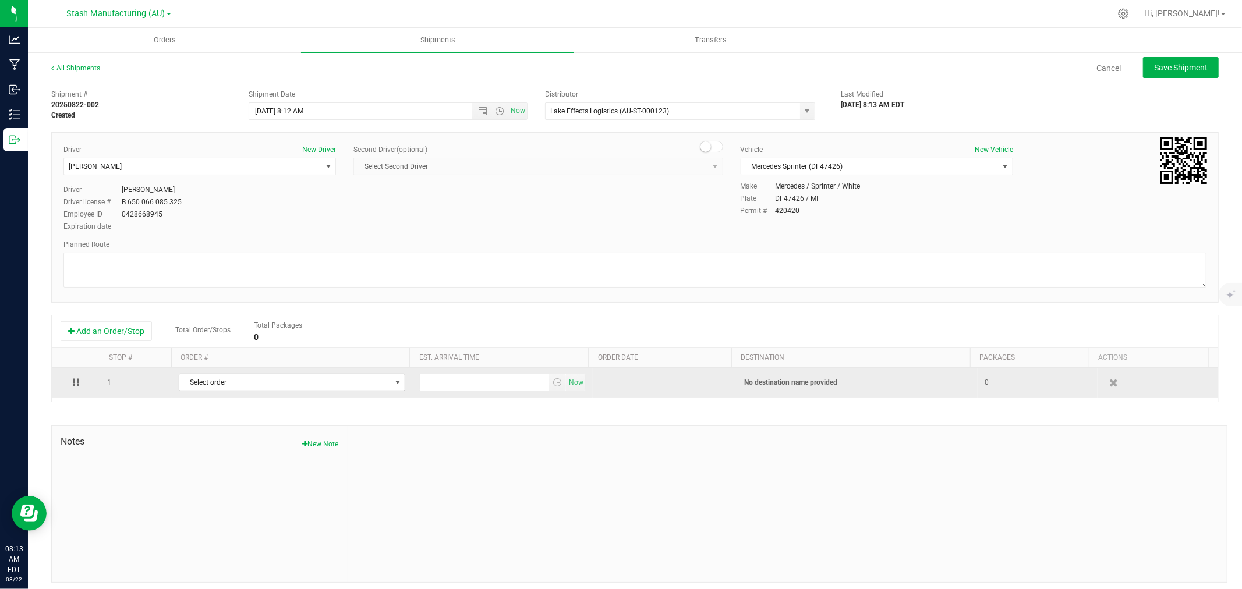
click at [243, 379] on span "Select order" at bounding box center [284, 382] width 211 height 16
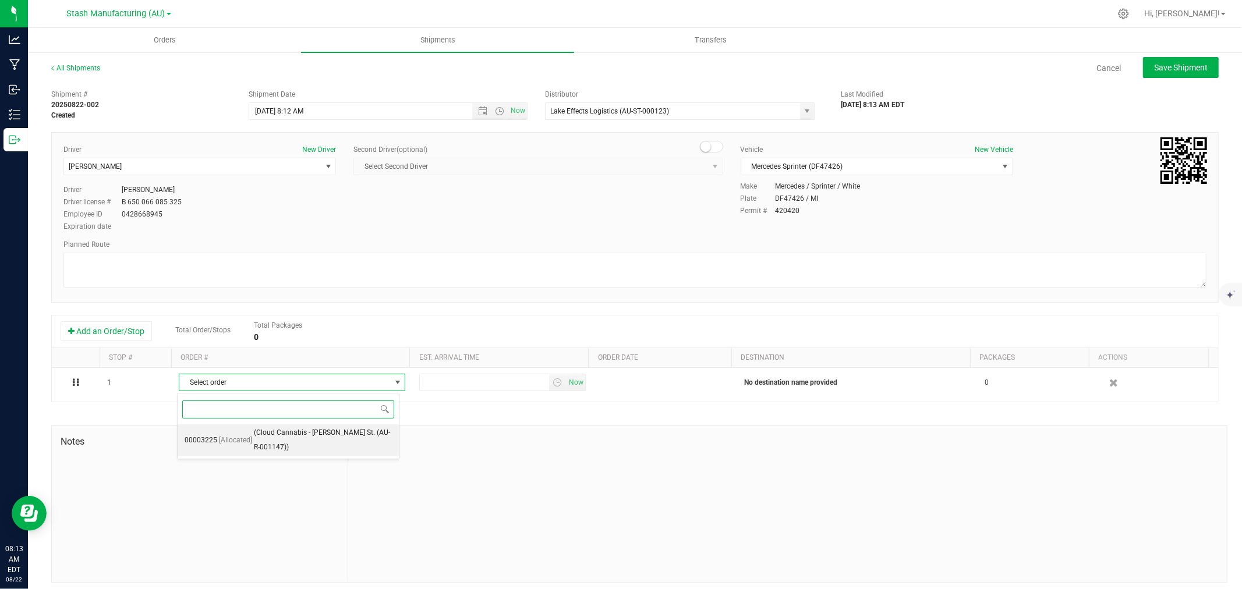
click at [255, 441] on span "(Cloud Cannabis - [PERSON_NAME] St. (AU-R-001147))" at bounding box center [323, 441] width 138 height 30
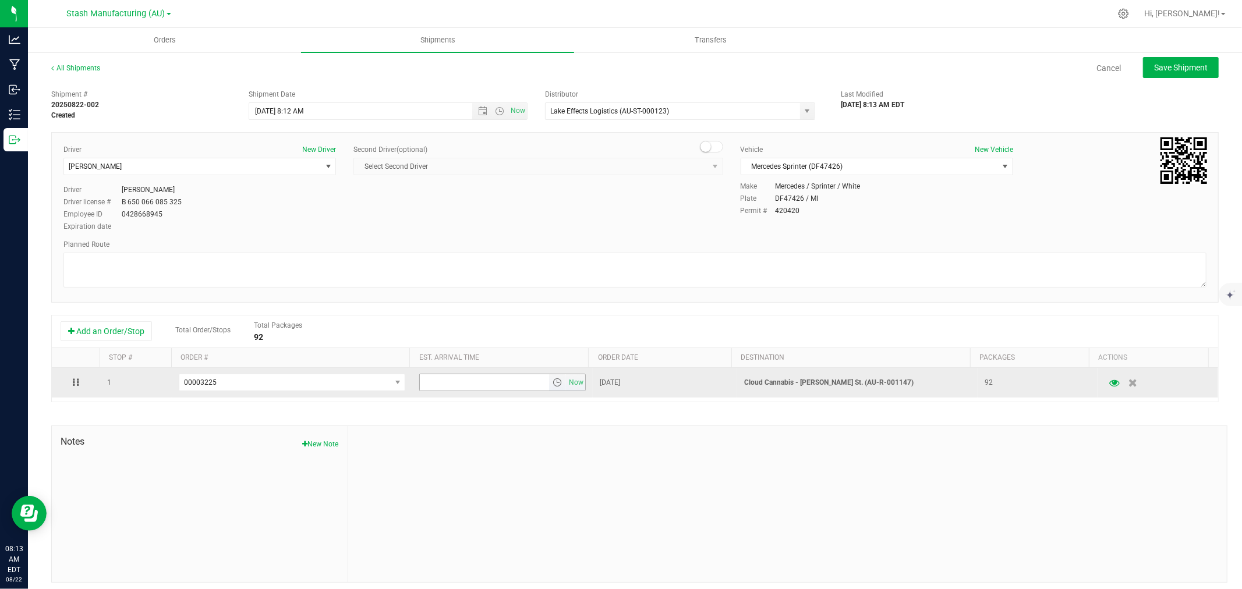
click at [475, 387] on input "text" at bounding box center [484, 382] width 129 height 16
type input "6:00 pm"
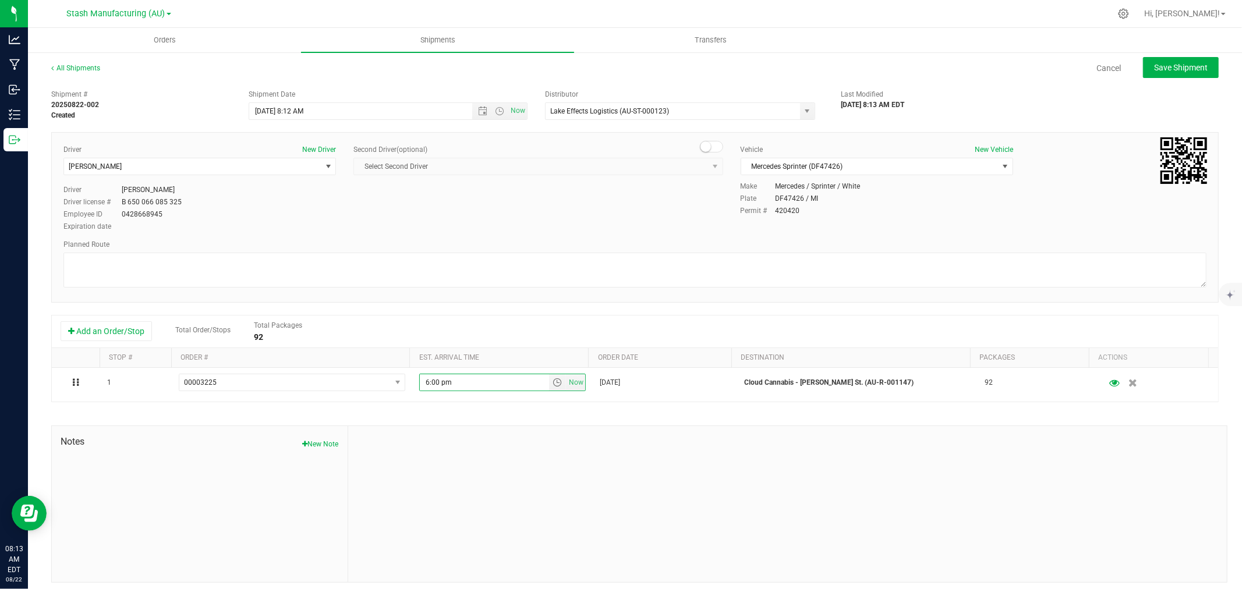
click at [539, 539] on div at bounding box center [787, 504] width 879 height 156
click at [1162, 68] on span "Save Shipment" at bounding box center [1181, 67] width 54 height 9
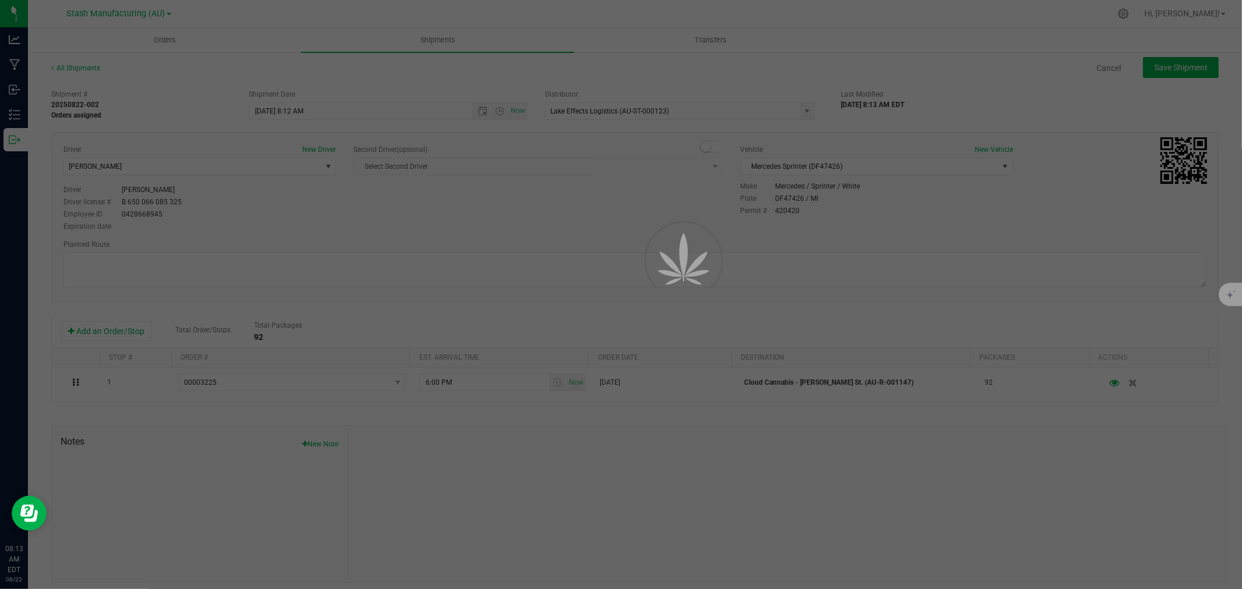
type input "[DATE] 12:12 PM"
